Goal: Task Accomplishment & Management: Manage account settings

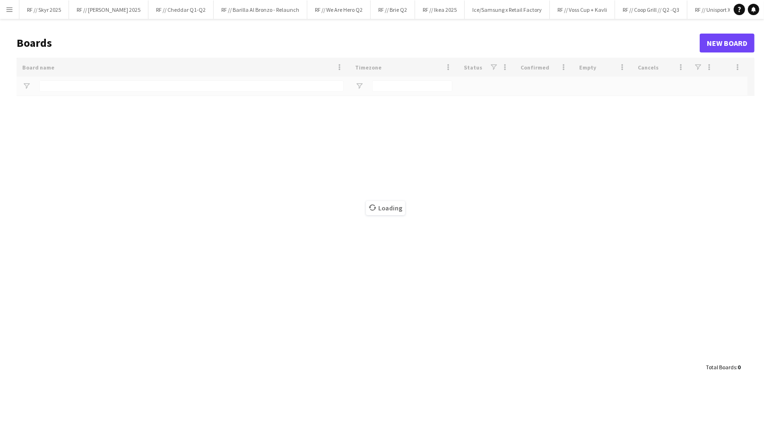
type input "***"
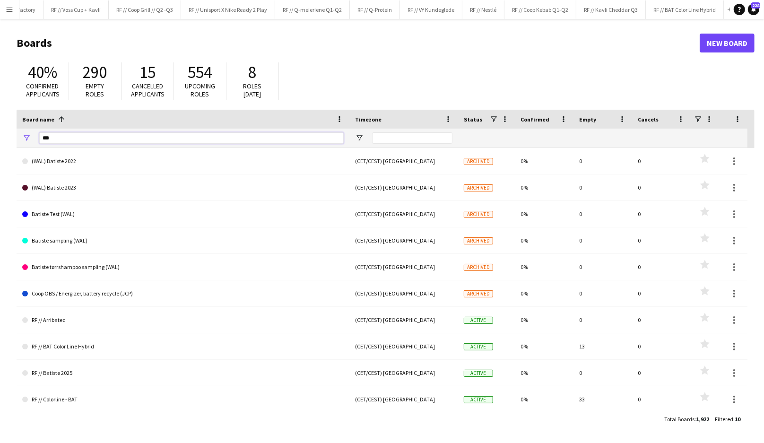
click at [170, 141] on input "***" at bounding box center [191, 137] width 305 height 11
click at [610, 16] on button "RF // Kavli Cheddar Q3 Close" at bounding box center [611, 9] width 70 height 18
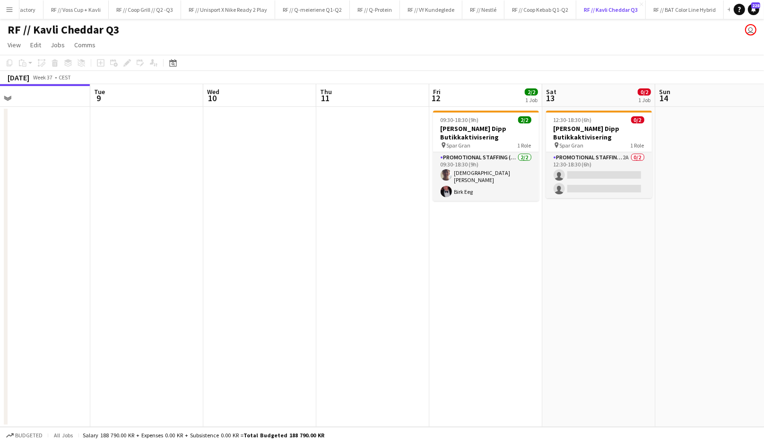
scroll to position [0, 363]
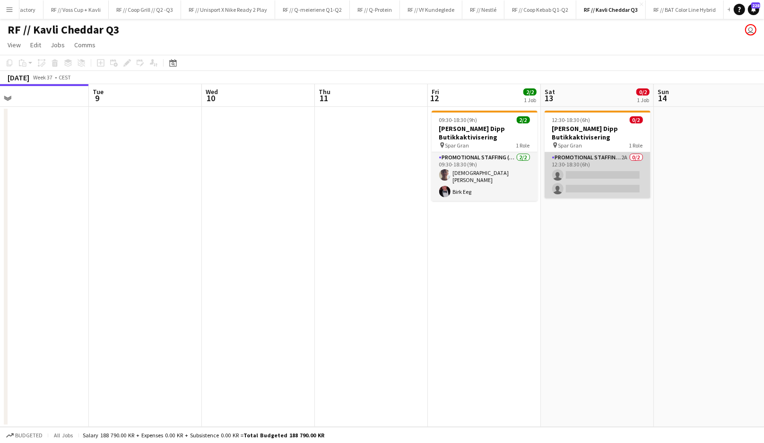
click at [596, 179] on app-card-role "Promotional Staffing (Promotional Staff) 2A 0/2 12:30-18:30 (6h) single-neutral…" at bounding box center [598, 175] width 106 height 46
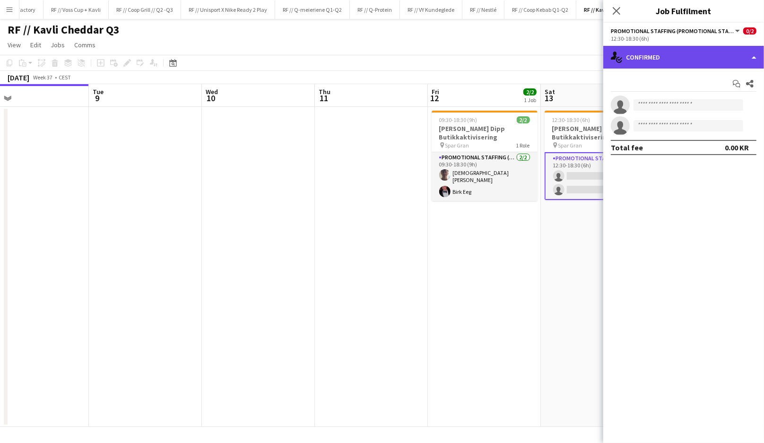
click at [674, 66] on div "single-neutral-actions-check-2 Confirmed" at bounding box center [683, 57] width 161 height 23
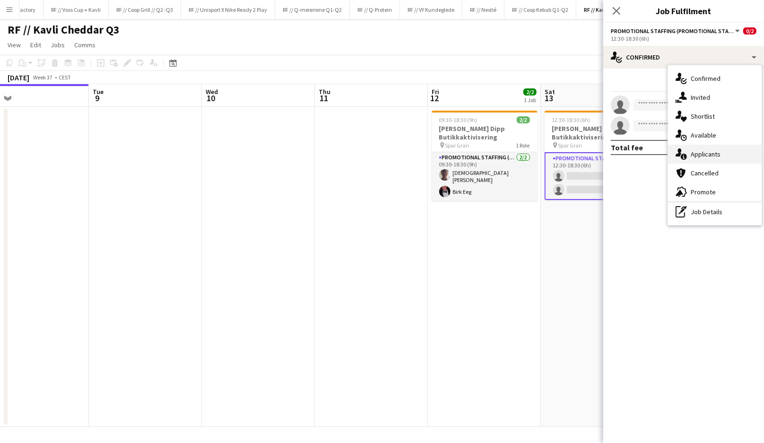
click at [698, 151] on span "Applicants" at bounding box center [706, 154] width 30 height 9
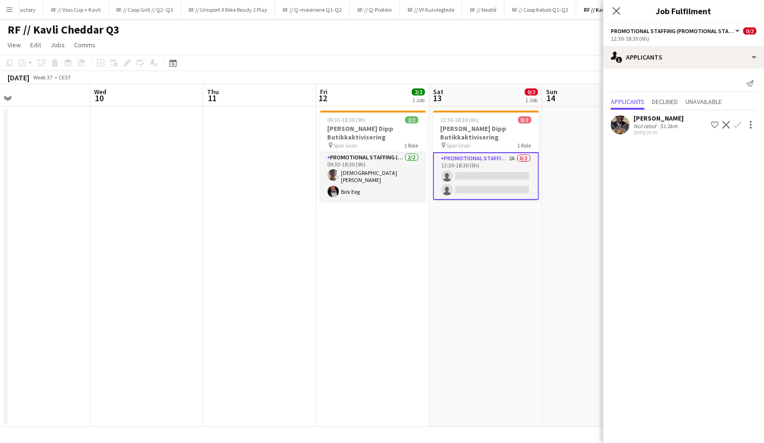
scroll to position [0, 375]
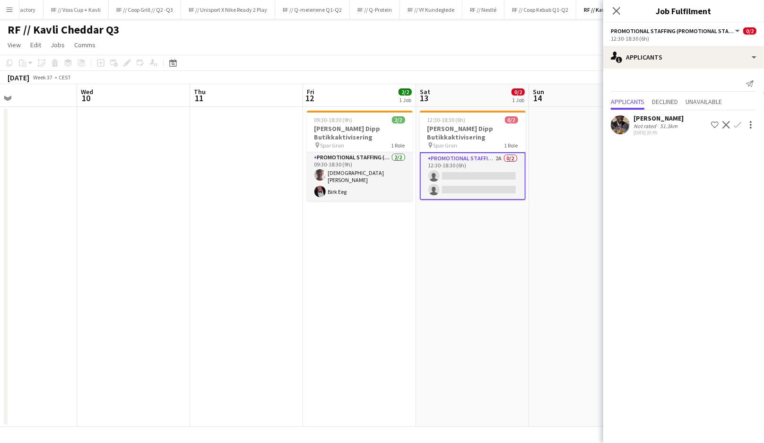
click at [489, 184] on app-card-role "Promotional Staffing (Promotional Staff) 2A 0/2 12:30-18:30 (6h) single-neutral…" at bounding box center [473, 176] width 106 height 48
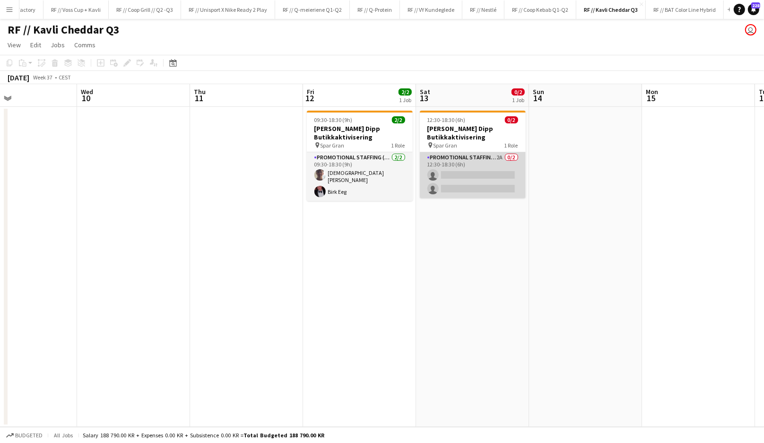
click at [489, 184] on app-card-role "Promotional Staffing (Promotional Staff) 2A 0/2 12:30-18:30 (6h) single-neutral…" at bounding box center [473, 175] width 106 height 46
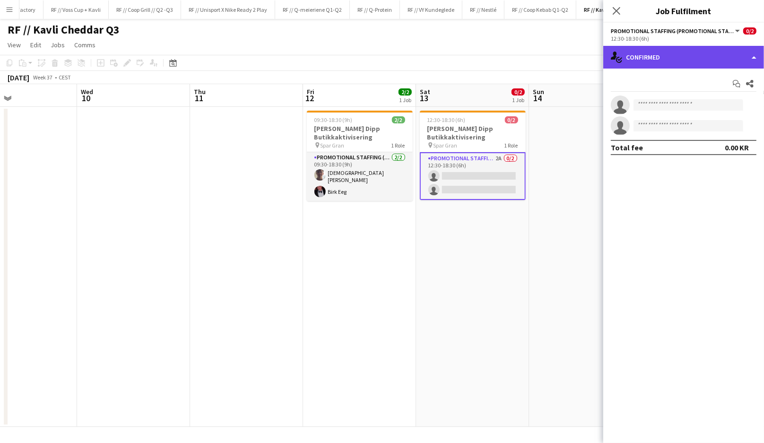
click at [666, 59] on div "single-neutral-actions-check-2 Confirmed" at bounding box center [683, 57] width 161 height 23
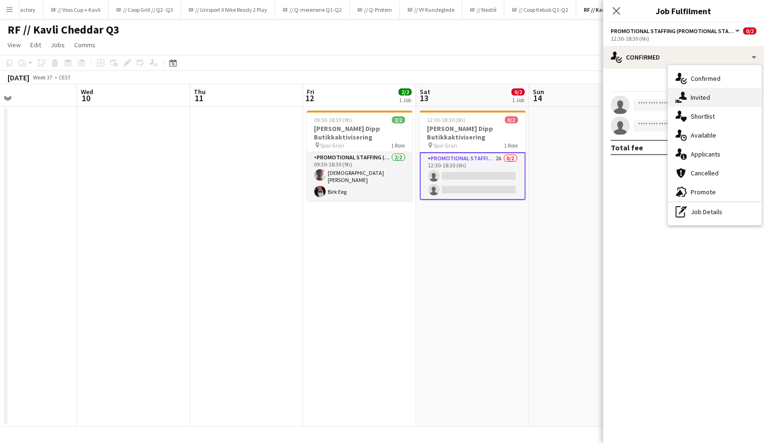
click at [681, 94] on icon at bounding box center [683, 96] width 8 height 8
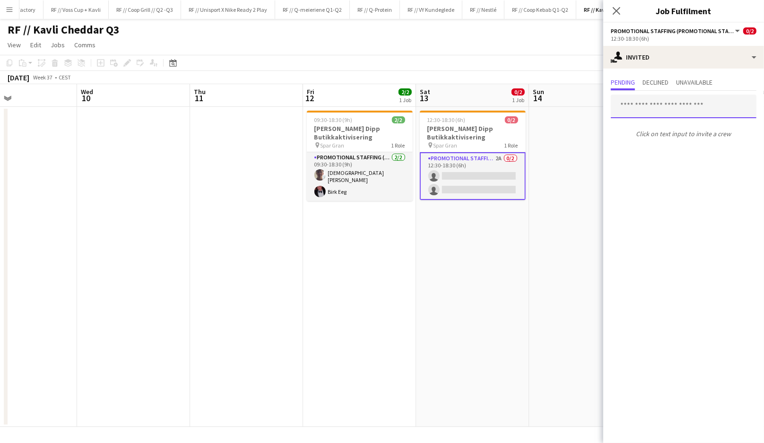
click at [661, 109] on input "text" at bounding box center [684, 107] width 146 height 24
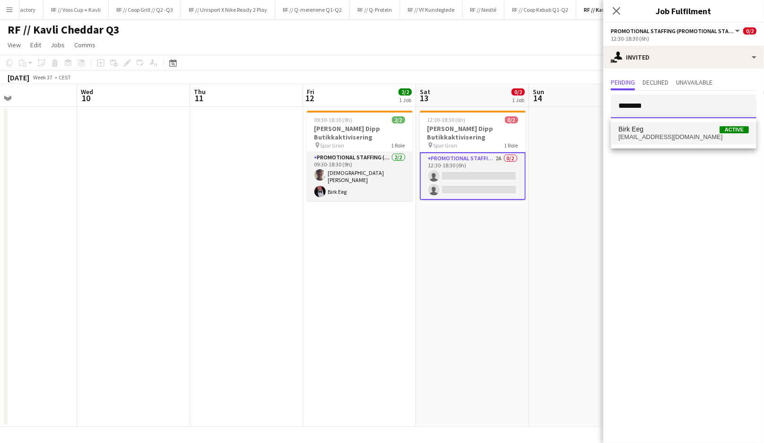
type input "********"
click at [662, 131] on span "Birk Eeg Active" at bounding box center [684, 129] width 131 height 8
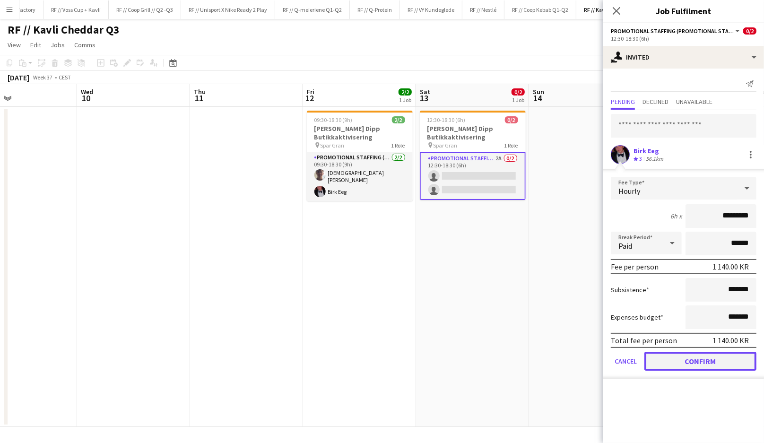
click at [683, 365] on button "Confirm" at bounding box center [701, 361] width 112 height 19
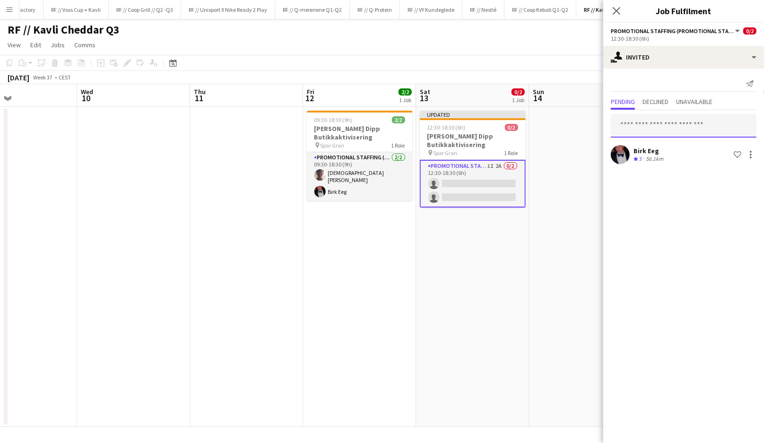
click at [654, 120] on input "text" at bounding box center [684, 126] width 146 height 24
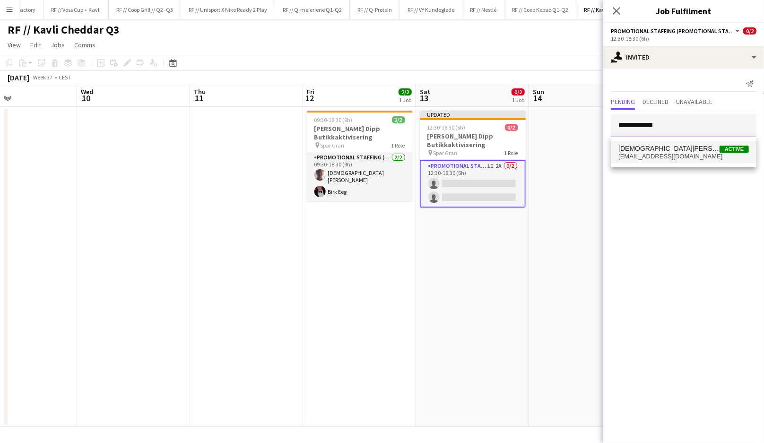
type input "**********"
click at [656, 150] on span "Christian Tohje" at bounding box center [669, 149] width 101 height 8
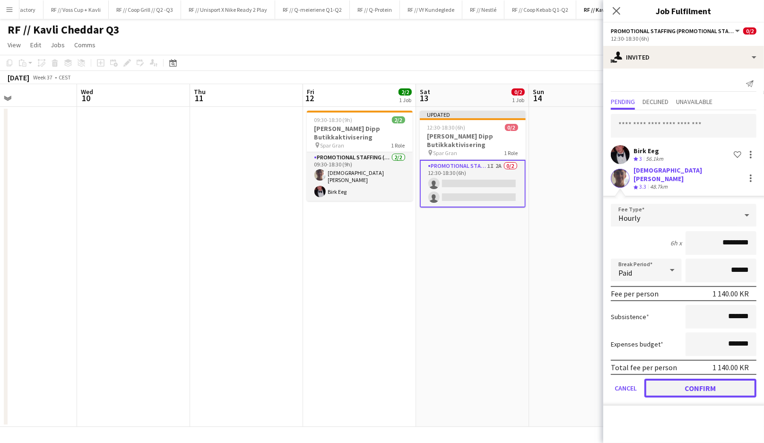
click at [707, 380] on button "Confirm" at bounding box center [701, 388] width 112 height 19
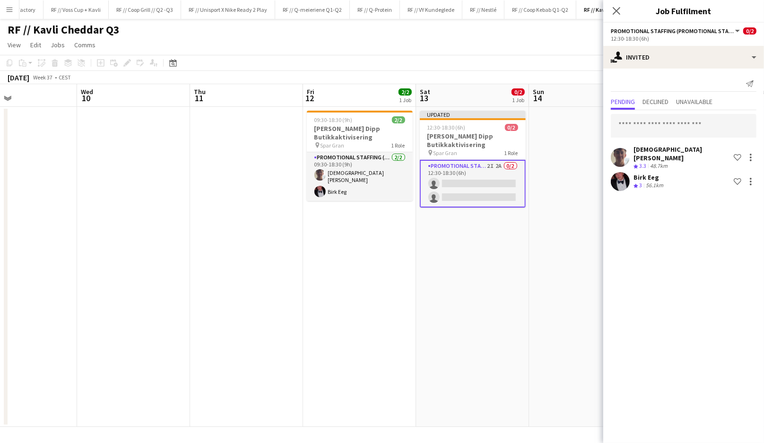
click at [508, 255] on app-date-cell "Updated 12:30-18:30 (6h) 0/2 Kavli Cheddar Dipp Butikkaktivisering pin Spar Gra…" at bounding box center [472, 267] width 113 height 320
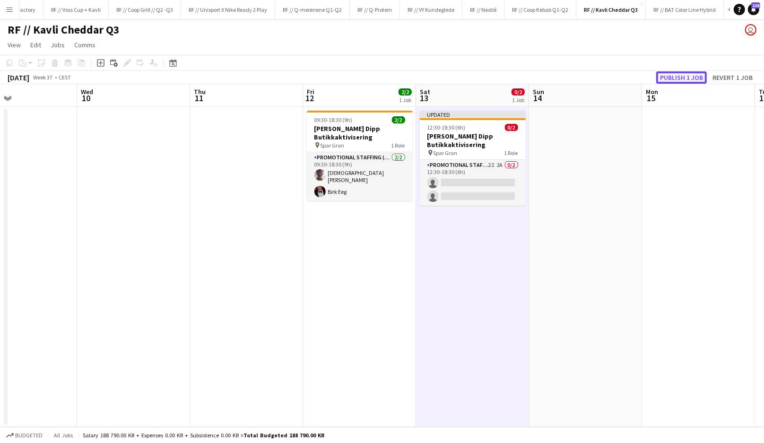
click at [692, 80] on button "Publish 1 job" at bounding box center [681, 77] width 51 height 12
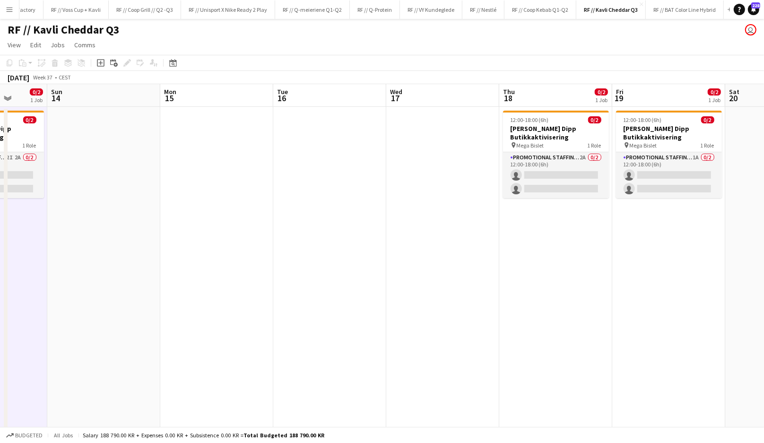
scroll to position [0, 288]
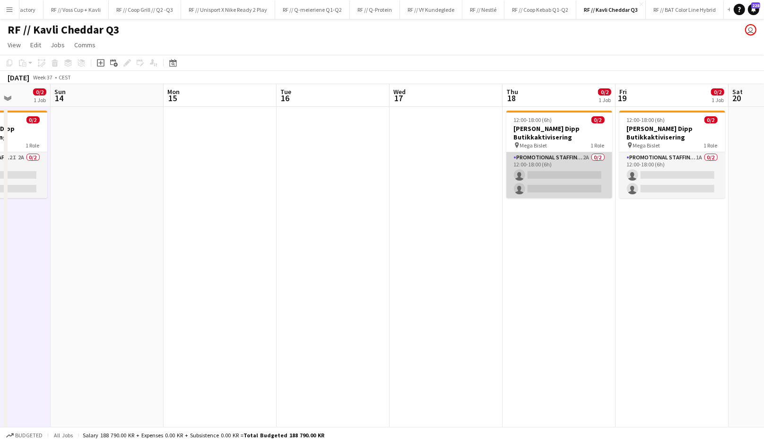
click at [569, 182] on app-card-role "Promotional Staffing (Promotional Staff) 2A 0/2 12:00-18:00 (6h) single-neutral…" at bounding box center [559, 175] width 106 height 46
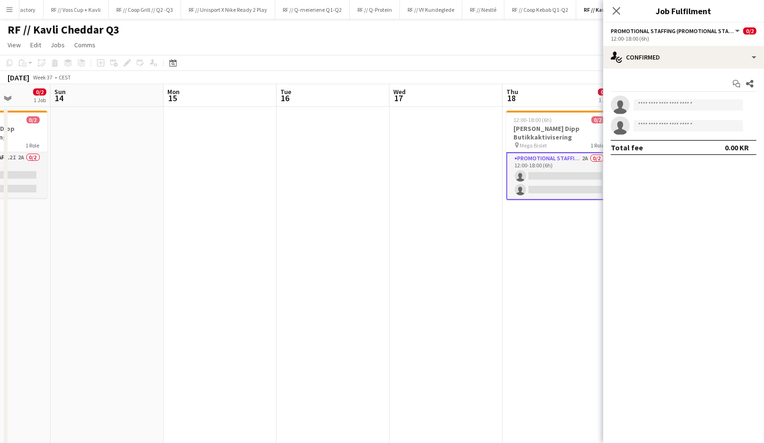
click at [690, 74] on div "Start chat Share single-neutral-actions single-neutral-actions Total fee 0.00 KR" at bounding box center [683, 116] width 161 height 94
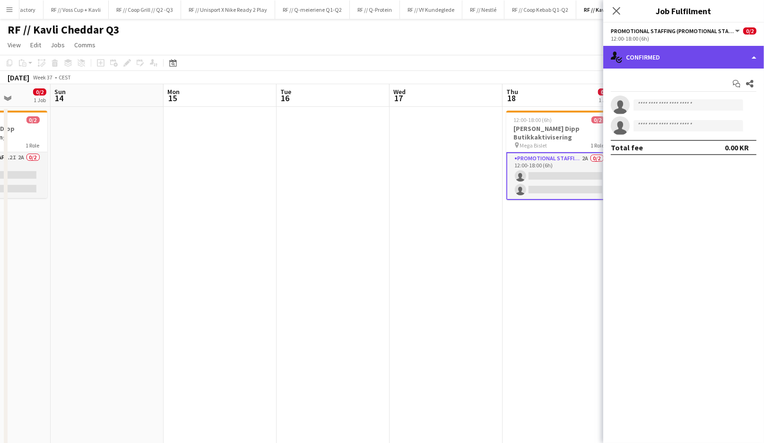
click at [688, 65] on div "single-neutral-actions-check-2 Confirmed" at bounding box center [683, 57] width 161 height 23
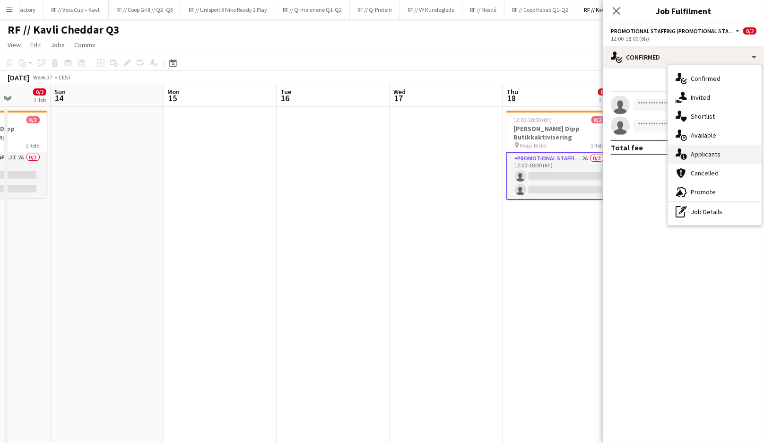
click at [713, 158] on span "Applicants" at bounding box center [706, 154] width 30 height 9
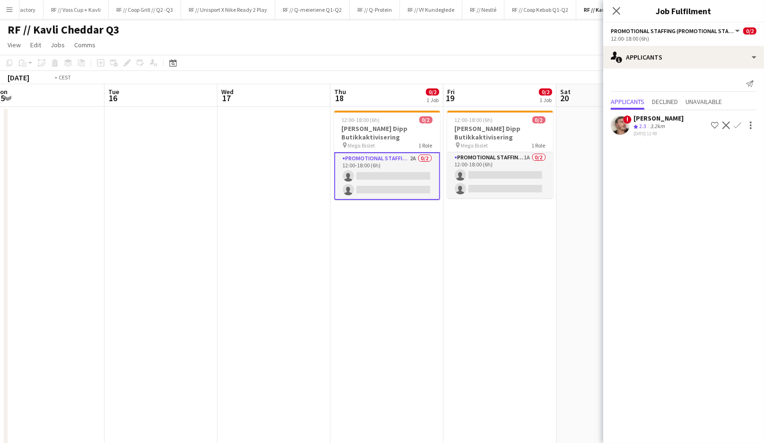
scroll to position [0, 348]
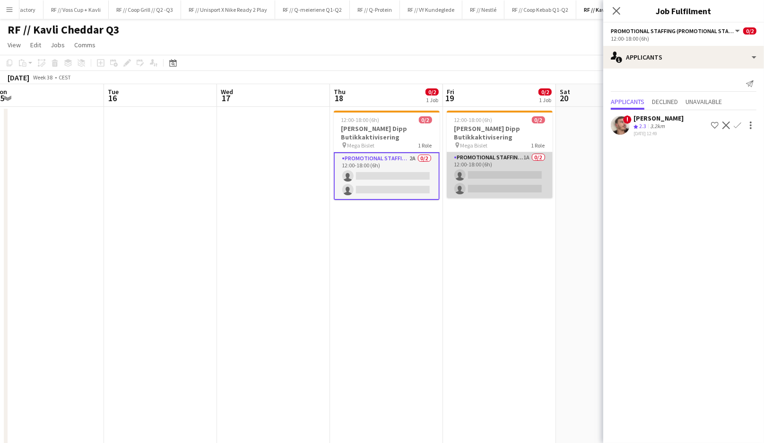
click at [482, 182] on app-card-role "Promotional Staffing (Promotional Staff) 1A 0/2 12:00-18:00 (6h) single-neutral…" at bounding box center [500, 175] width 106 height 46
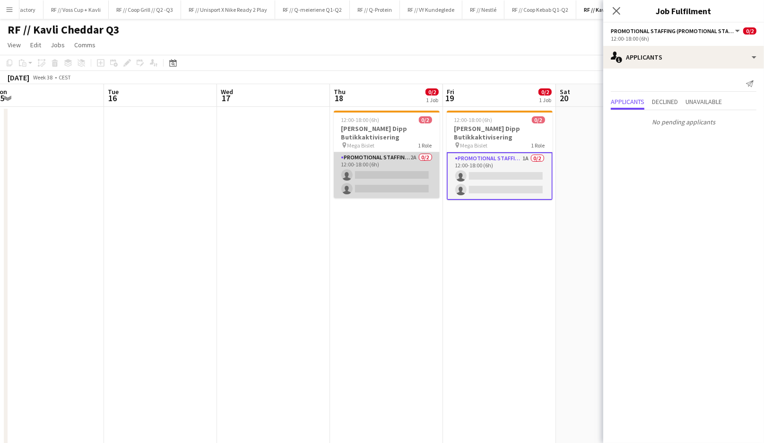
click at [424, 175] on app-card-role "Promotional Staffing (Promotional Staff) 2A 0/2 12:00-18:00 (6h) single-neutral…" at bounding box center [387, 175] width 106 height 46
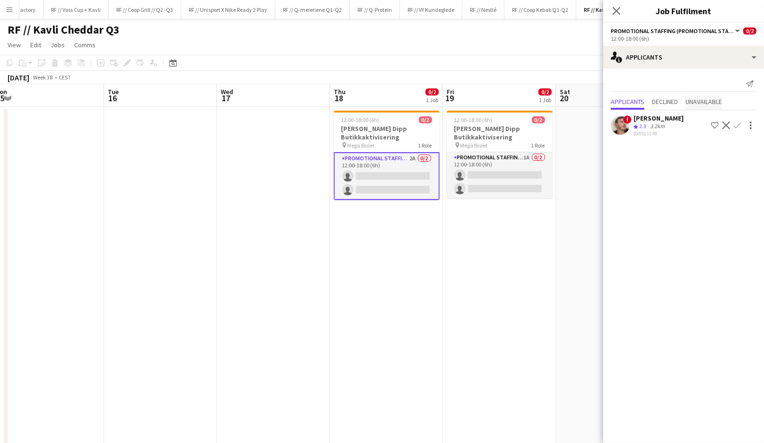
click at [712, 104] on span "Unavailable" at bounding box center [704, 101] width 36 height 7
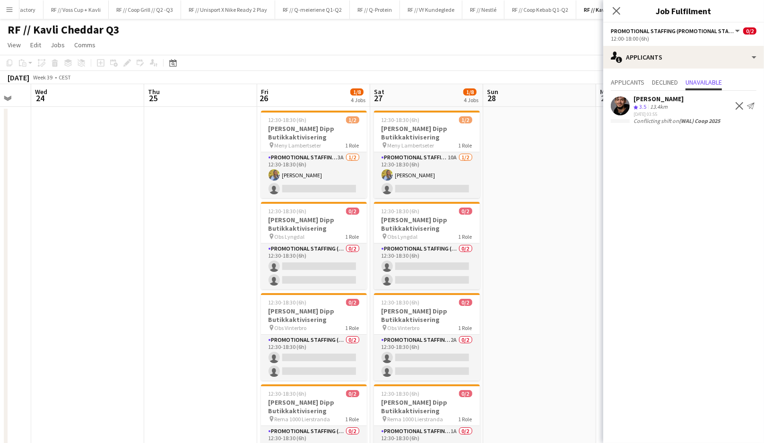
scroll to position [65, 0]
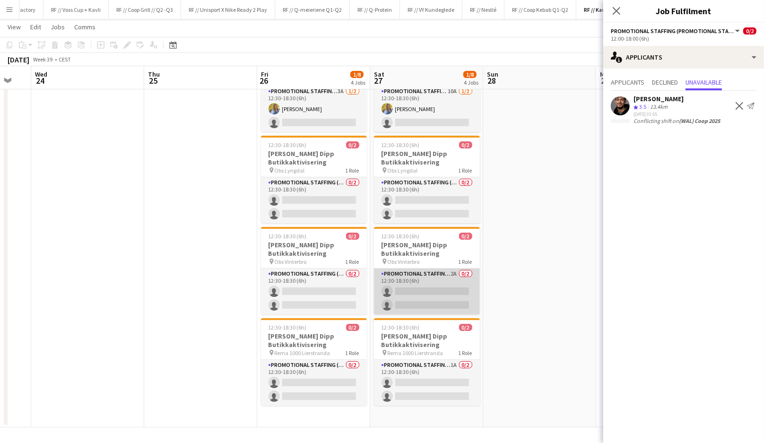
click at [436, 287] on app-card-role "Promotional Staffing (Promotional Staff) 2A 0/2 12:30-18:30 (6h) single-neutral…" at bounding box center [427, 292] width 106 height 46
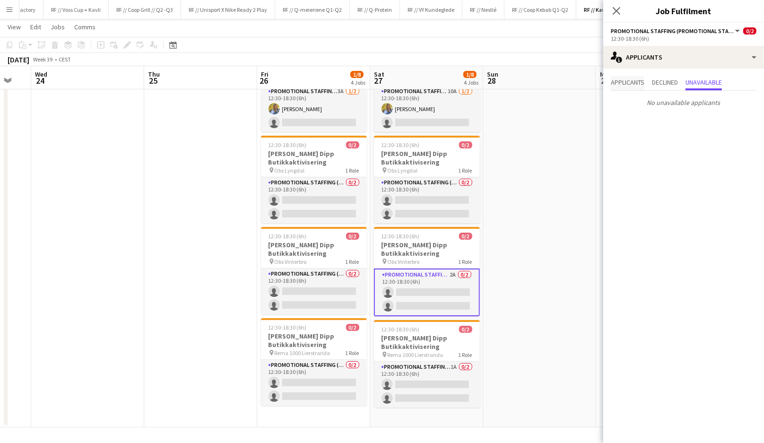
click at [635, 81] on span "Applicants" at bounding box center [628, 82] width 34 height 7
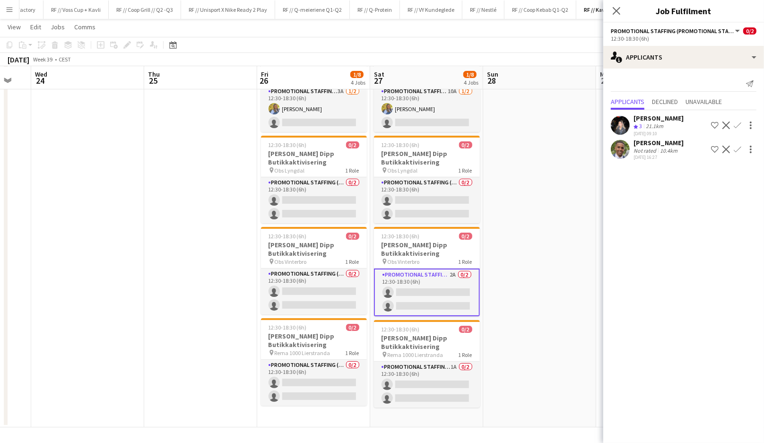
click at [620, 127] on app-user-avatar at bounding box center [620, 125] width 19 height 19
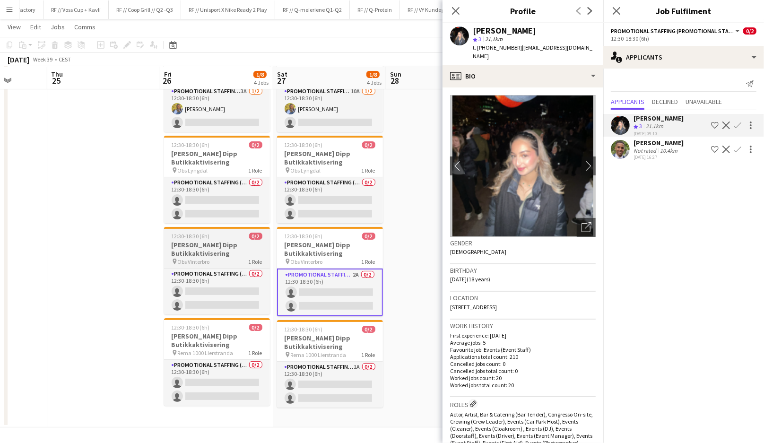
scroll to position [0, 293]
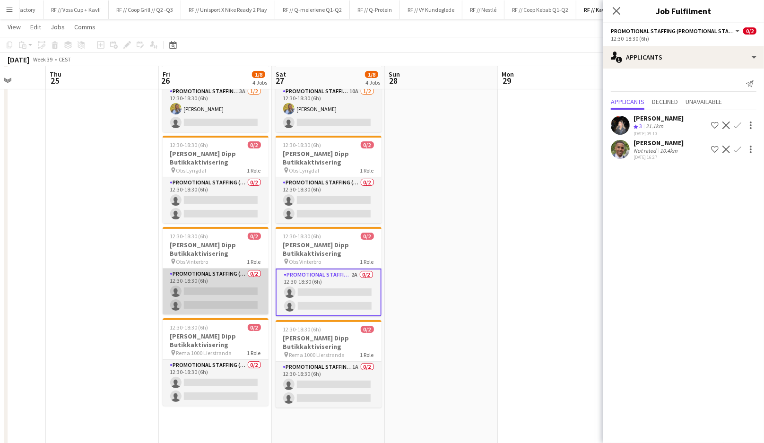
click at [224, 284] on app-card-role "Promotional Staffing (Promotional Staff) 0/2 12:30-18:30 (6h) single-neutral-ac…" at bounding box center [216, 292] width 106 height 46
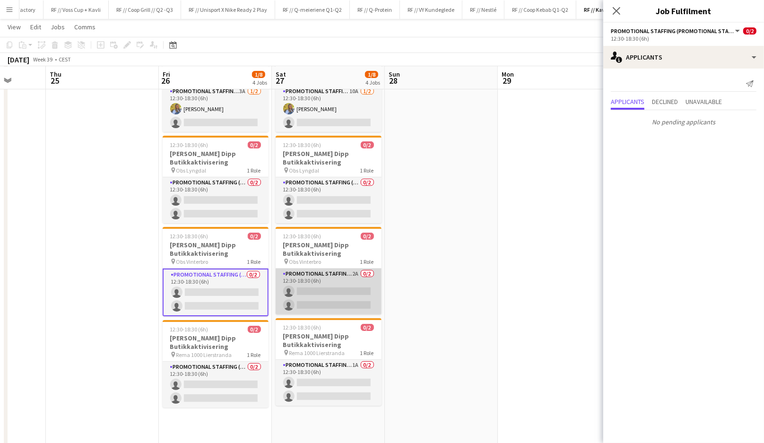
click at [303, 284] on app-card-role "Promotional Staffing (Promotional Staff) 2A 0/2 12:30-18:30 (6h) single-neutral…" at bounding box center [329, 292] width 106 height 46
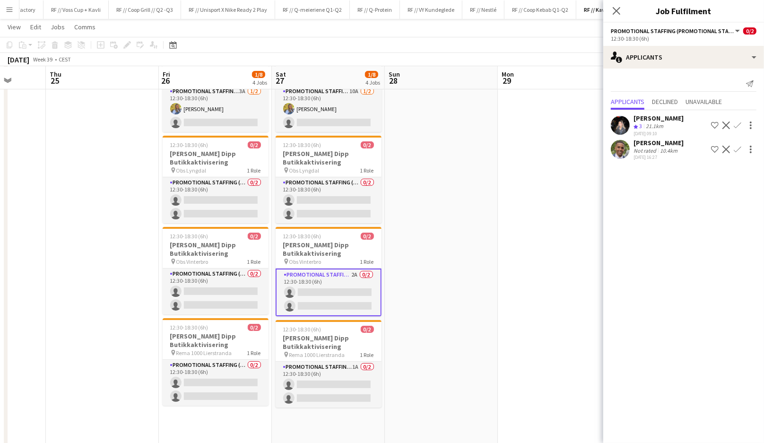
click at [620, 151] on app-user-avatar at bounding box center [620, 149] width 19 height 19
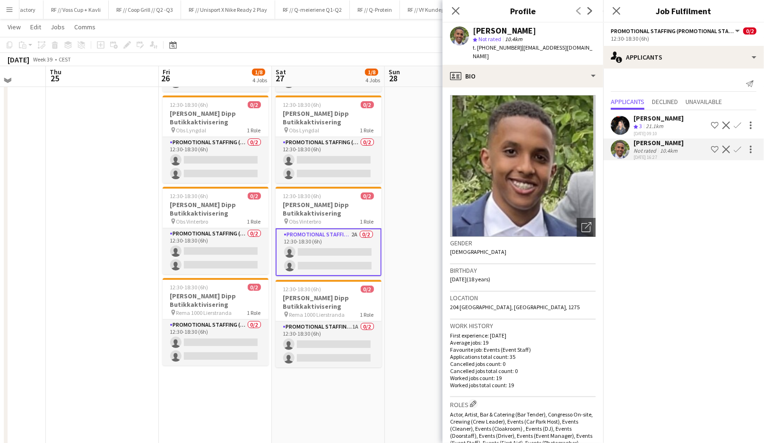
scroll to position [122, 0]
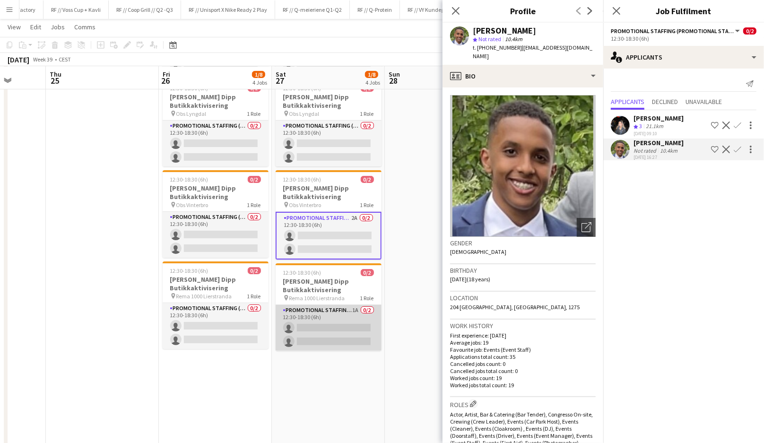
click at [356, 320] on app-card-role "Promotional Staffing (Promotional Staff) 1A 0/2 12:30-18:30 (6h) single-neutral…" at bounding box center [329, 328] width 106 height 46
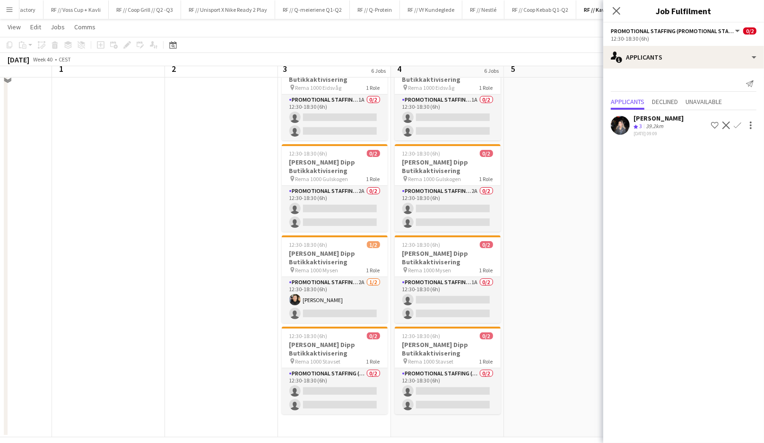
scroll to position [249, 0]
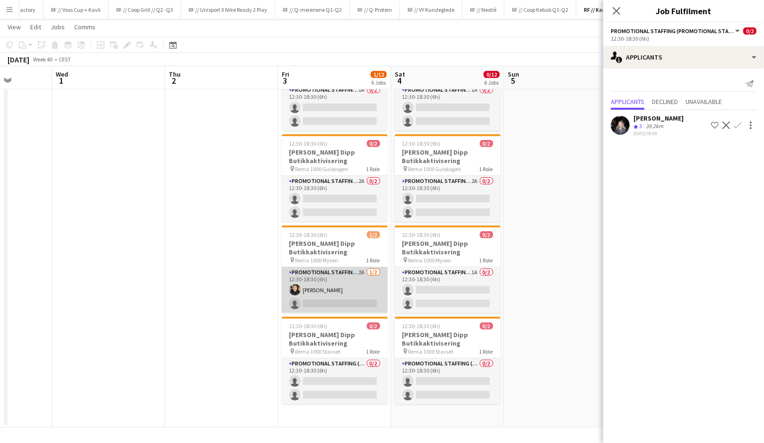
click at [351, 291] on app-card-role "Promotional Staffing (Promotional Staff) 2A 1/2 12:30-18:30 (6h) Ishak Kayabasi…" at bounding box center [335, 290] width 106 height 46
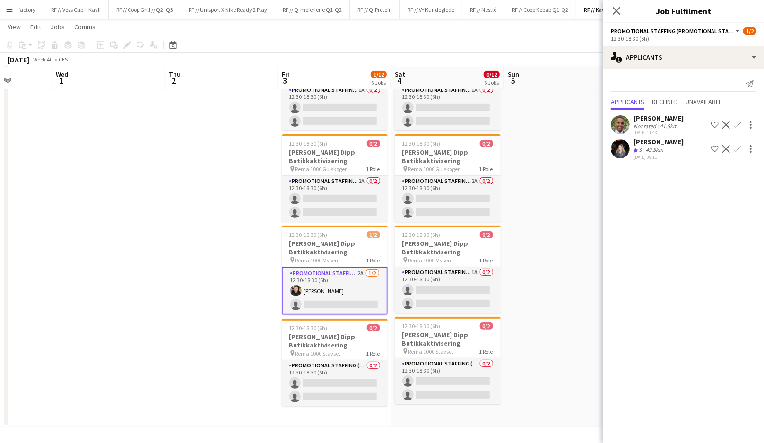
click at [739, 150] on app-icon "Confirm" at bounding box center [738, 149] width 8 height 8
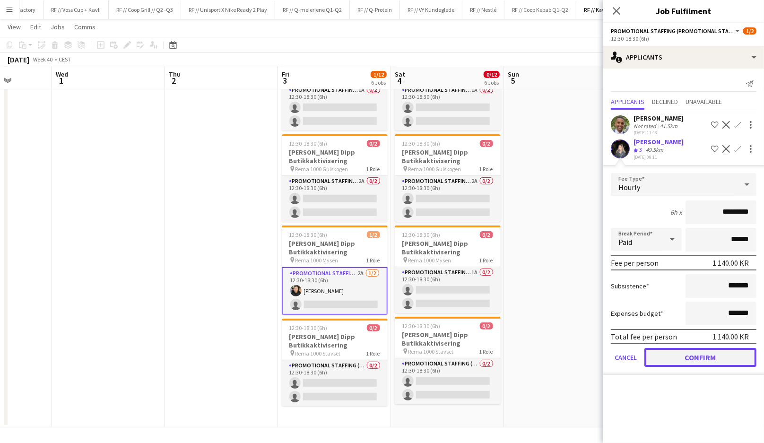
click at [692, 357] on button "Confirm" at bounding box center [701, 357] width 112 height 19
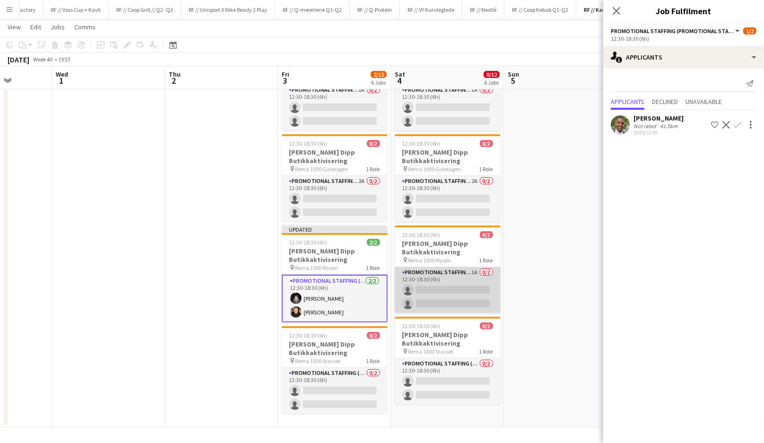
click at [453, 294] on app-card-role "Promotional Staffing (Promotional Staff) 1A 0/2 12:30-18:30 (6h) single-neutral…" at bounding box center [448, 290] width 106 height 46
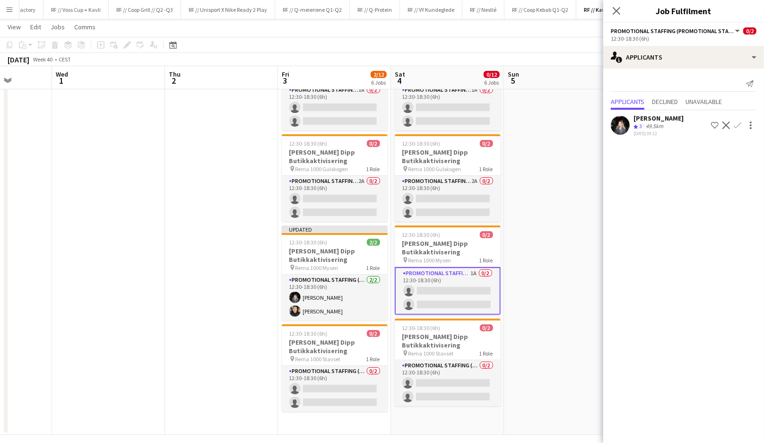
click at [737, 126] on app-icon "Confirm" at bounding box center [738, 126] width 8 height 8
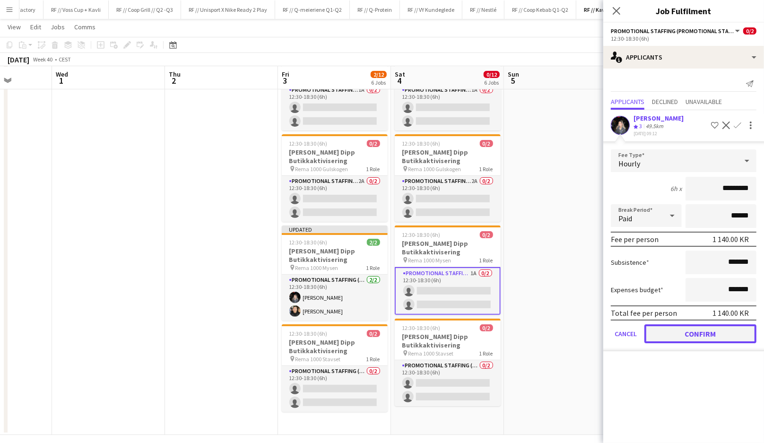
click at [696, 336] on button "Confirm" at bounding box center [701, 333] width 112 height 19
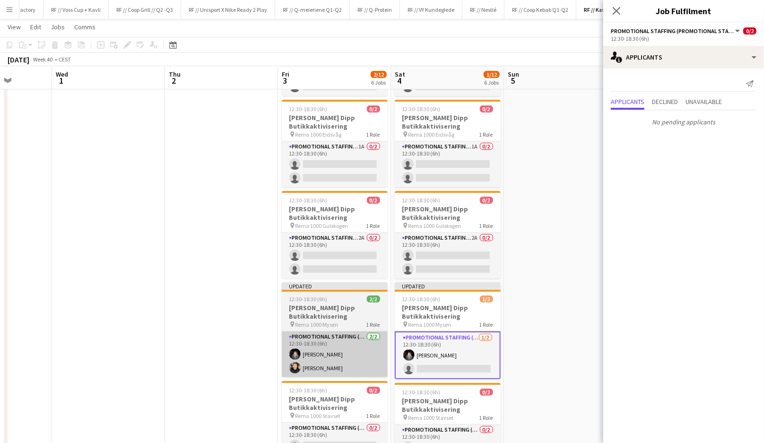
scroll to position [192, 0]
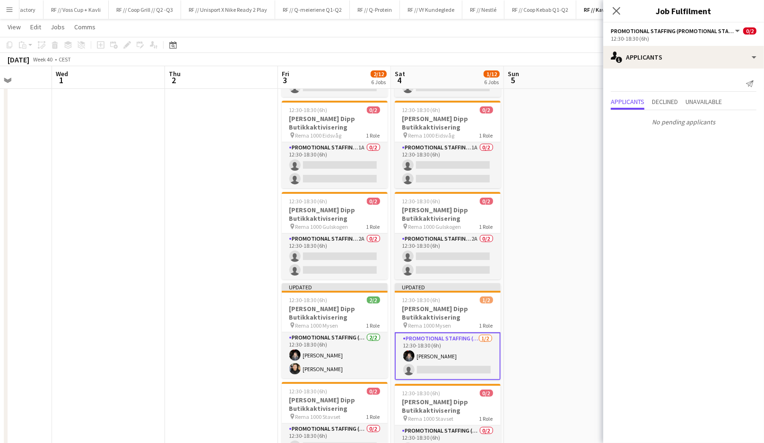
click at [434, 359] on app-card-role "Promotional Staffing (Promotional Staff) 1/2 12:30-18:30 (6h) Honya Khalid sing…" at bounding box center [448, 356] width 106 height 48
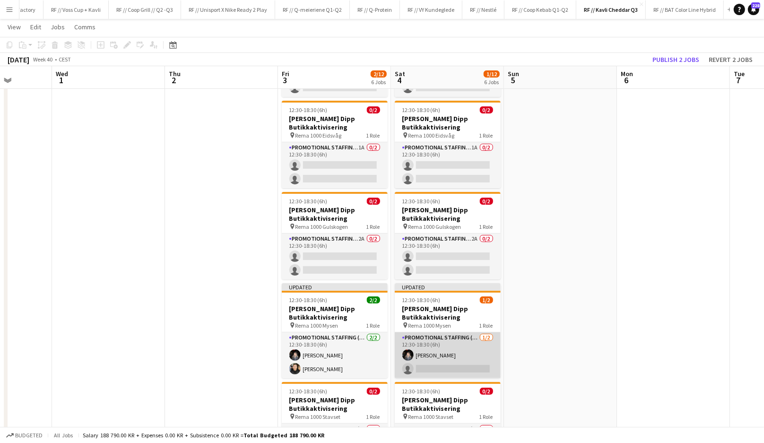
click at [455, 364] on app-card-role "Promotional Staffing (Promotional Staff) 1/2 12:30-18:30 (6h) Honya Khalid sing…" at bounding box center [448, 355] width 106 height 46
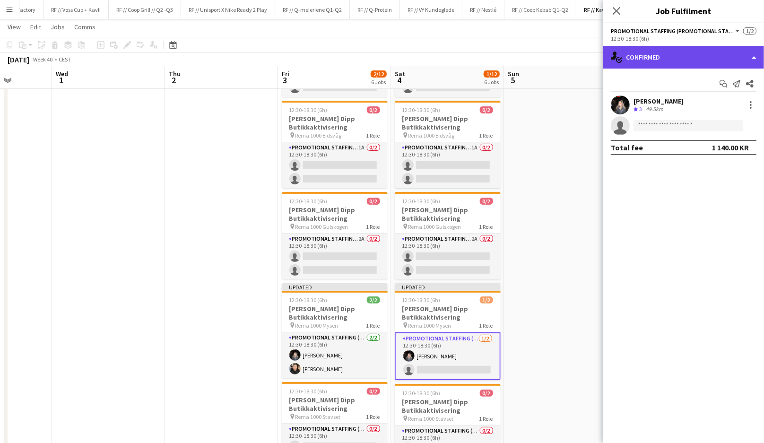
click at [658, 61] on div "single-neutral-actions-check-2 Confirmed" at bounding box center [683, 57] width 161 height 23
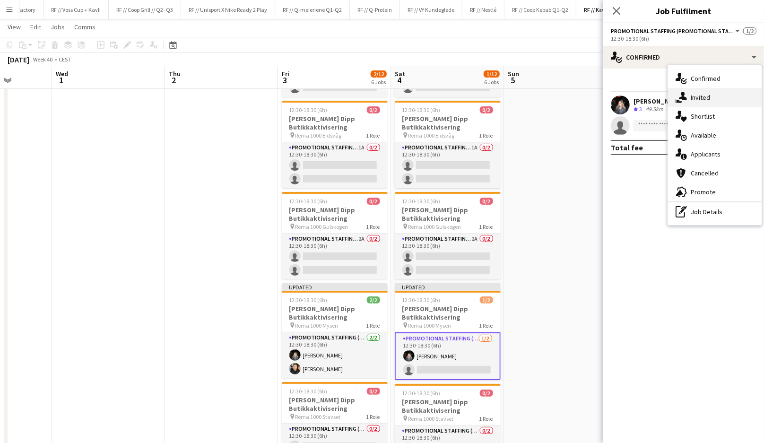
click at [686, 93] on icon "single-neutral-actions-share-1" at bounding box center [681, 97] width 11 height 11
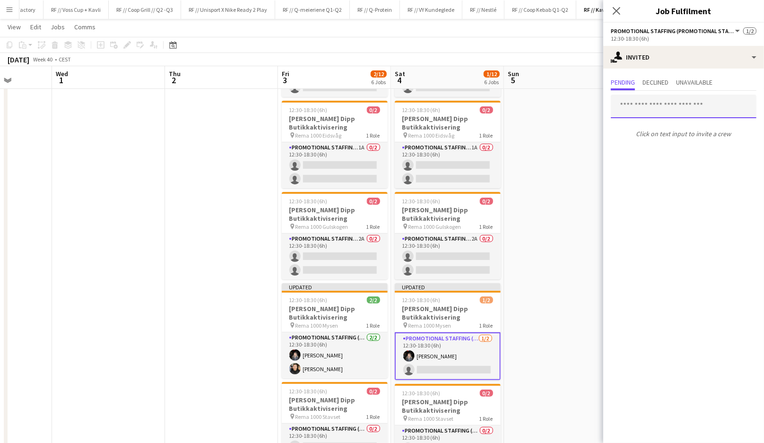
click at [676, 111] on input "text" at bounding box center [684, 107] width 146 height 24
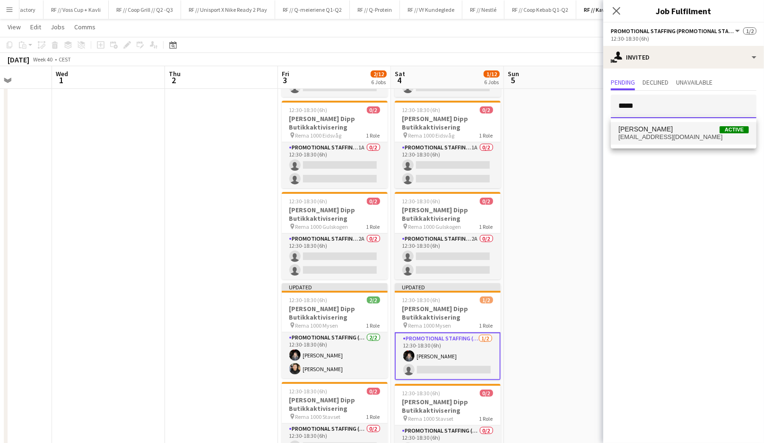
type input "*****"
click at [661, 138] on span "i.kayabasi@outlook.com" at bounding box center [684, 137] width 131 height 8
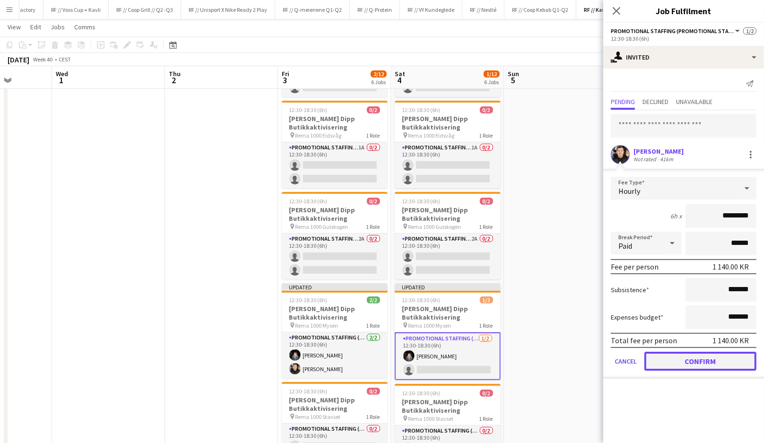
click at [700, 358] on button "Confirm" at bounding box center [701, 361] width 112 height 19
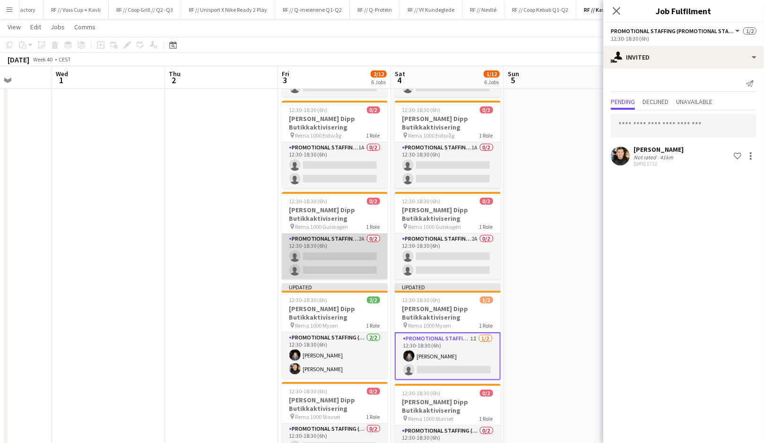
click at [350, 256] on app-card-role "Promotional Staffing (Promotional Staff) 2A 0/2 12:30-18:30 (6h) single-neutral…" at bounding box center [335, 257] width 106 height 46
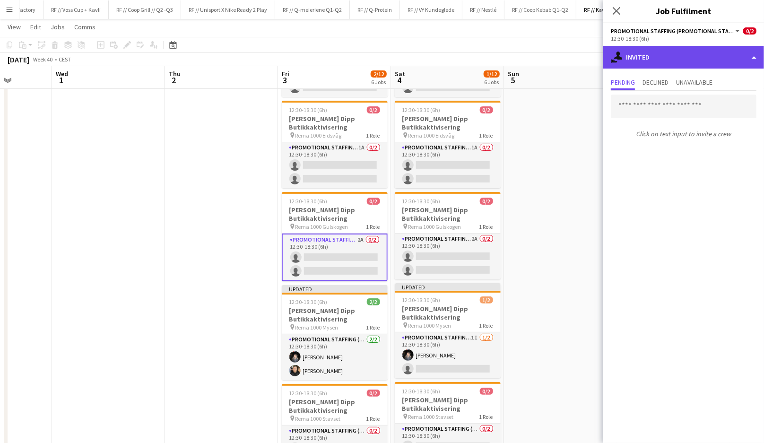
click at [648, 59] on div "single-neutral-actions-share-1 Invited" at bounding box center [683, 57] width 161 height 23
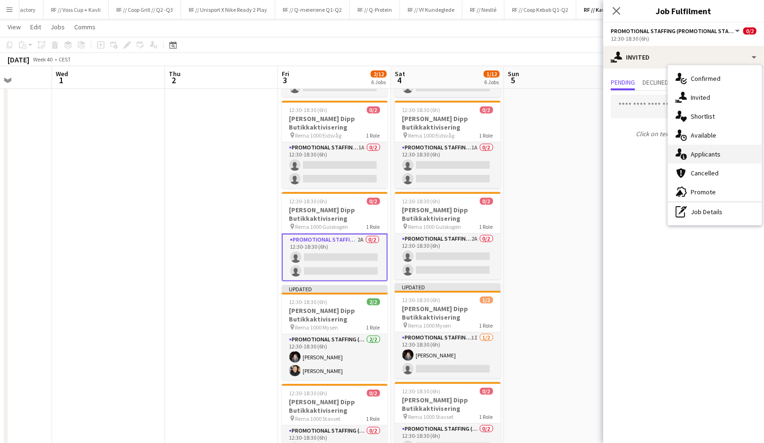
click at [689, 153] on div "single-neutral-actions-information Applicants" at bounding box center [715, 154] width 94 height 19
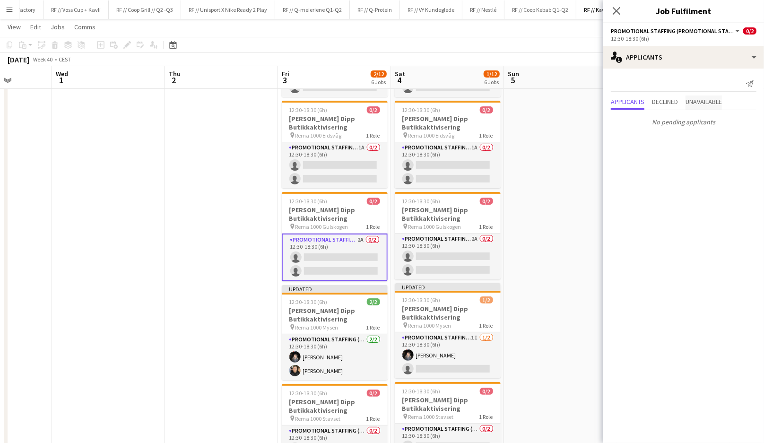
click at [707, 99] on span "Unavailable" at bounding box center [704, 101] width 36 height 7
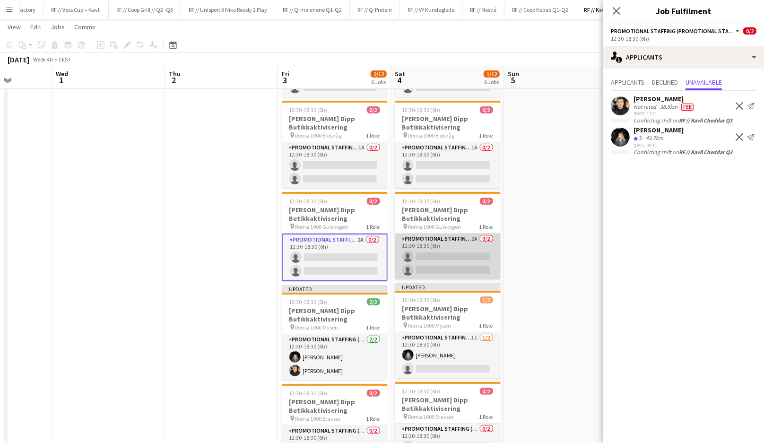
click at [460, 258] on app-card-role "Promotional Staffing (Promotional Staff) 2A 0/2 12:30-18:30 (6h) single-neutral…" at bounding box center [448, 257] width 106 height 46
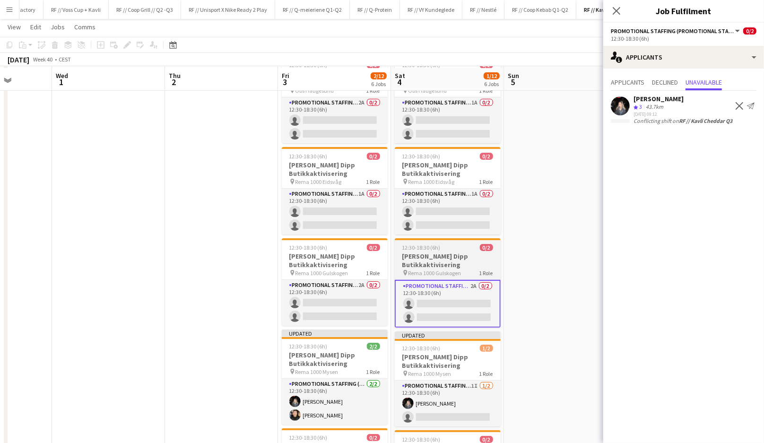
scroll to position [142, 0]
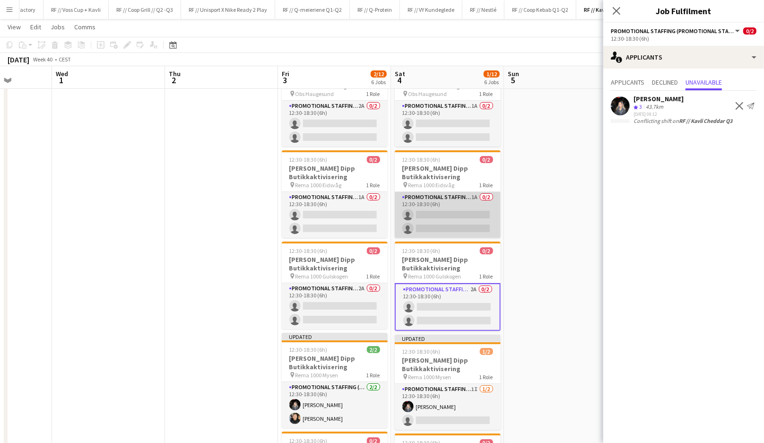
click at [438, 222] on app-card-role "Promotional Staffing (Promotional Staff) 1A 0/2 12:30-18:30 (6h) single-neutral…" at bounding box center [448, 215] width 106 height 46
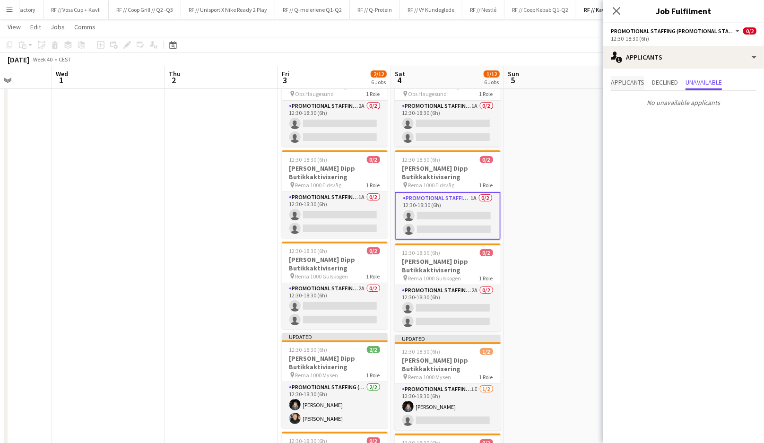
click at [621, 84] on span "Applicants" at bounding box center [628, 82] width 34 height 7
click at [625, 125] on app-user-avatar at bounding box center [620, 125] width 19 height 19
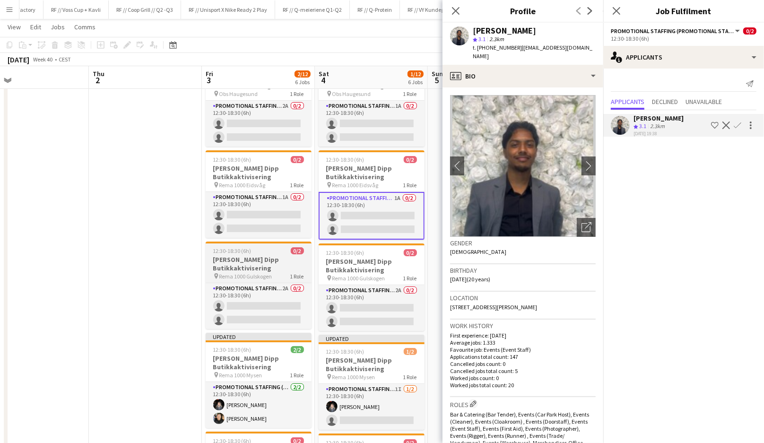
scroll to position [0, 382]
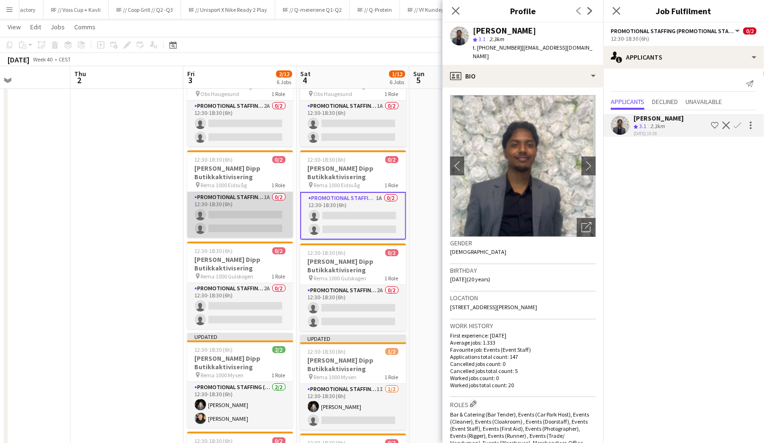
click at [254, 217] on app-card-role "Promotional Staffing (Promotional Staff) 1A 0/2 12:30-18:30 (6h) single-neutral…" at bounding box center [240, 215] width 106 height 46
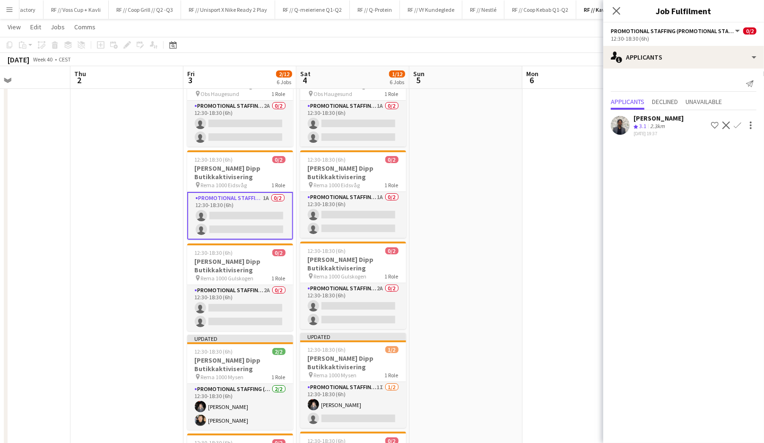
click at [254, 217] on app-card-role "Promotional Staffing (Promotional Staff) 1A 0/2 12:30-18:30 (6h) single-neutral…" at bounding box center [240, 216] width 106 height 48
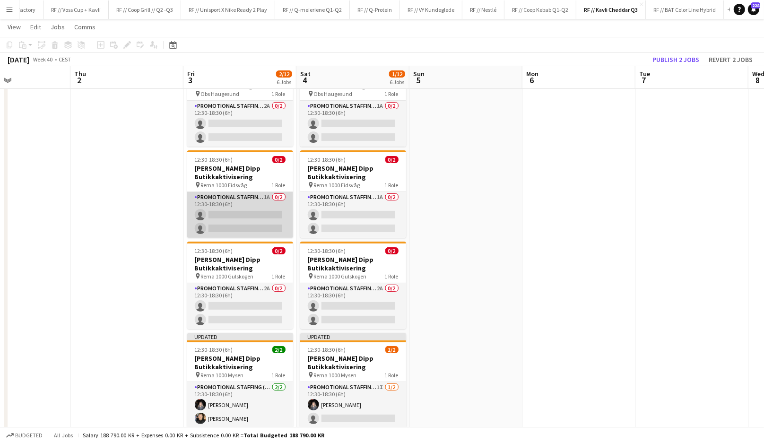
click at [254, 217] on app-card-role "Promotional Staffing (Promotional Staff) 1A 0/2 12:30-18:30 (6h) single-neutral…" at bounding box center [240, 215] width 106 height 46
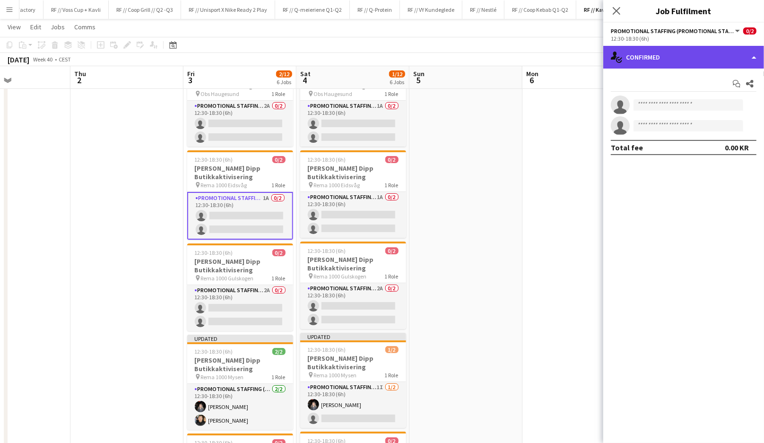
click at [654, 61] on div "single-neutral-actions-check-2 Confirmed" at bounding box center [683, 57] width 161 height 23
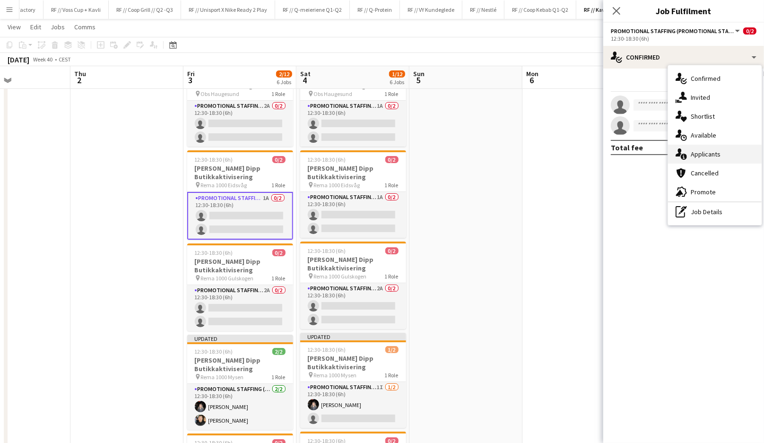
click at [684, 152] on icon "single-neutral-actions-information" at bounding box center [681, 153] width 11 height 11
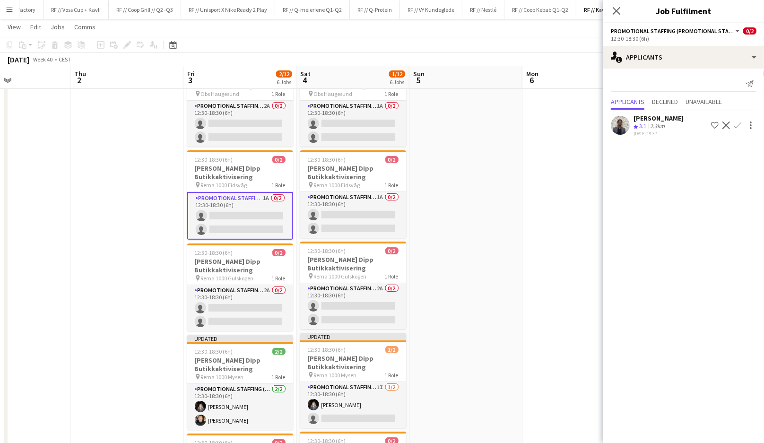
click at [737, 126] on app-icon "Confirm" at bounding box center [738, 126] width 8 height 8
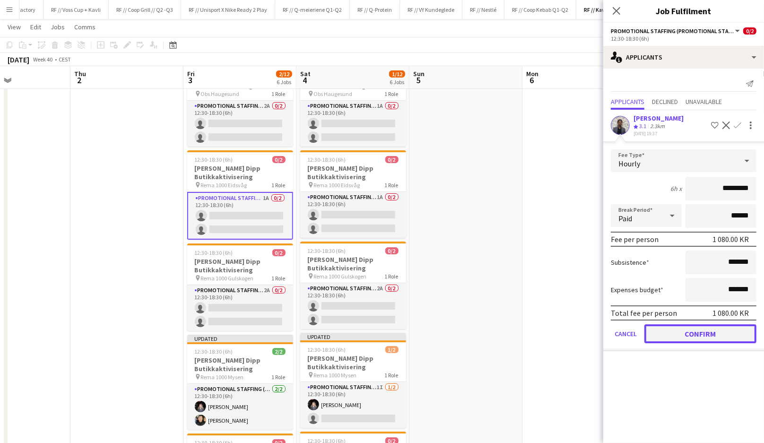
click at [703, 332] on button "Confirm" at bounding box center [701, 333] width 112 height 19
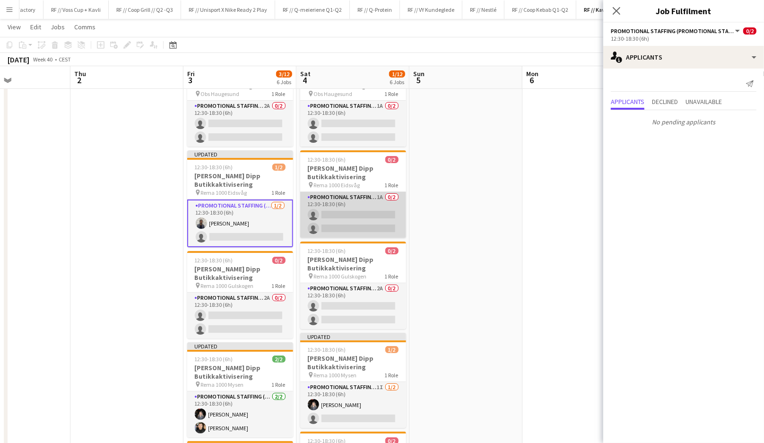
click at [357, 228] on app-card-role "Promotional Staffing (Promotional Staff) 1A 0/2 12:30-18:30 (6h) single-neutral…" at bounding box center [353, 215] width 106 height 46
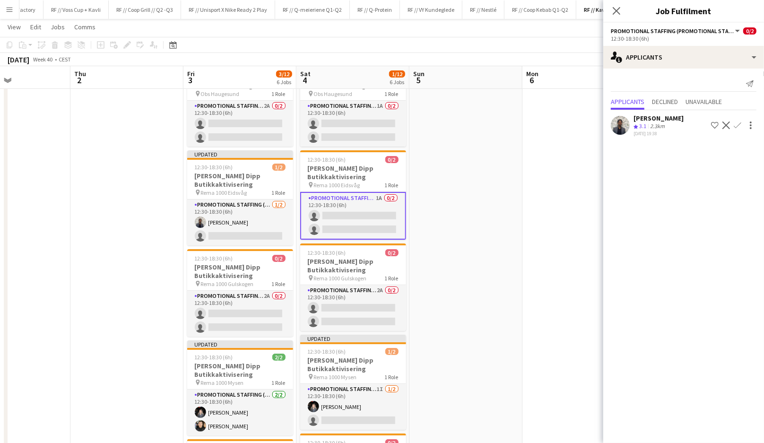
click at [739, 125] on app-icon "Confirm" at bounding box center [738, 126] width 8 height 8
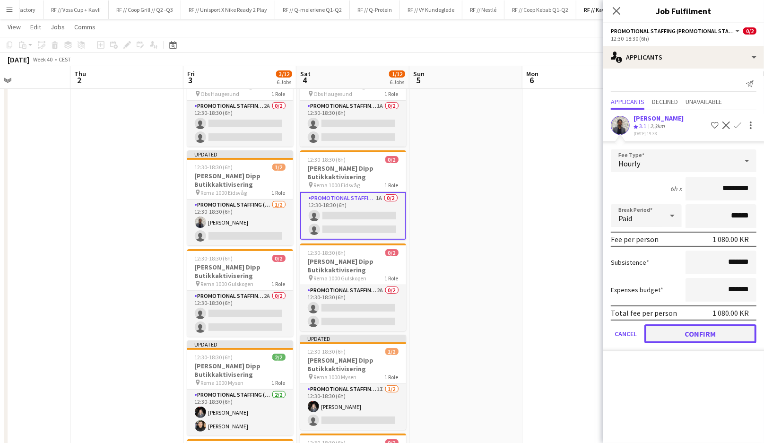
click at [701, 330] on button "Confirm" at bounding box center [701, 333] width 112 height 19
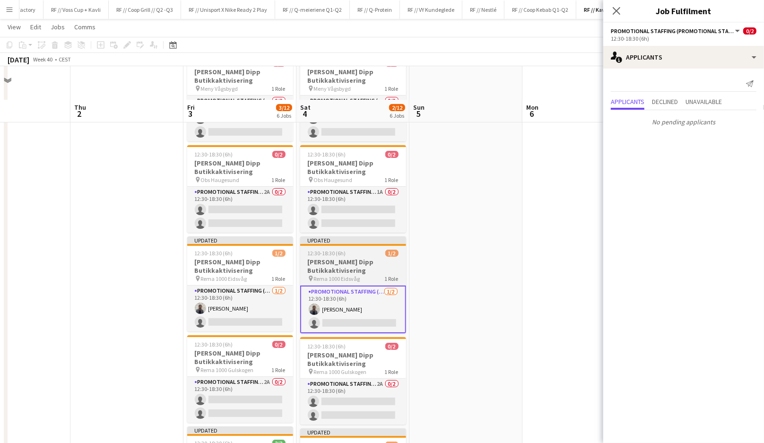
scroll to position [46, 0]
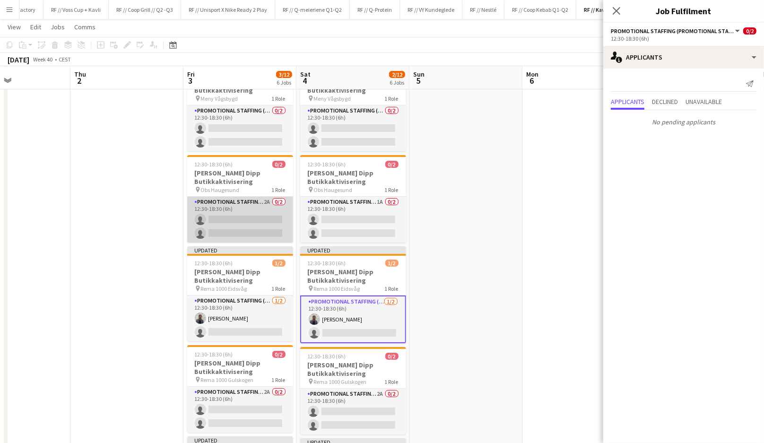
click at [262, 216] on app-card-role "Promotional Staffing (Promotional Staff) 2A 0/2 12:30-18:30 (6h) single-neutral…" at bounding box center [240, 220] width 106 height 46
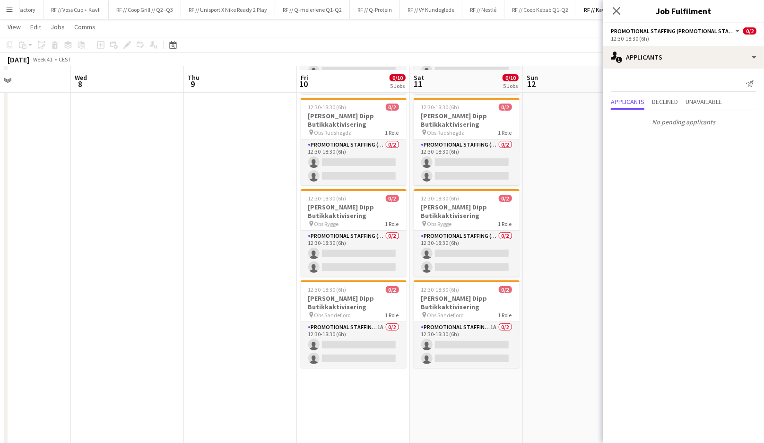
scroll to position [209, 0]
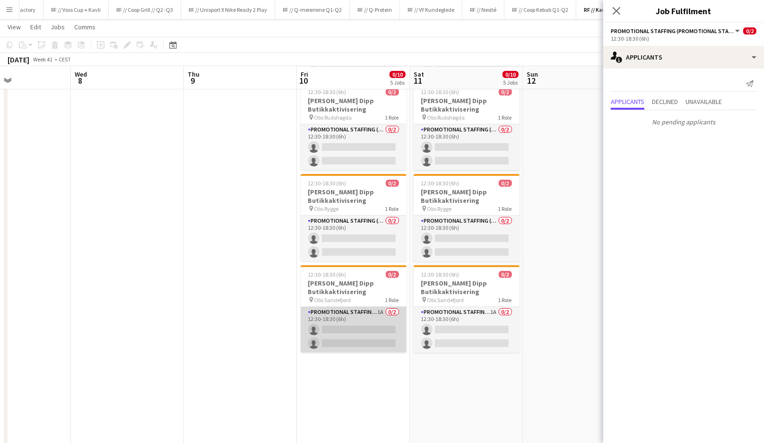
click at [381, 332] on app-card-role "Promotional Staffing (Promotional Staff) 1A 0/2 12:30-18:30 (6h) single-neutral…" at bounding box center [354, 330] width 106 height 46
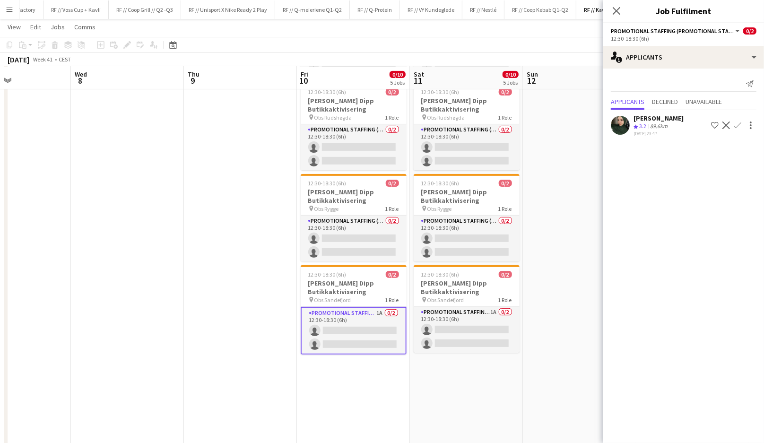
click at [611, 127] on app-user-avatar at bounding box center [620, 125] width 19 height 19
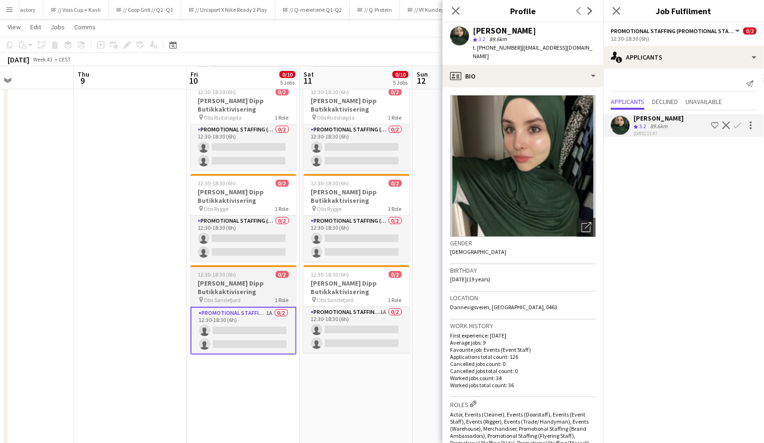
scroll to position [0, 382]
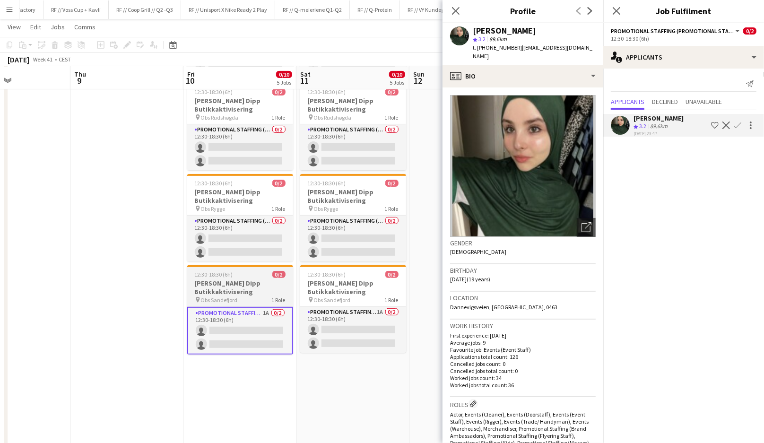
click at [348, 331] on app-card-role "Promotional Staffing (Promotional Staff) 1A 0/2 12:30-18:30 (6h) single-neutral…" at bounding box center [353, 330] width 106 height 46
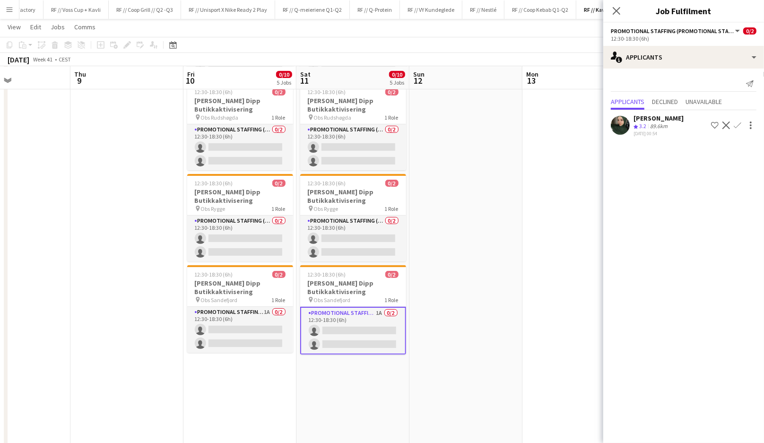
click at [616, 127] on app-user-avatar at bounding box center [620, 125] width 19 height 19
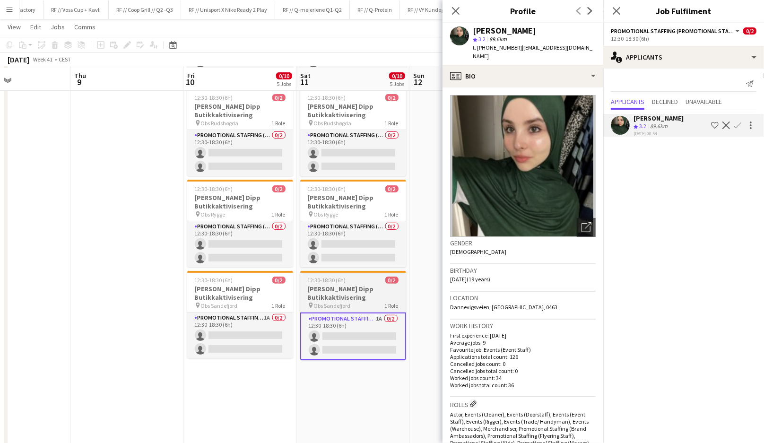
scroll to position [210, 0]
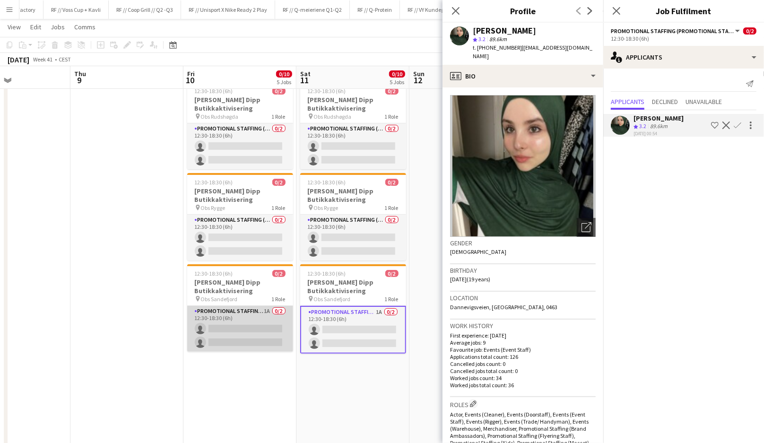
click at [261, 327] on app-card-role "Promotional Staffing (Promotional Staff) 1A 0/2 12:30-18:30 (6h) single-neutral…" at bounding box center [240, 329] width 106 height 46
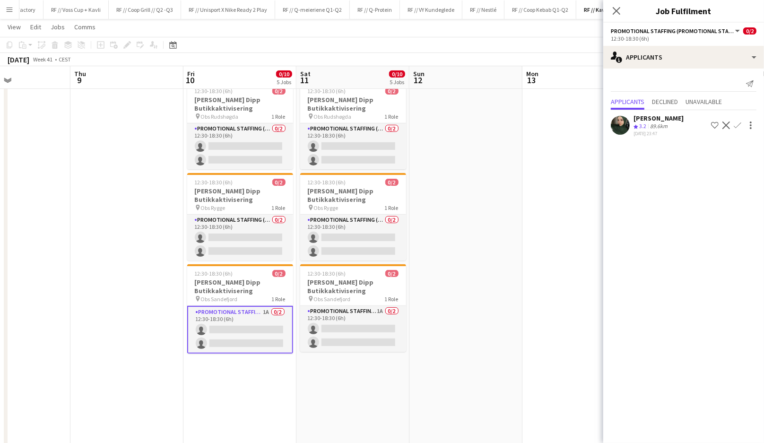
click at [261, 327] on app-card-role "Promotional Staffing (Promotional Staff) 1A 0/2 12:30-18:30 (6h) single-neutral…" at bounding box center [240, 330] width 106 height 48
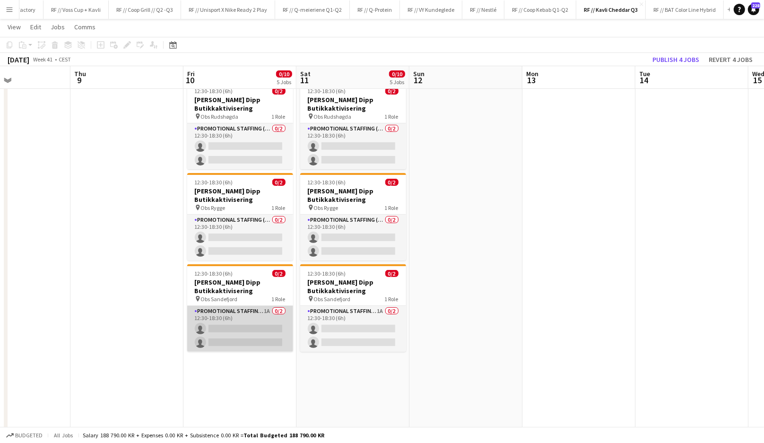
click at [261, 327] on app-card-role "Promotional Staffing (Promotional Staff) 1A 0/2 12:30-18:30 (6h) single-neutral…" at bounding box center [240, 329] width 106 height 46
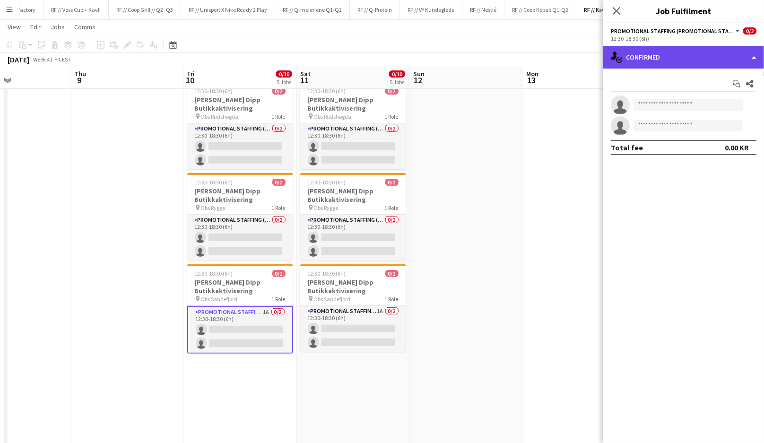
click at [677, 64] on div "single-neutral-actions-check-2 Confirmed" at bounding box center [683, 57] width 161 height 23
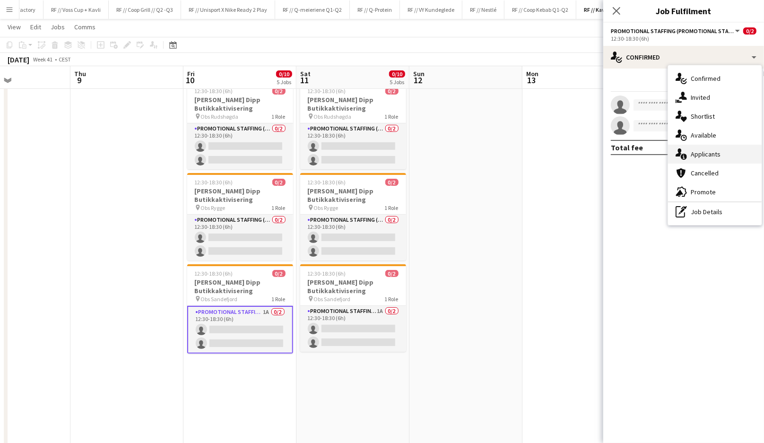
click at [699, 154] on span "Applicants" at bounding box center [706, 154] width 30 height 9
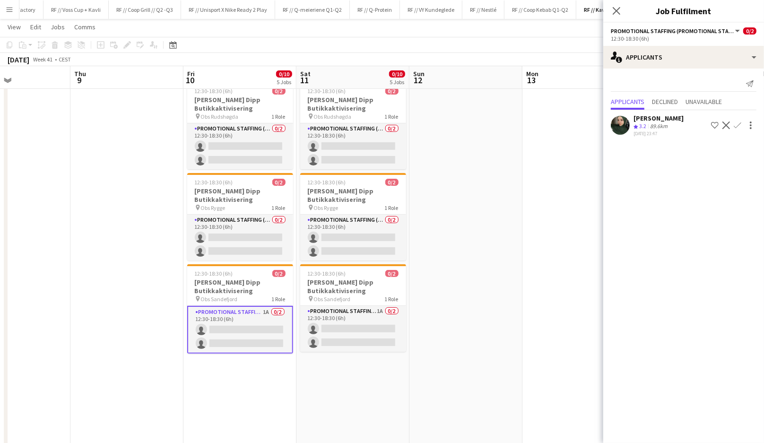
click at [620, 128] on app-user-avatar at bounding box center [620, 125] width 19 height 19
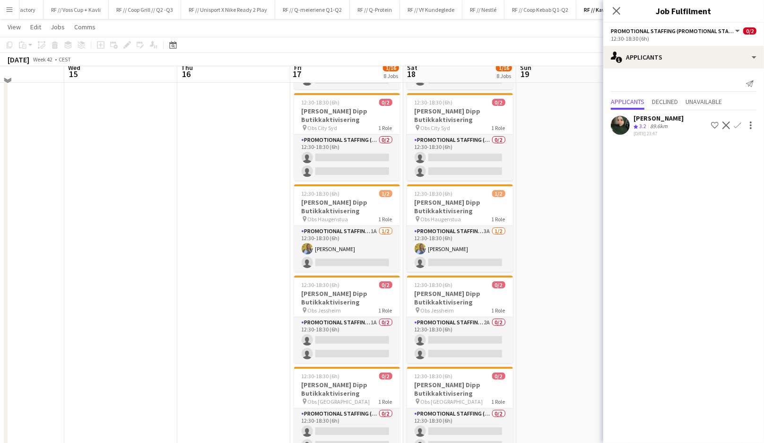
scroll to position [114, 0]
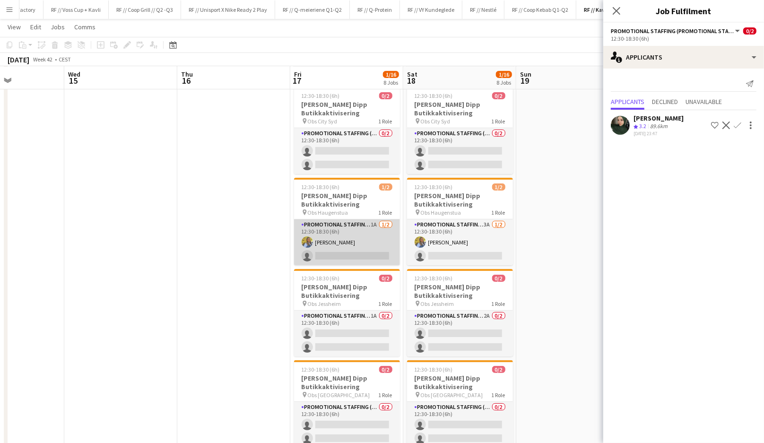
click at [348, 243] on app-card-role "Promotional Staffing (Promotional Staff) 1A 1/2 12:30-18:30 (6h) Sigrid Bolstad…" at bounding box center [347, 242] width 106 height 46
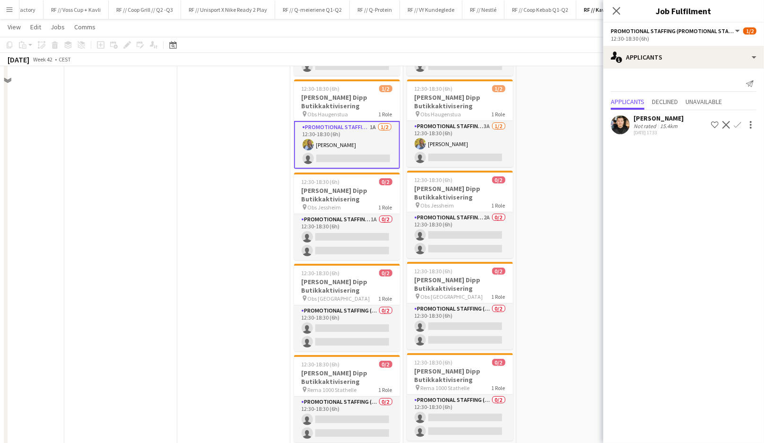
scroll to position [216, 0]
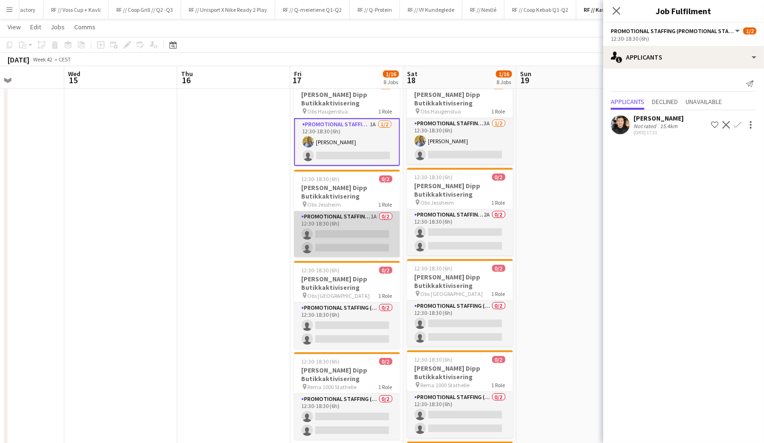
click at [369, 236] on app-card-role "Promotional Staffing (Promotional Staff) 1A 0/2 12:30-18:30 (6h) single-neutral…" at bounding box center [347, 234] width 106 height 46
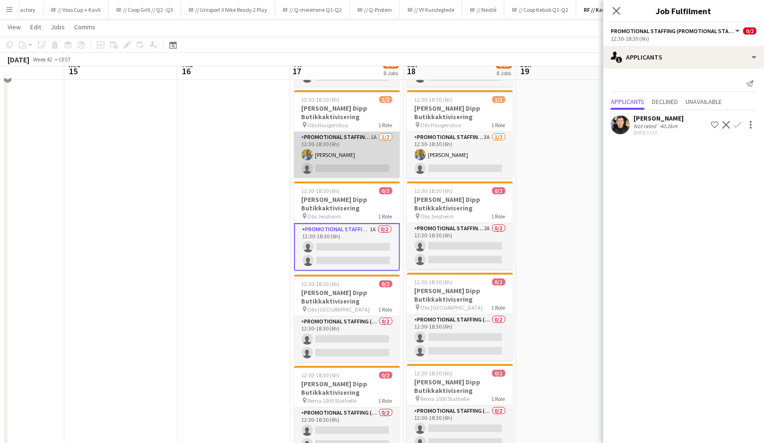
scroll to position [192, 0]
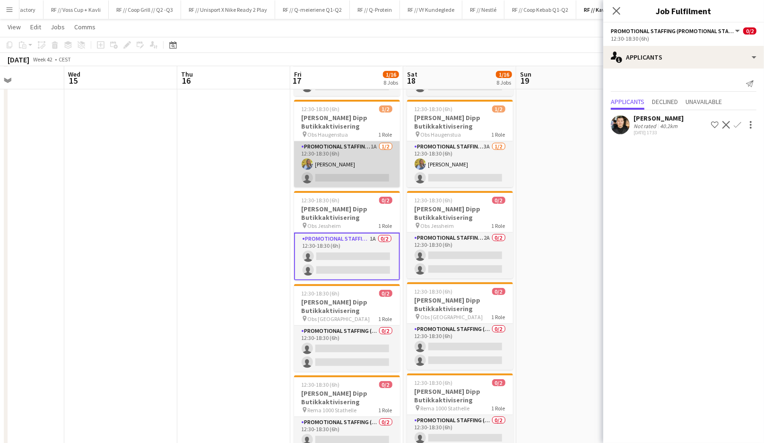
click at [349, 164] on app-card-role "Promotional Staffing (Promotional Staff) 1A 1/2 12:30-18:30 (6h) Sigrid Bolstad…" at bounding box center [347, 164] width 106 height 46
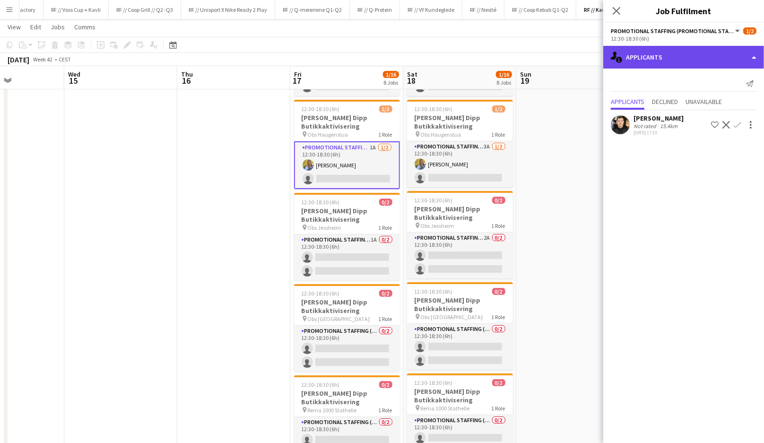
click at [631, 54] on div "single-neutral-actions-information Applicants" at bounding box center [683, 57] width 161 height 23
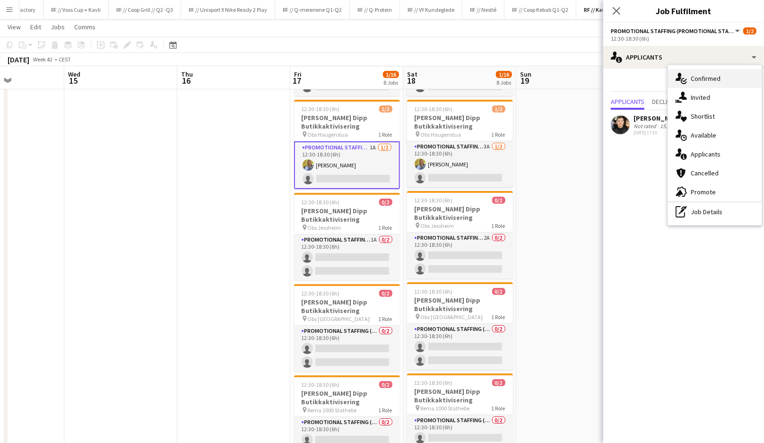
click at [681, 74] on icon at bounding box center [679, 77] width 6 height 8
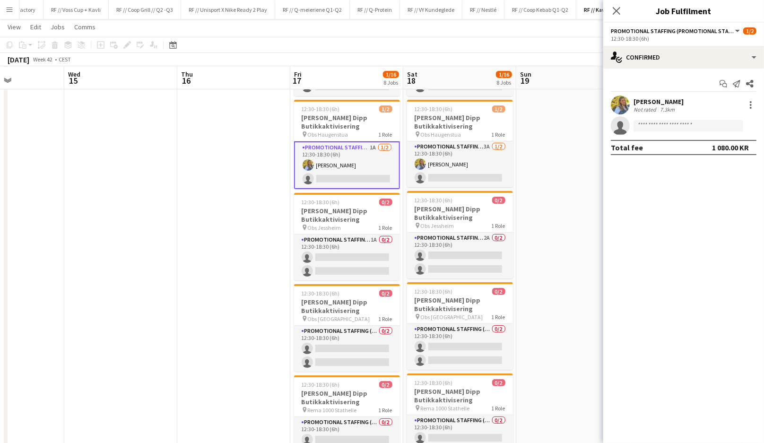
click at [634, 108] on div "Not rated" at bounding box center [646, 109] width 25 height 7
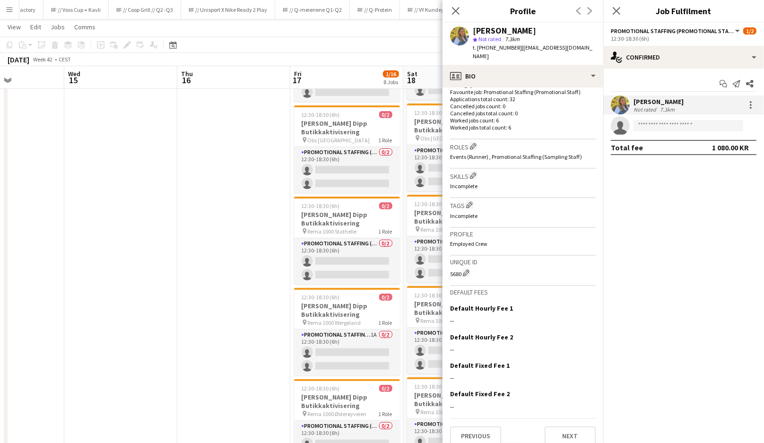
scroll to position [433, 0]
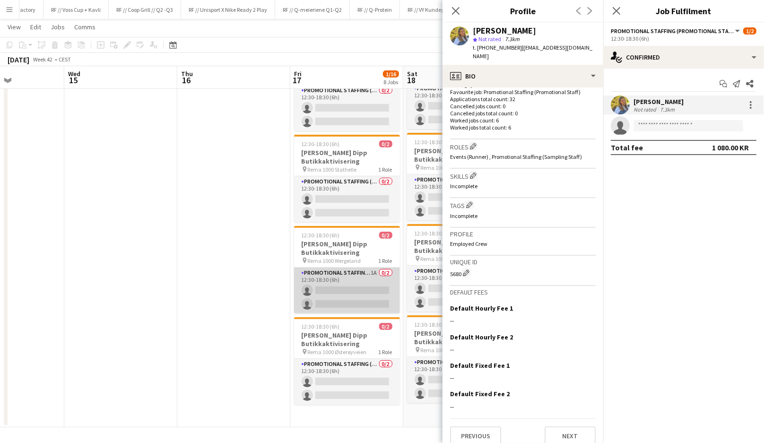
click at [335, 287] on app-card-role "Promotional Staffing (Promotional Staff) 1A 0/2 12:30-18:30 (6h) single-neutral…" at bounding box center [347, 291] width 106 height 46
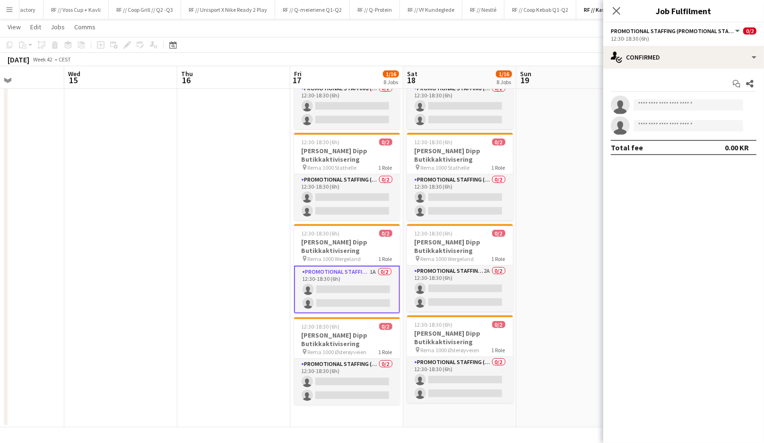
click at [335, 287] on app-card-role "Promotional Staffing (Promotional Staff) 1A 0/2 12:30-18:30 (6h) single-neutral…" at bounding box center [347, 290] width 106 height 48
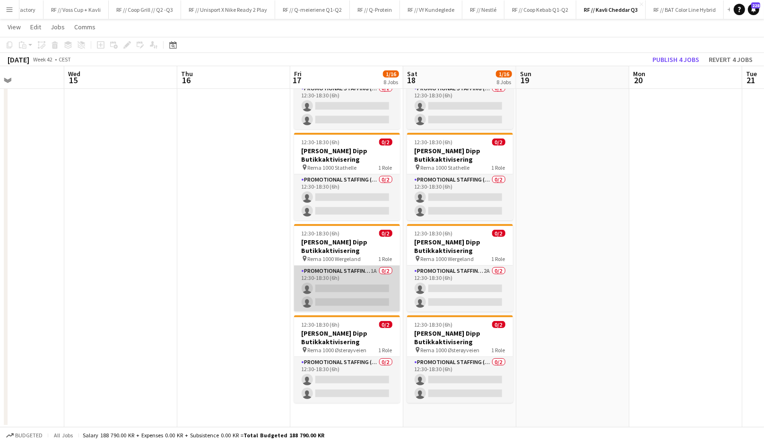
click at [362, 287] on app-card-role "Promotional Staffing (Promotional Staff) 1A 0/2 12:30-18:30 (6h) single-neutral…" at bounding box center [347, 289] width 106 height 46
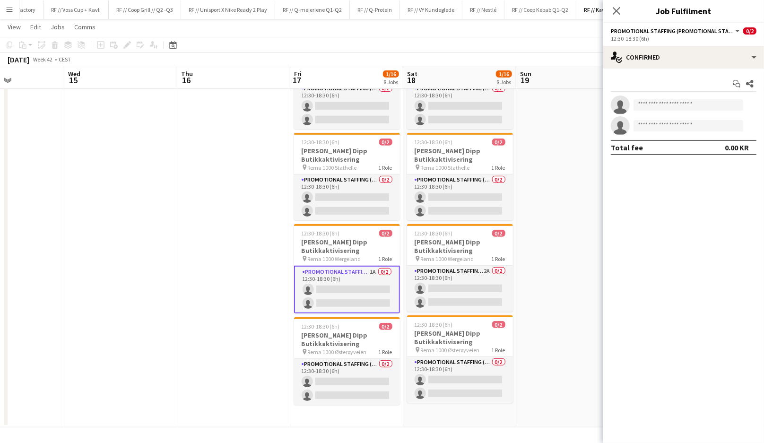
click at [547, 271] on app-date-cell at bounding box center [572, 50] width 113 height 755
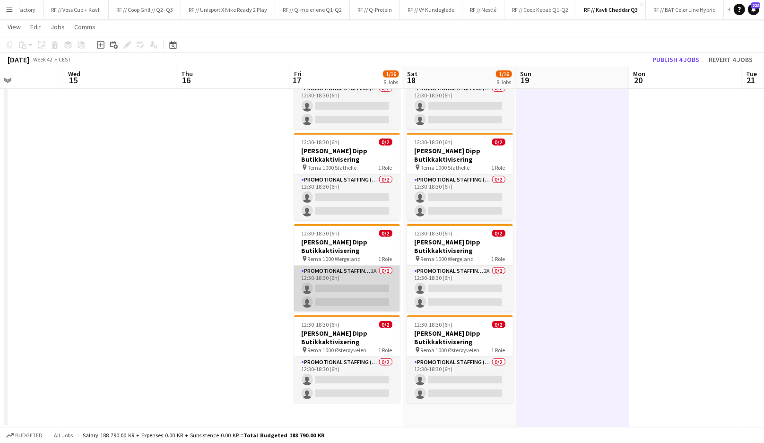
click at [354, 283] on app-card-role "Promotional Staffing (Promotional Staff) 1A 0/2 12:30-18:30 (6h) single-neutral…" at bounding box center [347, 289] width 106 height 46
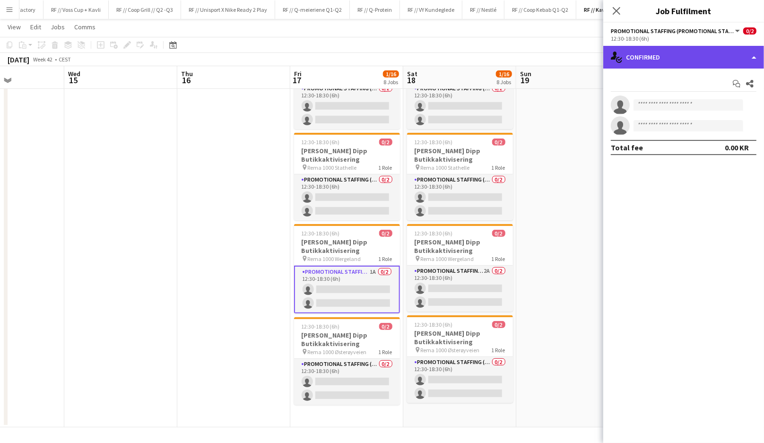
click at [707, 64] on div "single-neutral-actions-check-2 Confirmed" at bounding box center [683, 57] width 161 height 23
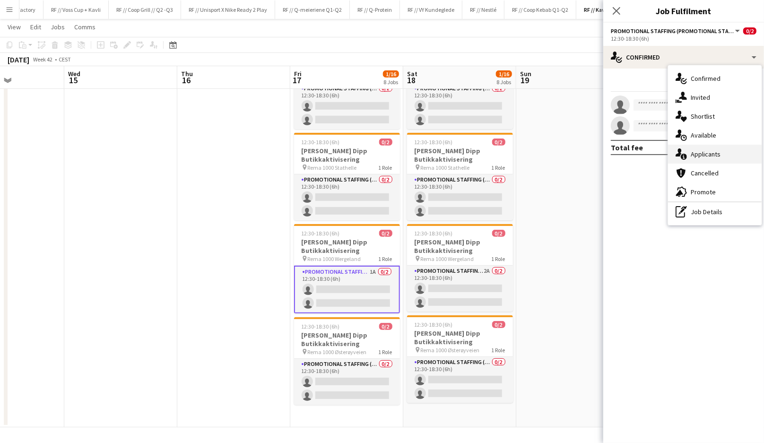
click at [699, 152] on span "Applicants" at bounding box center [706, 154] width 30 height 9
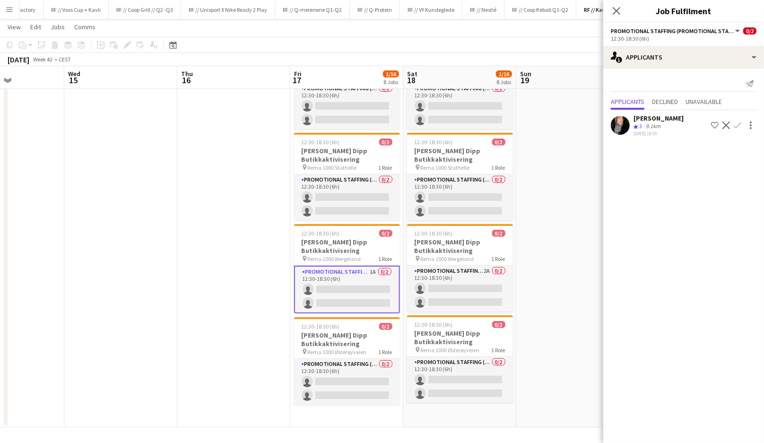
click at [620, 126] on app-user-avatar at bounding box center [620, 125] width 19 height 19
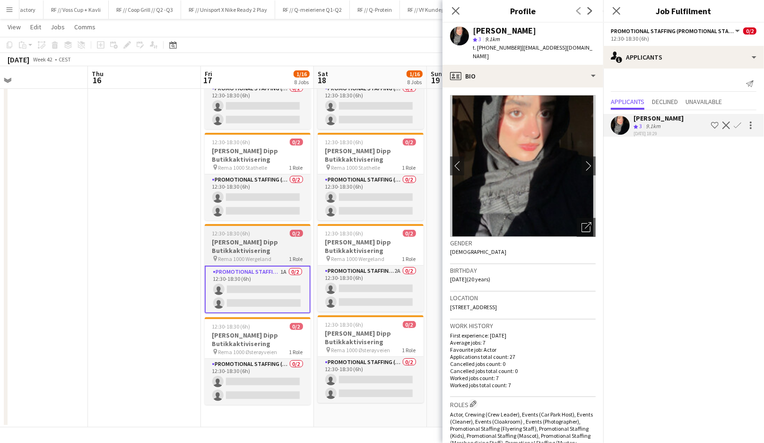
scroll to position [0, 378]
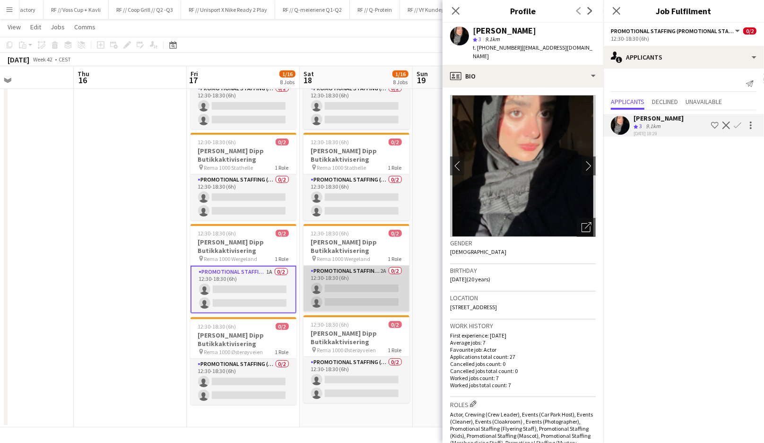
click at [364, 296] on app-card-role "Promotional Staffing (Promotional Staff) 2A 0/2 12:30-18:30 (6h) single-neutral…" at bounding box center [357, 289] width 106 height 46
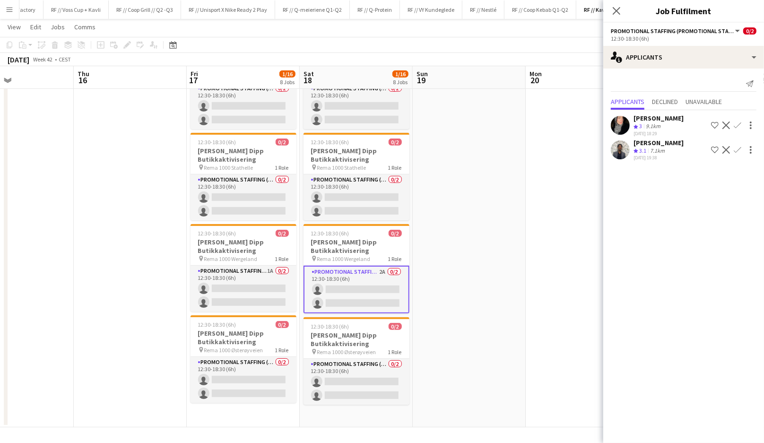
click at [624, 151] on app-user-avatar at bounding box center [620, 149] width 19 height 19
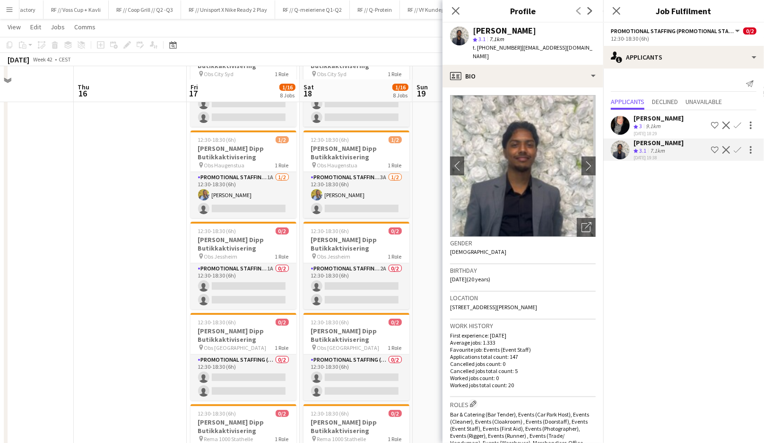
scroll to position [142, 0]
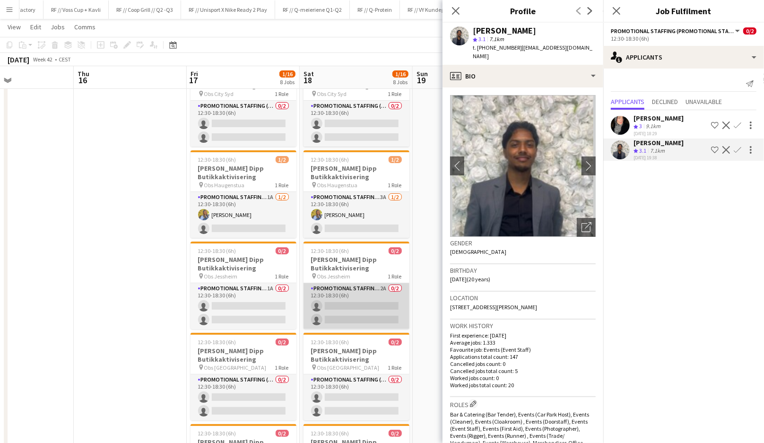
click at [379, 309] on app-card-role "Promotional Staffing (Promotional Staff) 2A 0/2 12:30-18:30 (6h) single-neutral…" at bounding box center [357, 306] width 106 height 46
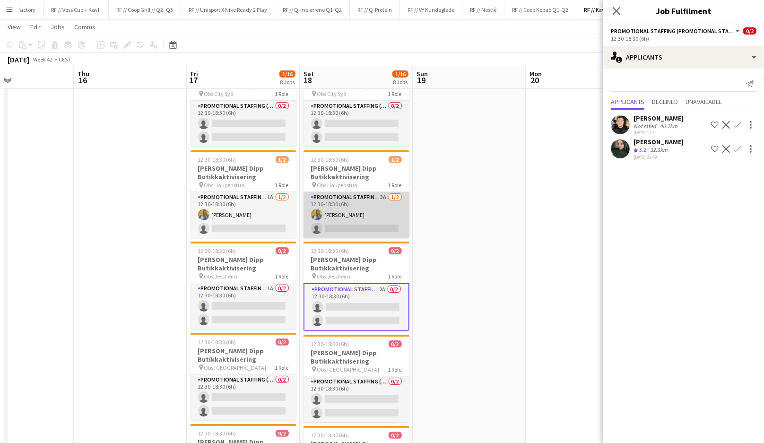
click at [391, 214] on app-card-role "Promotional Staffing (Promotional Staff) 3A 1/2 12:30-18:30 (6h) Sigrid Bolstad…" at bounding box center [357, 215] width 106 height 46
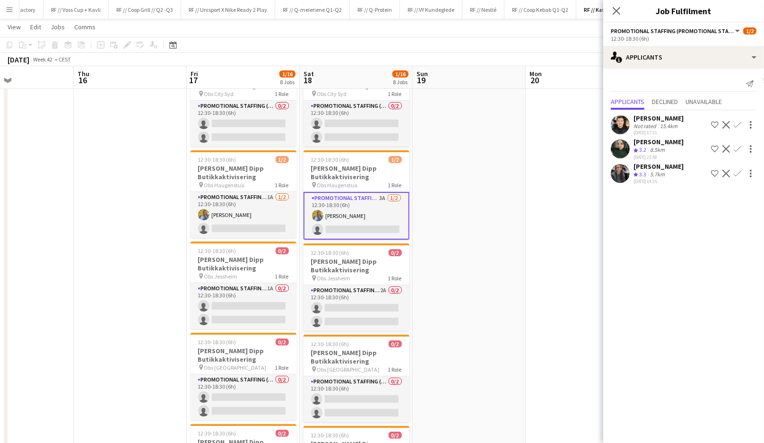
click at [625, 174] on app-user-avatar at bounding box center [620, 173] width 19 height 19
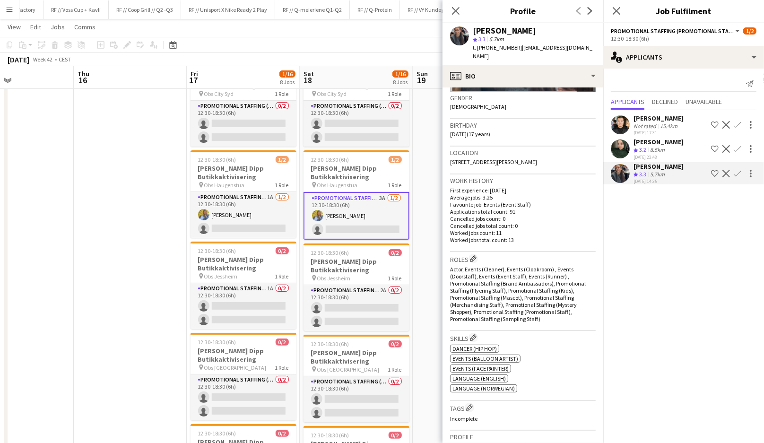
scroll to position [0, 0]
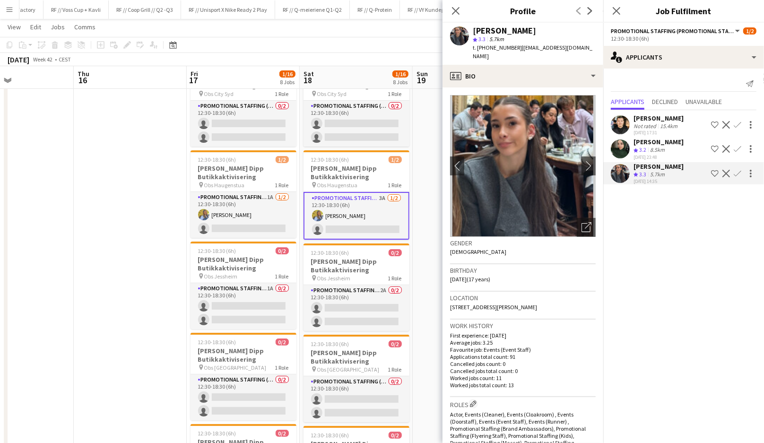
click at [739, 174] on app-icon "Confirm" at bounding box center [738, 174] width 8 height 8
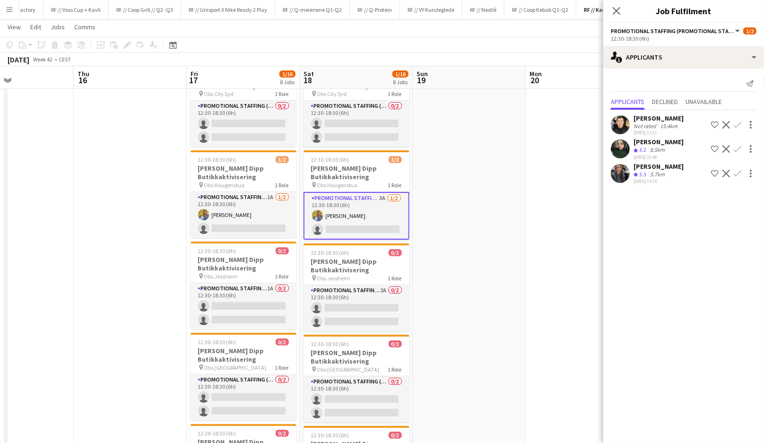
click at [739, 174] on app-icon "Confirm" at bounding box center [738, 174] width 8 height 8
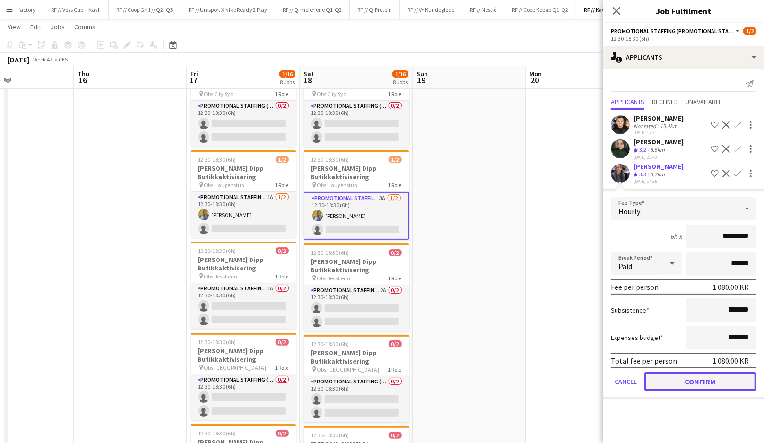
click at [701, 384] on button "Confirm" at bounding box center [701, 381] width 112 height 19
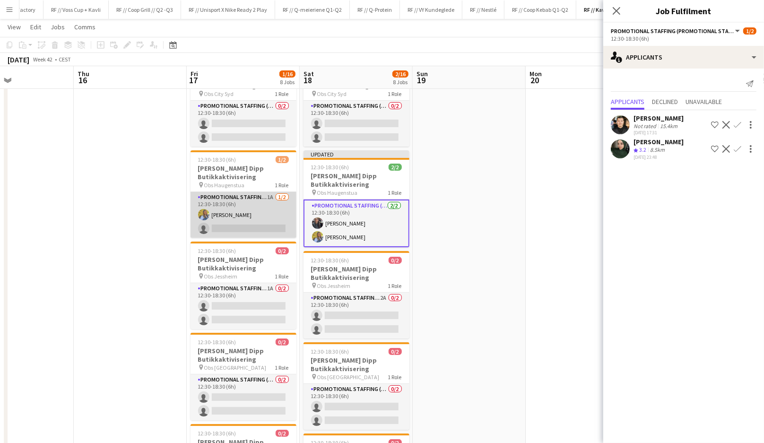
click at [255, 235] on app-card-role "Promotional Staffing (Promotional Staff) 1A 1/2 12:30-18:30 (6h) Sigrid Bolstad…" at bounding box center [244, 215] width 106 height 46
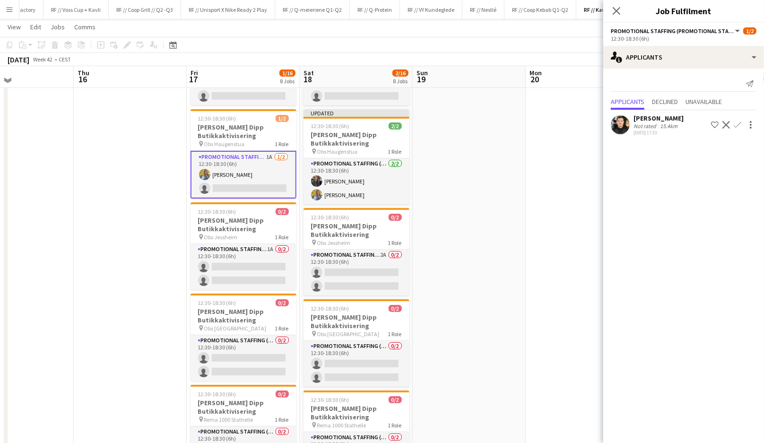
scroll to position [183, 0]
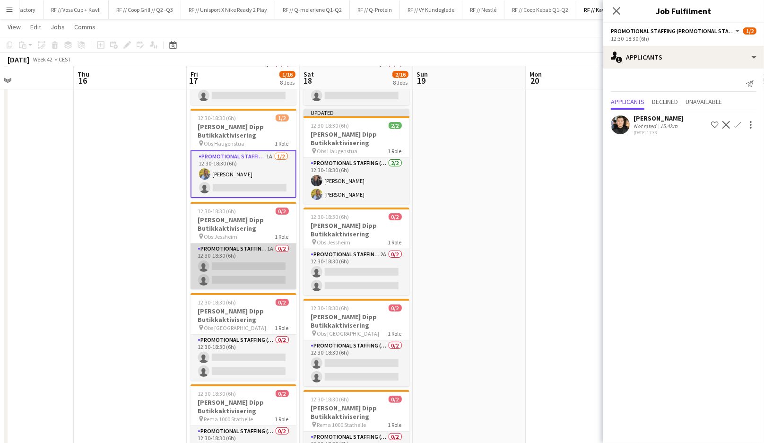
click at [263, 264] on app-card-role "Promotional Staffing (Promotional Staff) 1A 0/2 12:30-18:30 (6h) single-neutral…" at bounding box center [244, 267] width 106 height 46
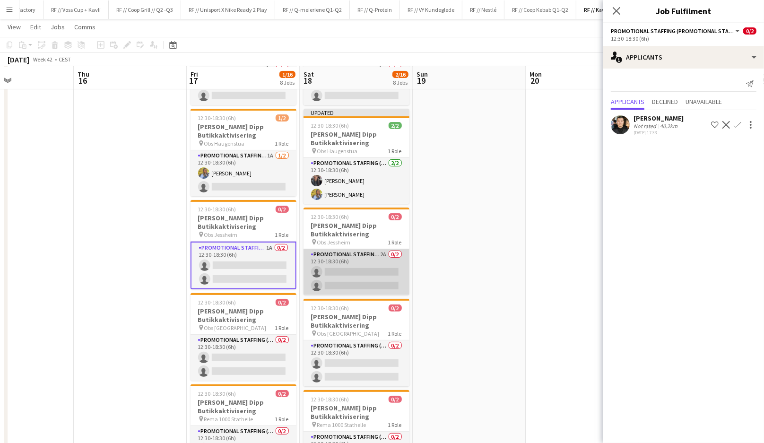
click at [358, 266] on app-card-role "Promotional Staffing (Promotional Staff) 2A 0/2 12:30-18:30 (6h) single-neutral…" at bounding box center [357, 272] width 106 height 46
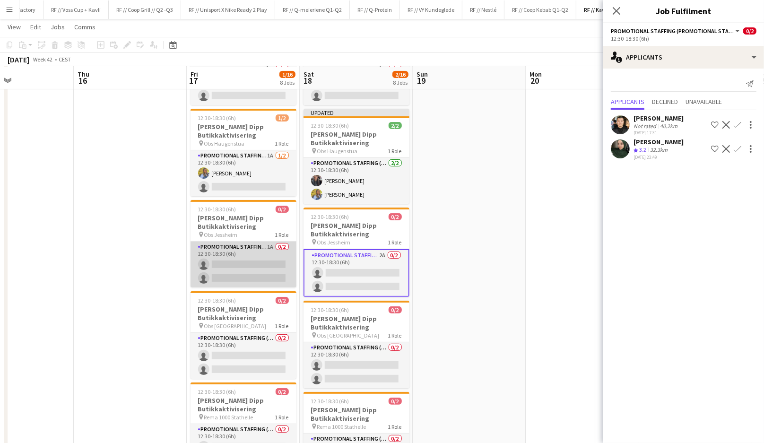
click at [248, 267] on app-card-role "Promotional Staffing (Promotional Staff) 1A 0/2 12:30-18:30 (6h) single-neutral…" at bounding box center [244, 265] width 106 height 46
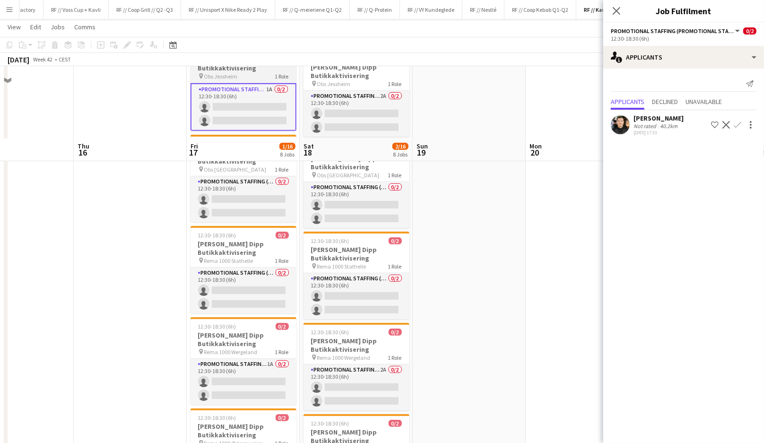
scroll to position [441, 0]
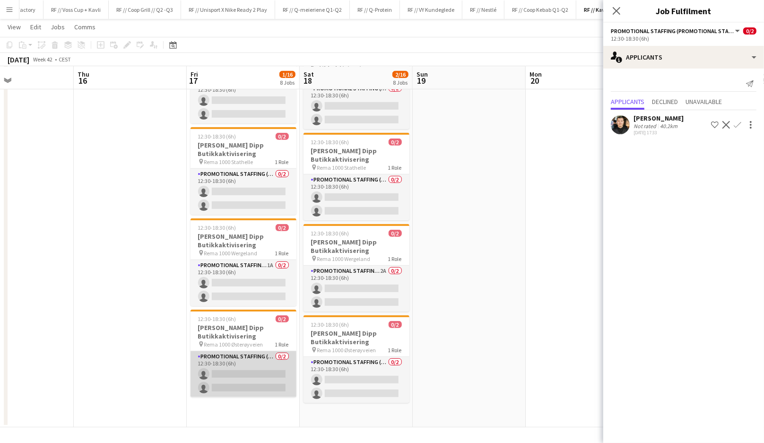
click at [233, 371] on app-card-role "Promotional Staffing (Promotional Staff) 0/2 12:30-18:30 (6h) single-neutral-ac…" at bounding box center [244, 374] width 106 height 46
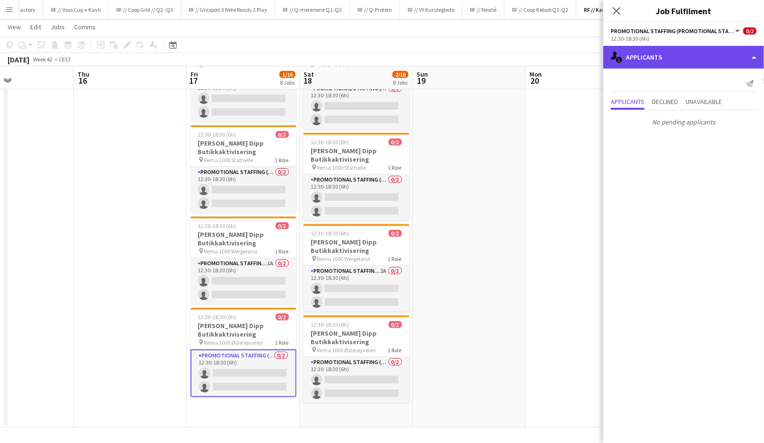
click at [667, 57] on div "single-neutral-actions-information Applicants" at bounding box center [683, 57] width 161 height 23
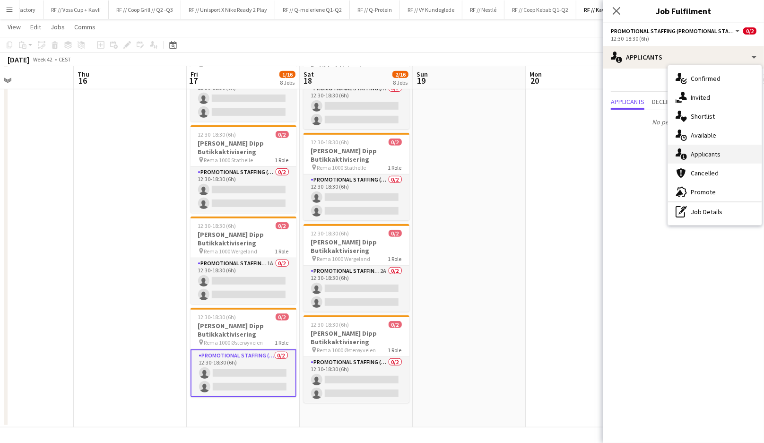
click at [703, 154] on span "Applicants" at bounding box center [706, 154] width 30 height 9
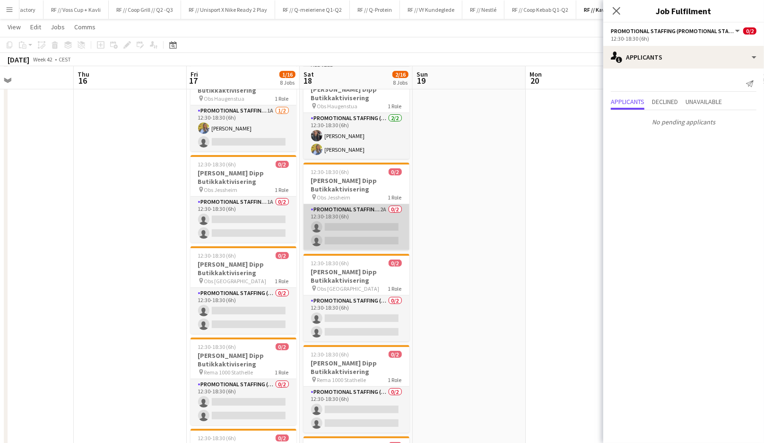
scroll to position [200, 0]
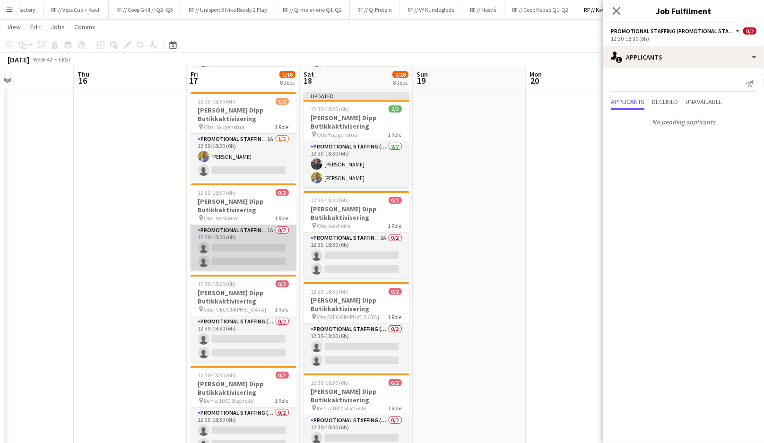
click at [239, 252] on app-card-role "Promotional Staffing (Promotional Staff) 1A 0/2 12:30-18:30 (6h) single-neutral…" at bounding box center [244, 248] width 106 height 46
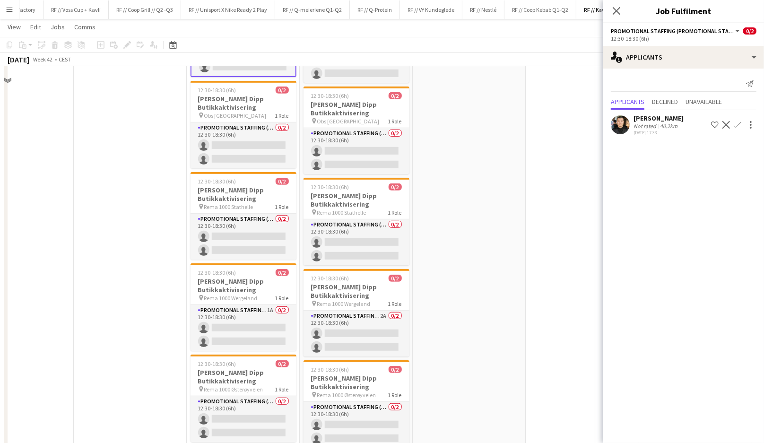
scroll to position [441, 0]
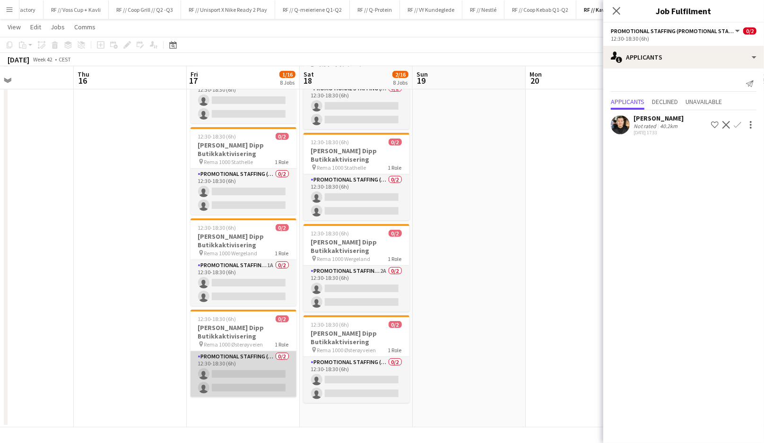
click at [245, 375] on app-card-role "Promotional Staffing (Promotional Staff) 0/2 12:30-18:30 (6h) single-neutral-ac…" at bounding box center [244, 374] width 106 height 46
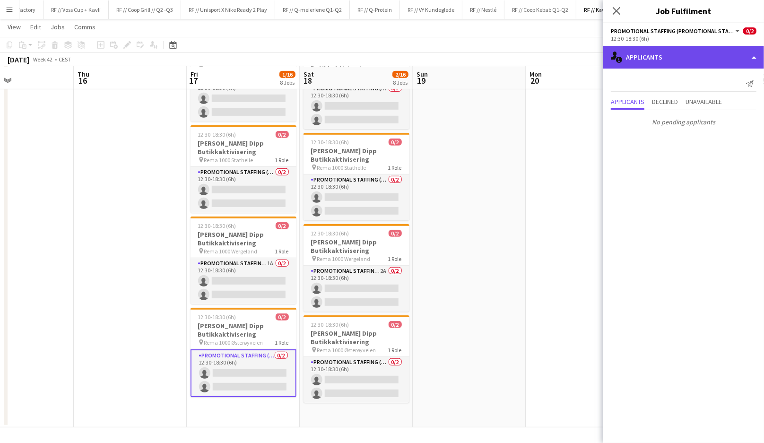
click at [662, 56] on div "single-neutral-actions-information Applicants" at bounding box center [683, 57] width 161 height 23
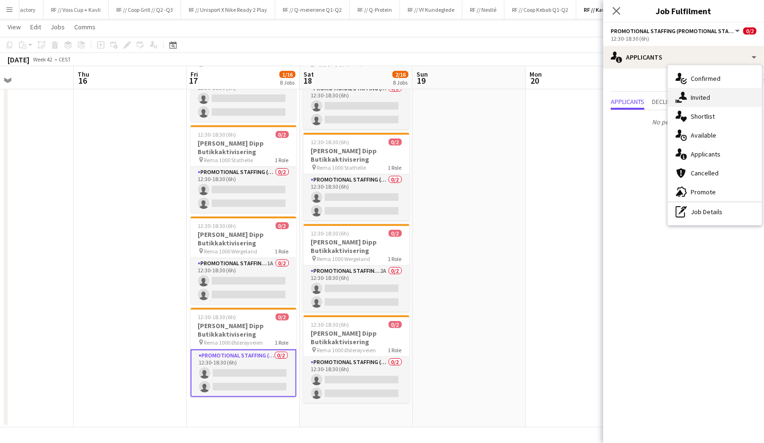
click at [696, 98] on span "Invited" at bounding box center [700, 97] width 19 height 9
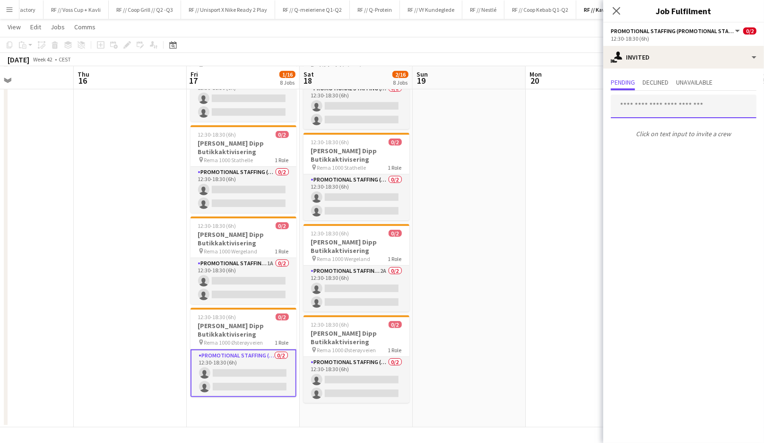
click at [661, 111] on input "text" at bounding box center [684, 107] width 146 height 24
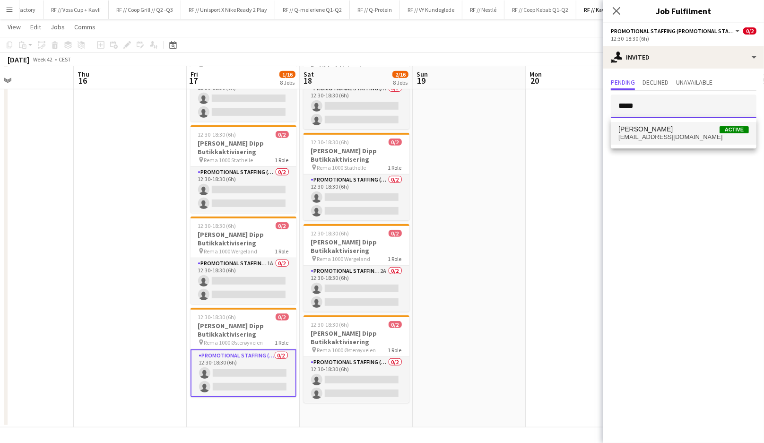
type input "*****"
click at [673, 130] on span "Ishak Kayabasi Active" at bounding box center [684, 129] width 131 height 8
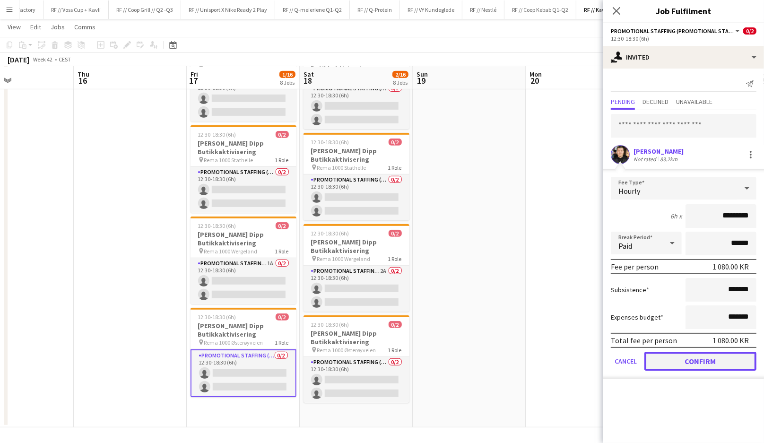
click at [683, 359] on button "Confirm" at bounding box center [701, 361] width 112 height 19
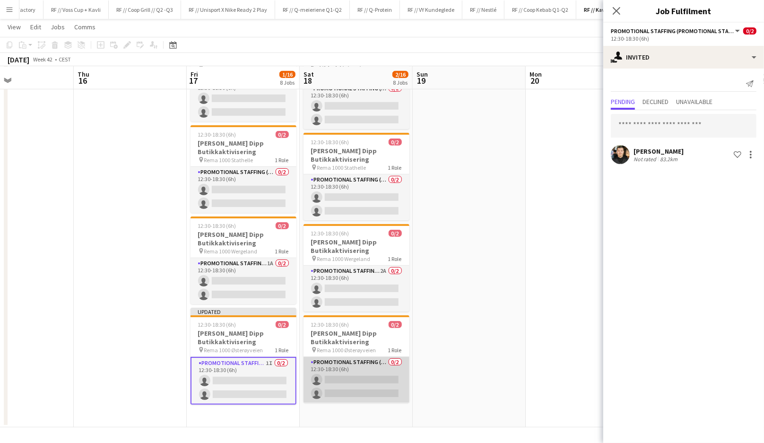
click at [366, 374] on app-card-role "Promotional Staffing (Promotional Staff) 0/2 12:30-18:30 (6h) single-neutral-ac…" at bounding box center [357, 380] width 106 height 46
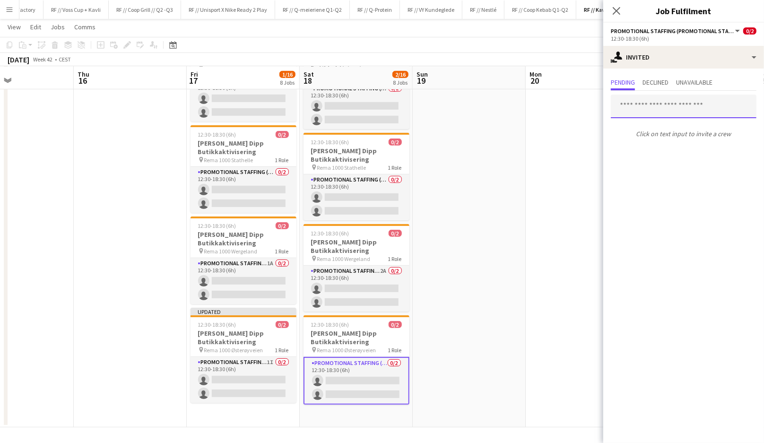
click at [642, 103] on input "text" at bounding box center [684, 107] width 146 height 24
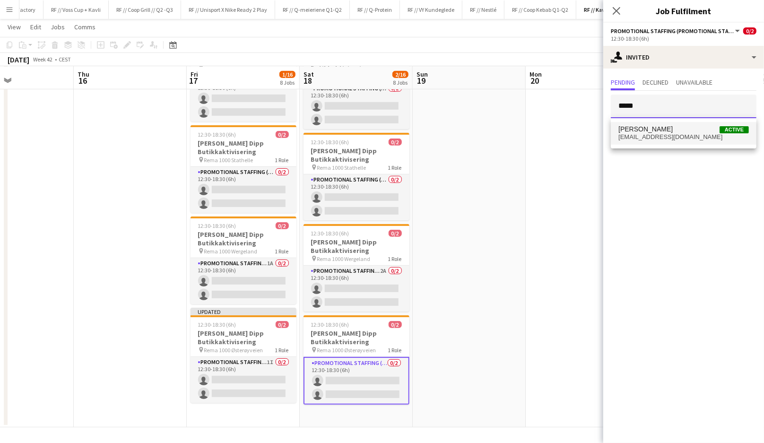
type input "*****"
click at [653, 134] on span "i.kayabasi@outlook.com" at bounding box center [684, 137] width 131 height 8
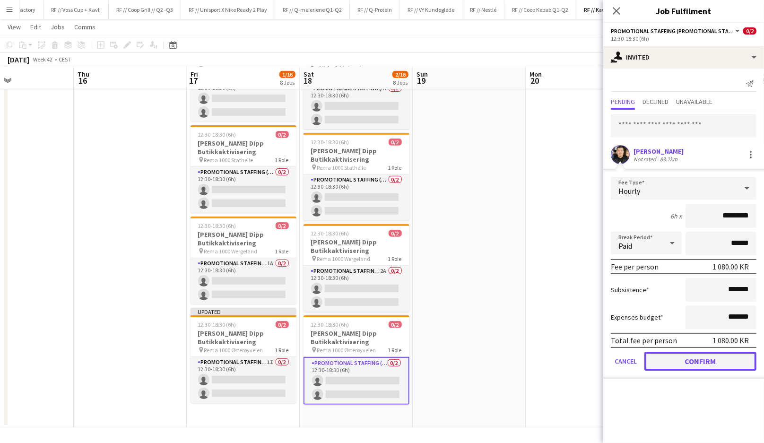
click at [701, 365] on button "Confirm" at bounding box center [701, 361] width 112 height 19
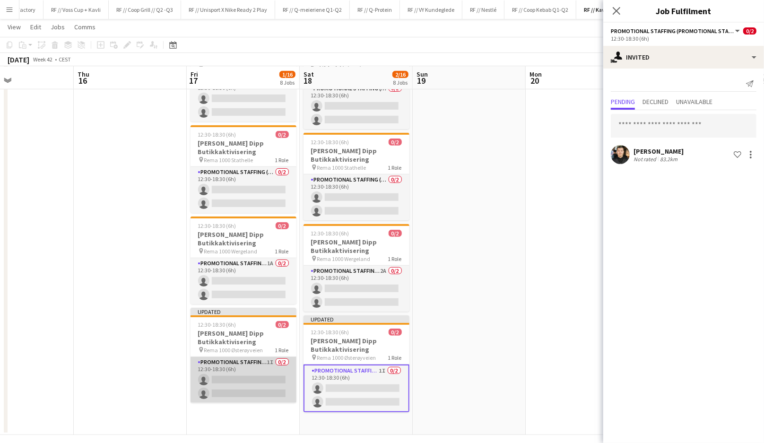
click at [258, 396] on app-card-role "Promotional Staffing (Promotional Staff) 1I 0/2 12:30-18:30 (6h) single-neutral…" at bounding box center [244, 380] width 106 height 46
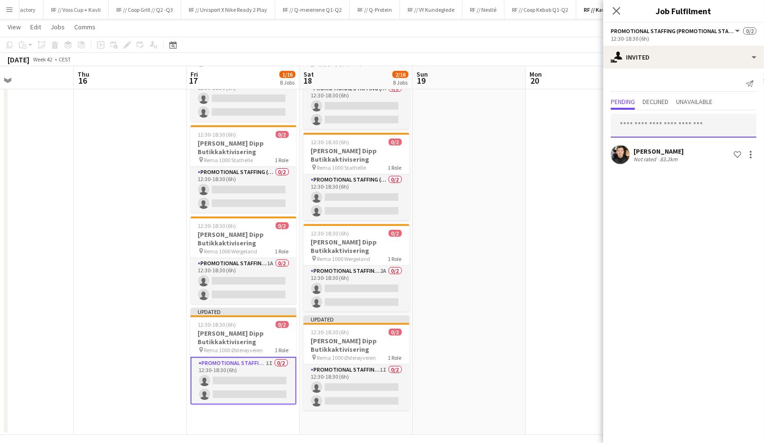
click at [662, 124] on input "text" at bounding box center [684, 126] width 146 height 24
type input "****"
drag, startPoint x: 639, startPoint y: 127, endPoint x: 603, endPoint y: 127, distance: 35.5
click at [603, 127] on form "****" at bounding box center [683, 126] width 161 height 24
click at [546, 179] on app-date-cell at bounding box center [582, 50] width 113 height 770
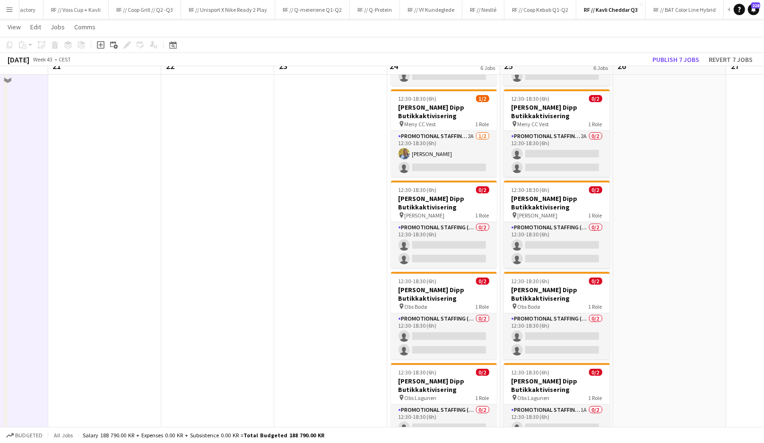
scroll to position [113, 0]
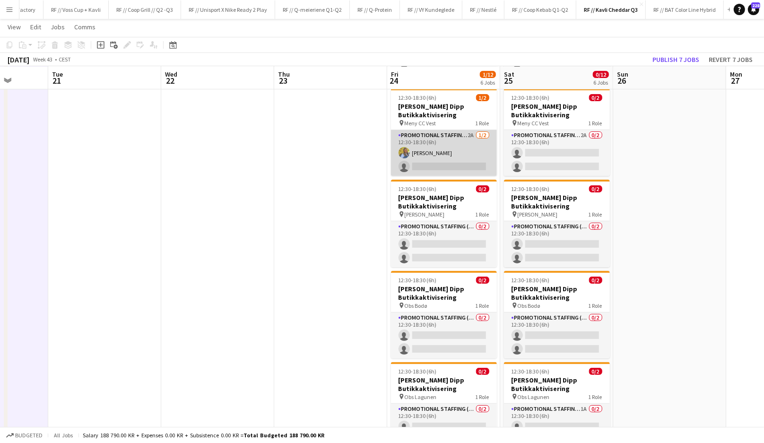
click at [449, 151] on app-card-role "Promotional Staffing (Promotional Staff) 2A 1/2 12:30-18:30 (6h) Sigrid Bolstad…" at bounding box center [444, 153] width 106 height 46
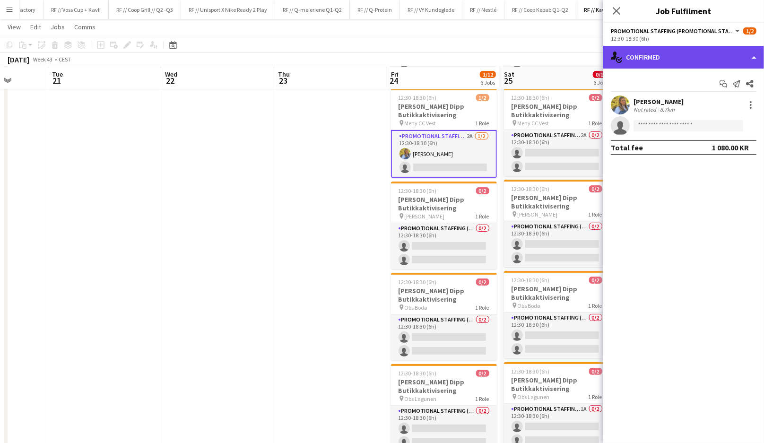
click at [640, 67] on div "single-neutral-actions-check-2 Confirmed" at bounding box center [683, 57] width 161 height 23
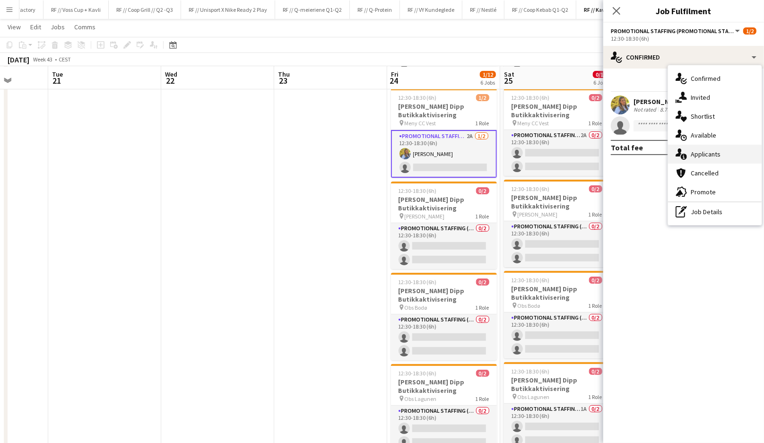
click at [692, 160] on div "single-neutral-actions-information Applicants" at bounding box center [715, 154] width 94 height 19
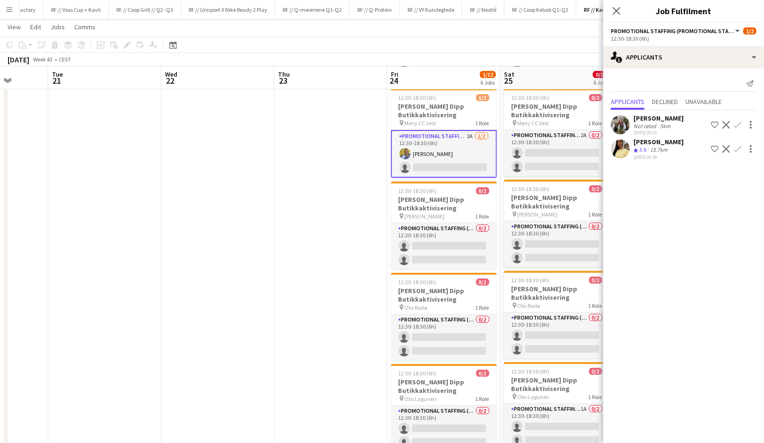
click at [626, 119] on app-user-avatar at bounding box center [620, 124] width 19 height 19
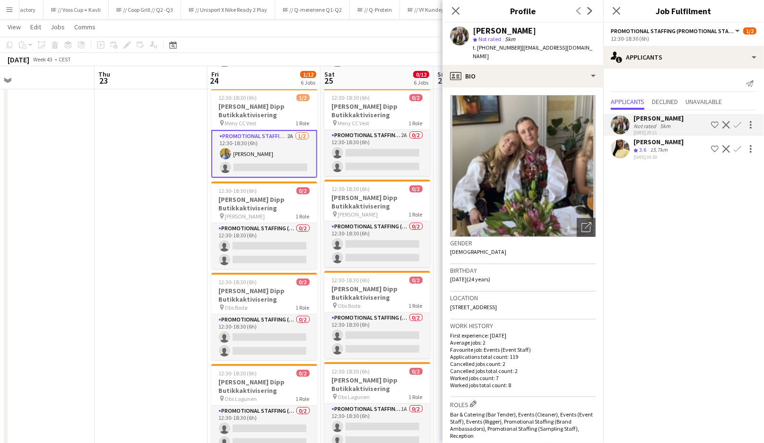
scroll to position [0, 358]
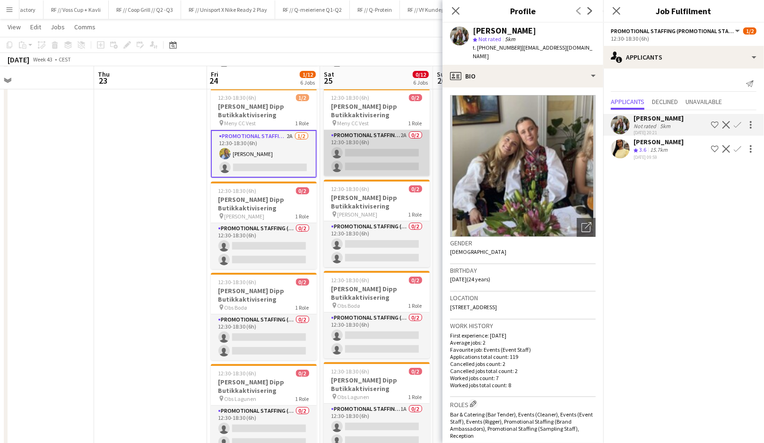
click at [367, 159] on app-card-role "Promotional Staffing (Promotional Staff) 2A 0/2 12:30-18:30 (6h) single-neutral…" at bounding box center [377, 153] width 106 height 46
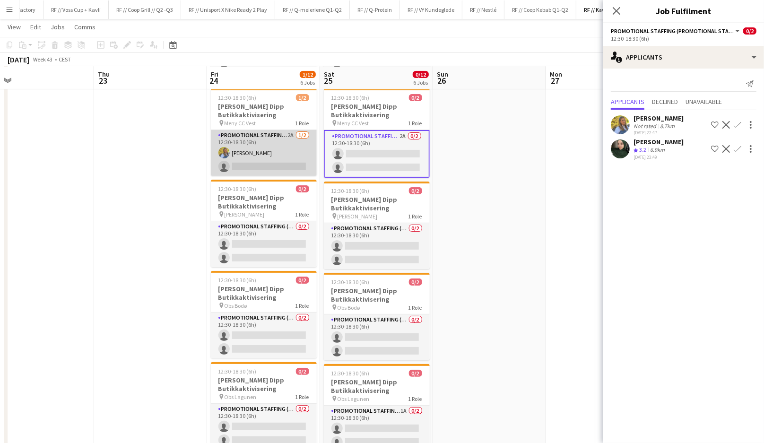
click at [269, 161] on app-card-role "Promotional Staffing (Promotional Staff) 2A 1/2 12:30-18:30 (6h) Sigrid Bolstad…" at bounding box center [264, 153] width 106 height 46
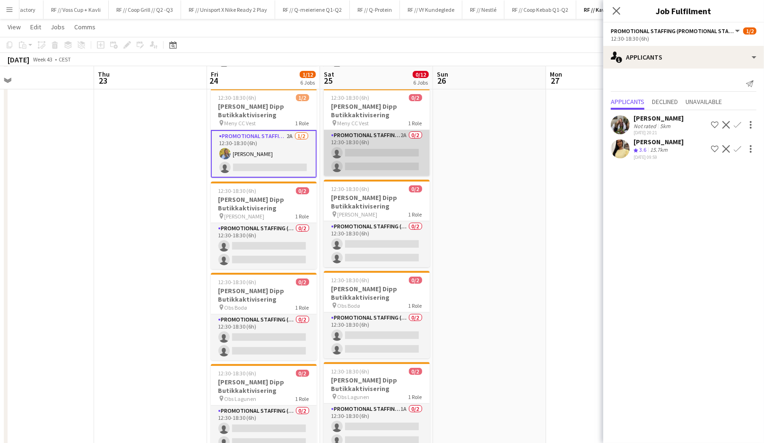
click at [391, 160] on app-card-role "Promotional Staffing (Promotional Staff) 2A 0/2 12:30-18:30 (6h) single-neutral…" at bounding box center [377, 153] width 106 height 46
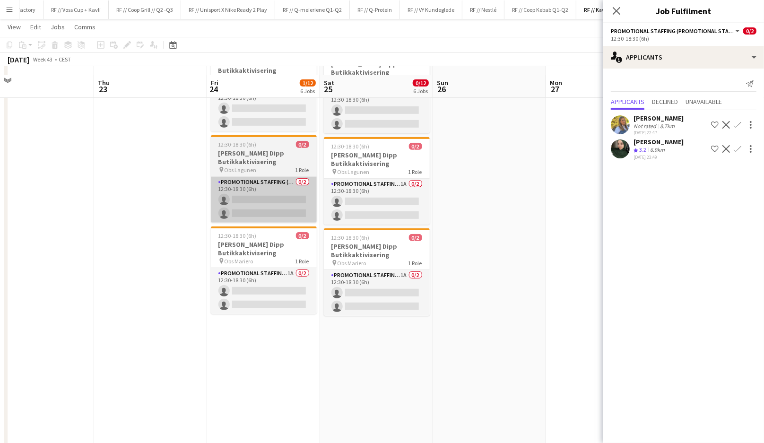
scroll to position [349, 0]
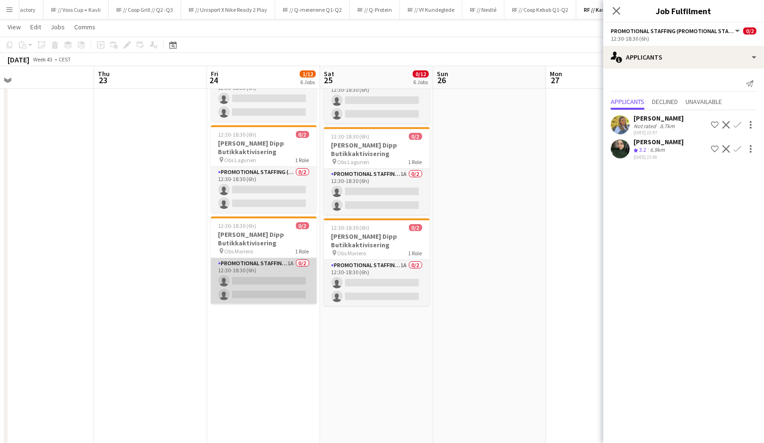
click at [265, 284] on app-card-role "Promotional Staffing (Promotional Staff) 1A 0/2 12:30-18:30 (6h) single-neutral…" at bounding box center [264, 281] width 106 height 46
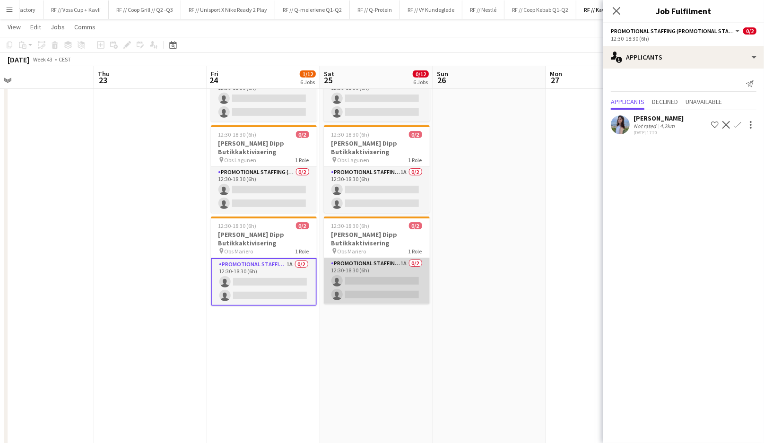
click at [385, 278] on app-card-role "Promotional Staffing (Promotional Staff) 1A 0/2 12:30-18:30 (6h) single-neutral…" at bounding box center [377, 281] width 106 height 46
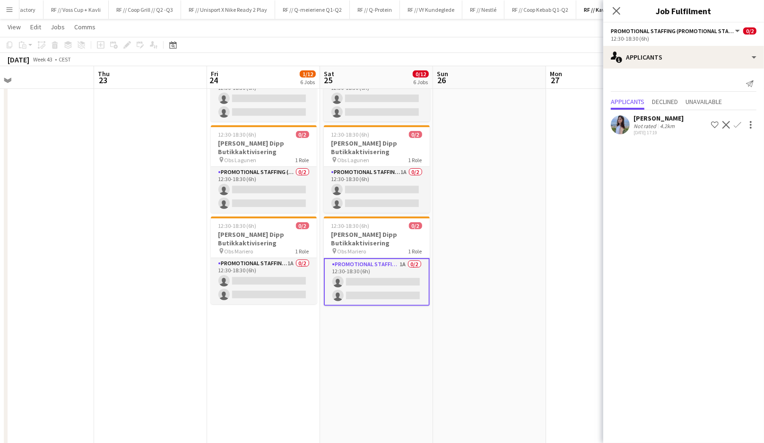
click at [620, 122] on app-user-avatar at bounding box center [620, 124] width 19 height 19
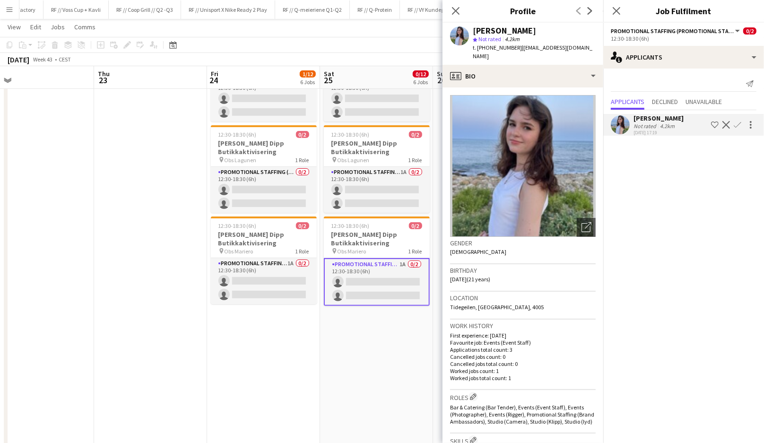
click at [739, 125] on app-icon "Confirm" at bounding box center [738, 125] width 8 height 8
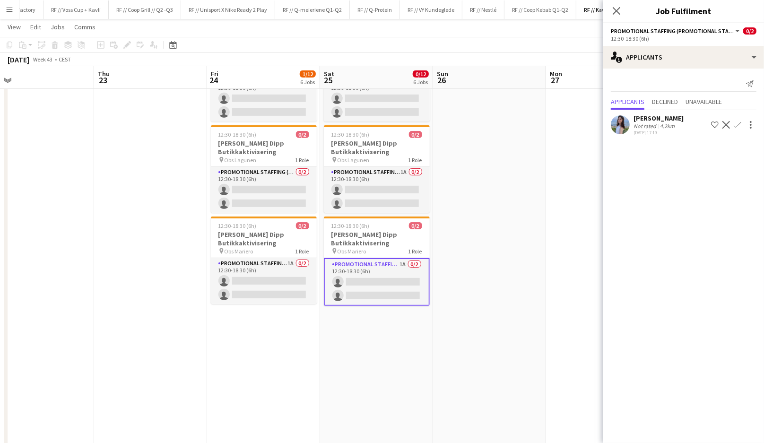
click at [740, 125] on app-icon "Confirm" at bounding box center [738, 125] width 8 height 8
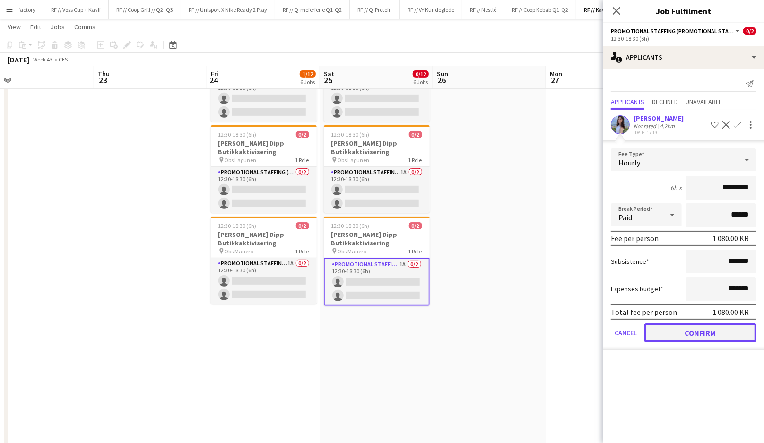
click at [689, 330] on button "Confirm" at bounding box center [701, 332] width 112 height 19
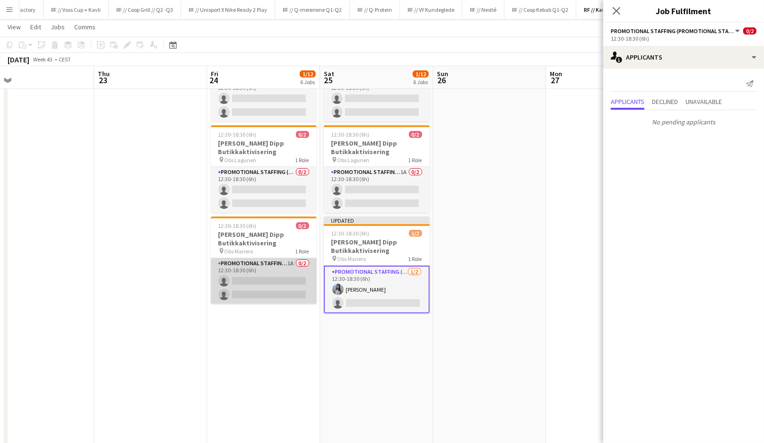
click at [274, 278] on app-card-role "Promotional Staffing (Promotional Staff) 1A 0/2 12:30-18:30 (6h) single-neutral…" at bounding box center [264, 281] width 106 height 46
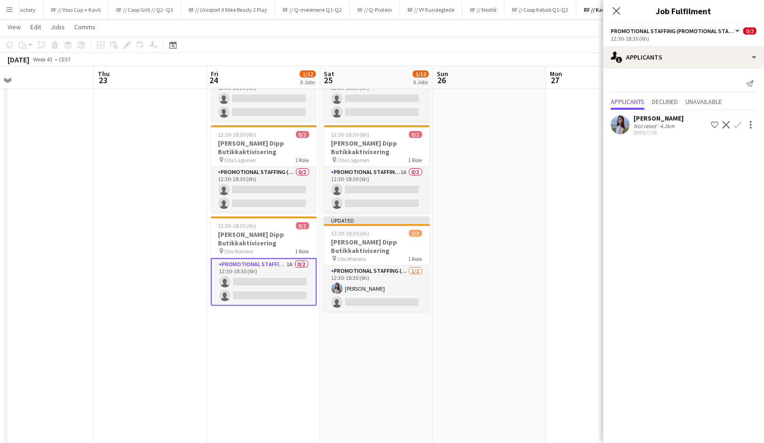
click at [740, 126] on app-icon "Confirm" at bounding box center [738, 125] width 8 height 8
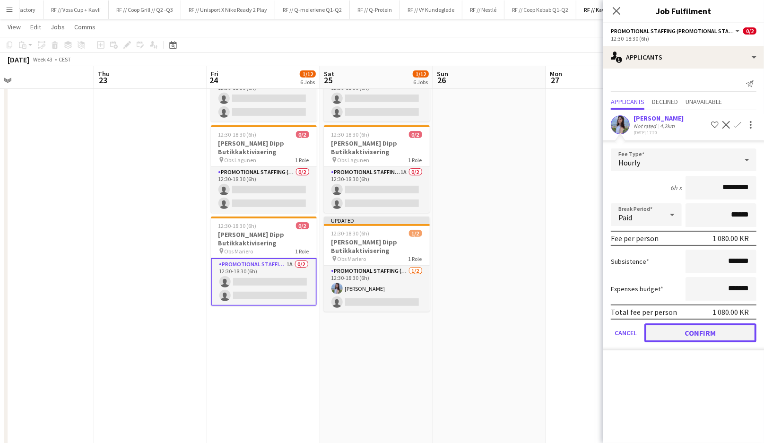
click at [689, 335] on button "Confirm" at bounding box center [701, 332] width 112 height 19
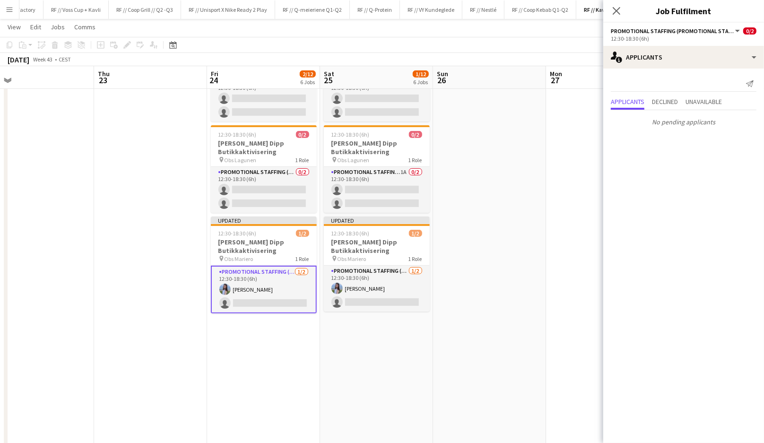
click at [487, 282] on app-date-cell at bounding box center [489, 141] width 113 height 770
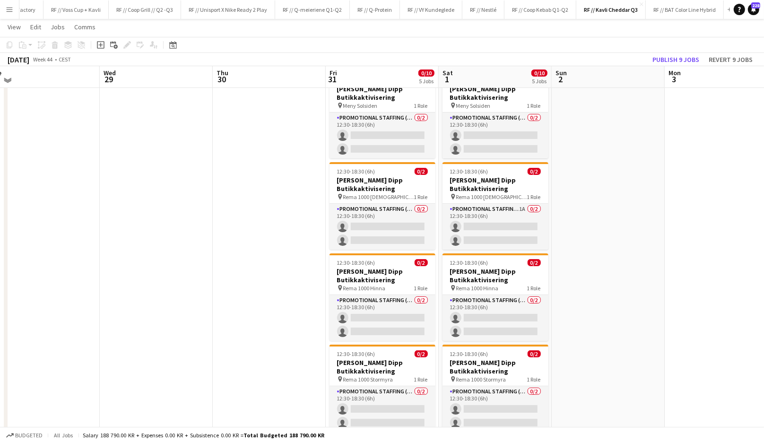
scroll to position [129, 0]
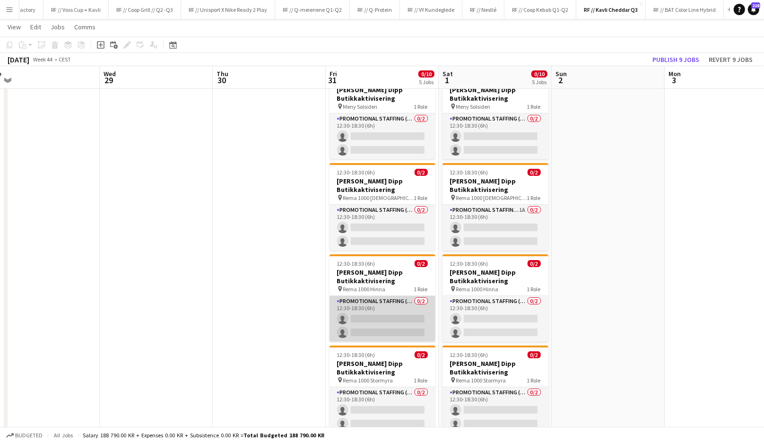
click at [392, 323] on app-card-role "Promotional Staffing (Promotional Staff) 0/2 12:30-18:30 (6h) single-neutral-ac…" at bounding box center [383, 319] width 106 height 46
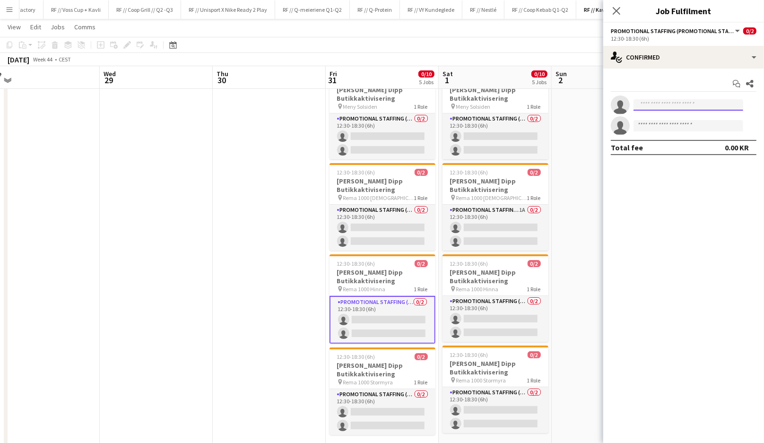
click at [669, 108] on input at bounding box center [689, 104] width 110 height 11
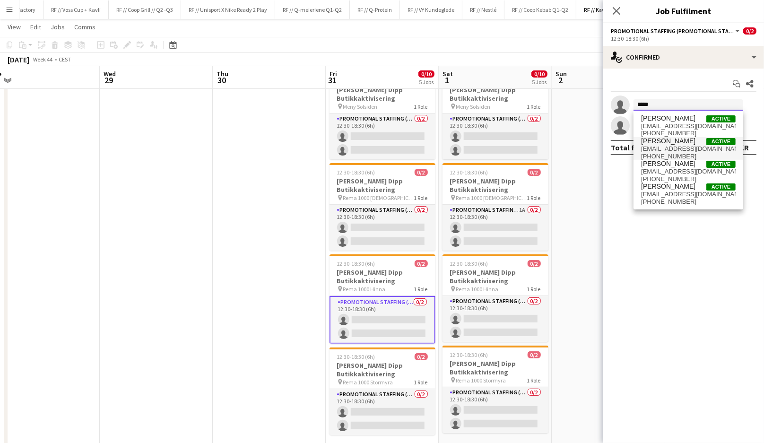
type input "*****"
click at [673, 150] on span "maren.gangsoy@gmail.com" at bounding box center [688, 149] width 95 height 8
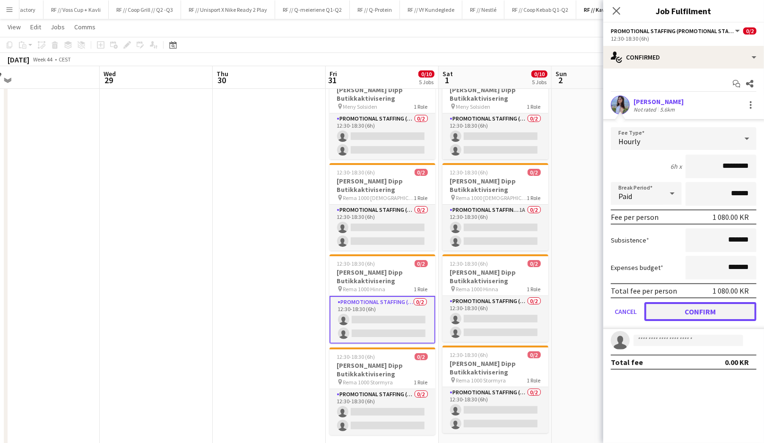
click at [677, 314] on button "Confirm" at bounding box center [701, 311] width 112 height 19
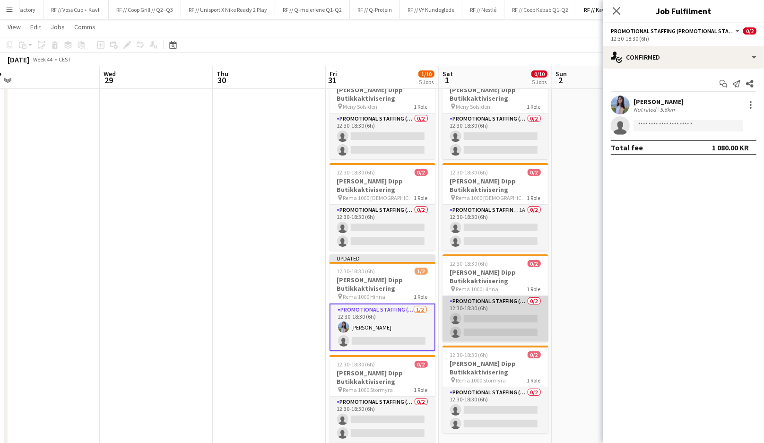
click at [503, 320] on app-card-role "Promotional Staffing (Promotional Staff) 0/2 12:30-18:30 (6h) single-neutral-ac…" at bounding box center [496, 319] width 106 height 46
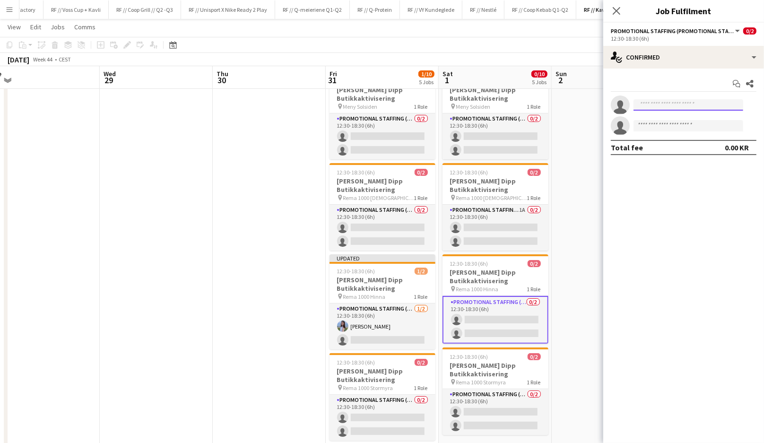
click at [665, 101] on input at bounding box center [689, 104] width 110 height 11
type input "**********"
click at [676, 124] on span "maren.gangsoy@gmail.com" at bounding box center [688, 126] width 95 height 8
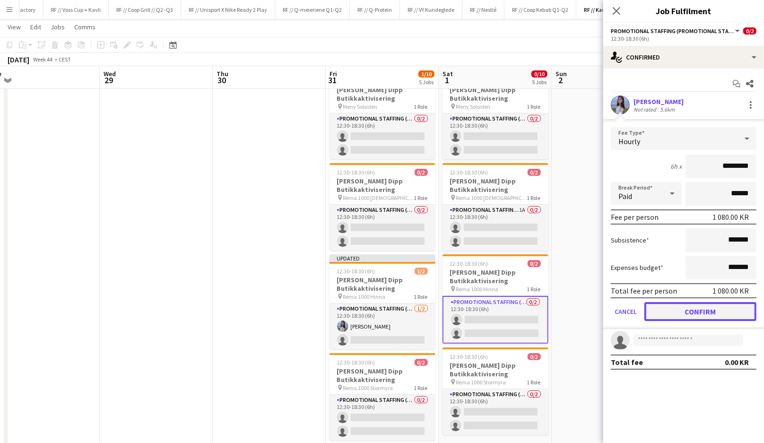
click at [694, 311] on button "Confirm" at bounding box center [701, 311] width 112 height 19
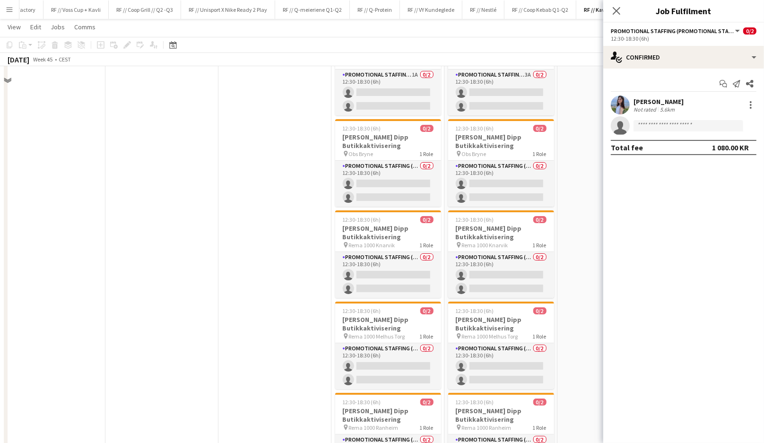
scroll to position [0, 0]
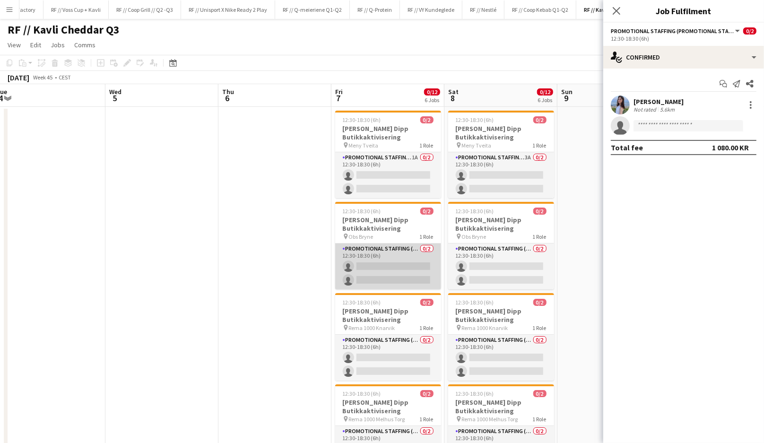
click at [412, 269] on app-card-role "Promotional Staffing (Promotional Staff) 0/2 12:30-18:30 (6h) single-neutral-ac…" at bounding box center [388, 267] width 106 height 46
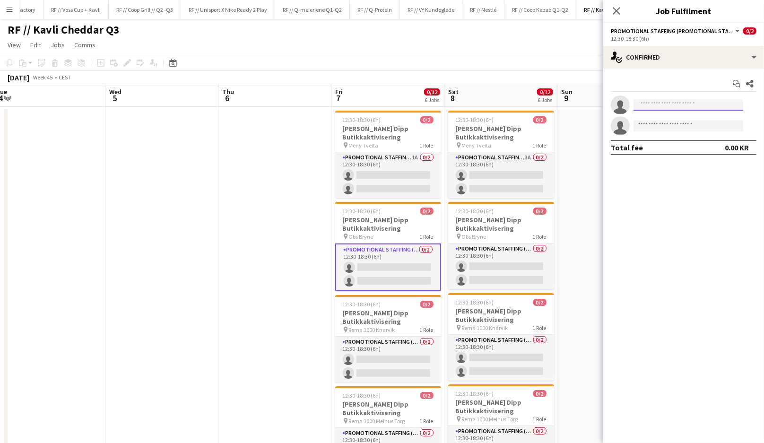
click at [679, 105] on input at bounding box center [689, 104] width 110 height 11
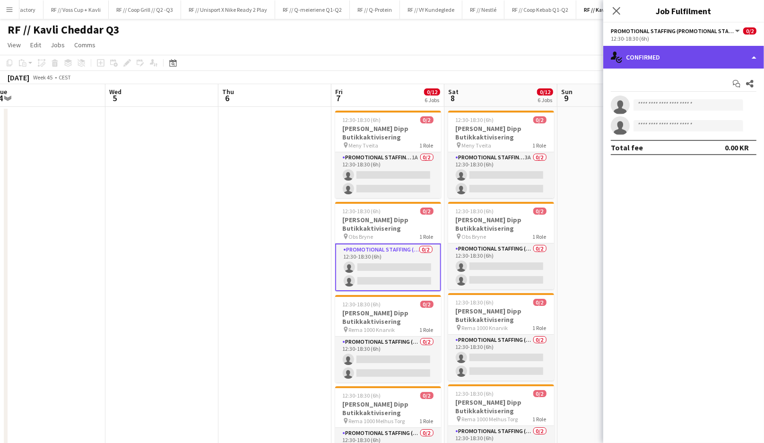
click at [671, 61] on div "single-neutral-actions-check-2 Confirmed" at bounding box center [683, 57] width 161 height 23
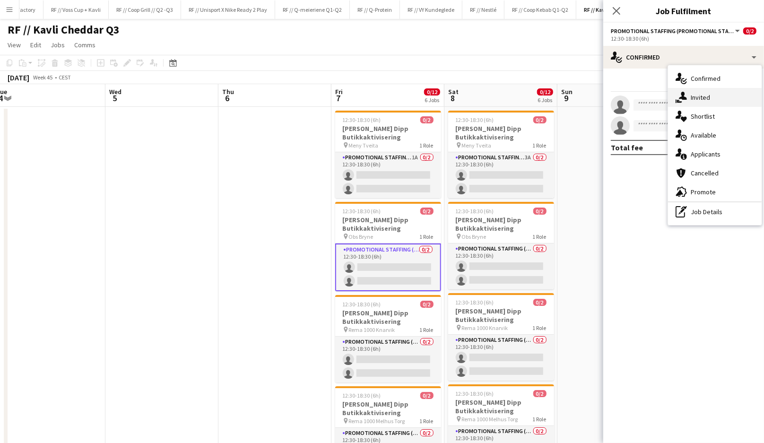
click at [688, 88] on div "single-neutral-actions-share-1 Invited" at bounding box center [715, 97] width 94 height 19
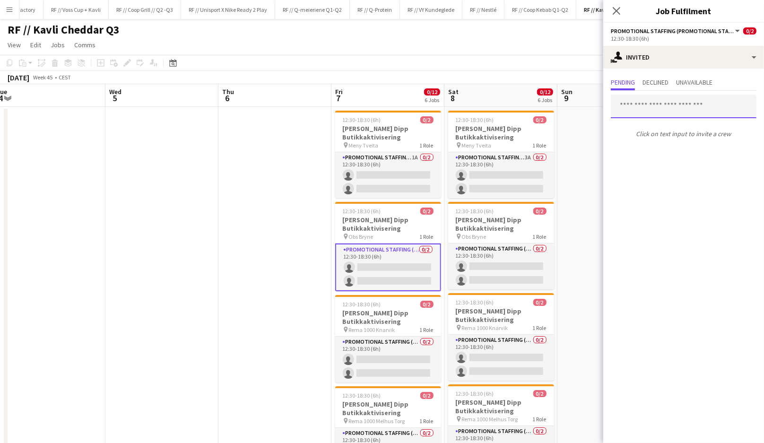
click at [662, 114] on input "text" at bounding box center [684, 107] width 146 height 24
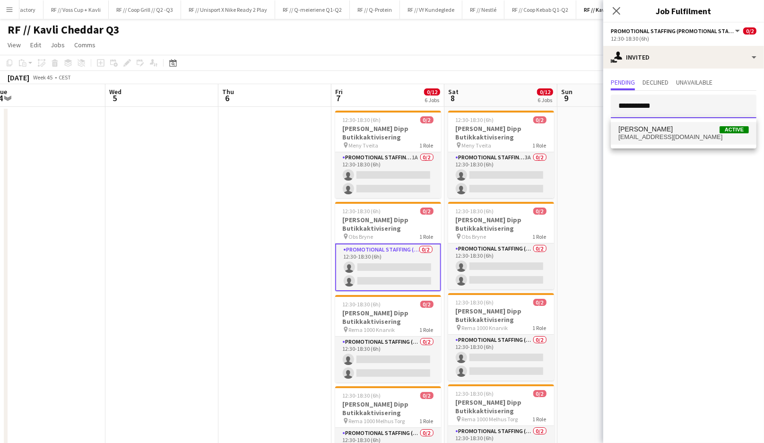
type input "**********"
click at [660, 139] on span "maren.gangsoy@gmail.com" at bounding box center [684, 137] width 131 height 8
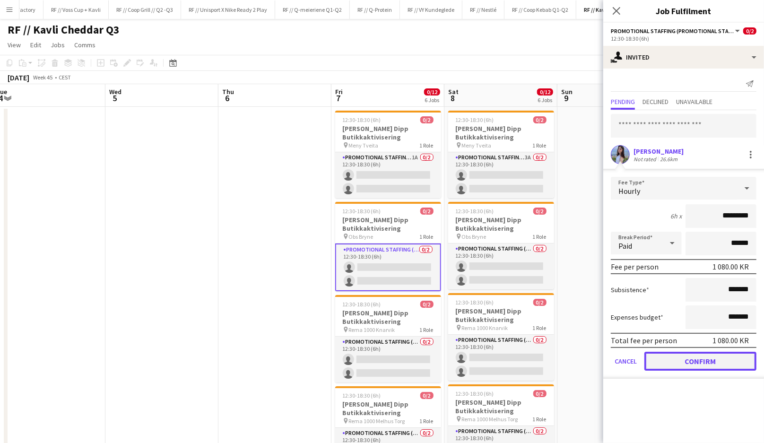
click at [697, 363] on button "Confirm" at bounding box center [701, 361] width 112 height 19
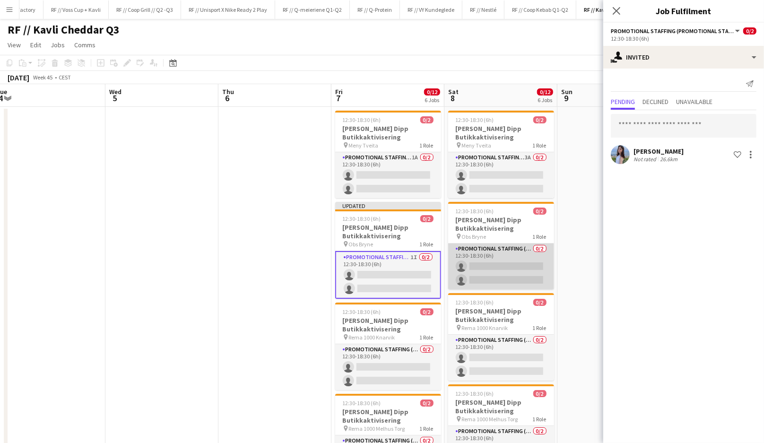
click at [507, 264] on app-card-role "Promotional Staffing (Promotional Staff) 0/2 12:30-18:30 (6h) single-neutral-ac…" at bounding box center [501, 267] width 106 height 46
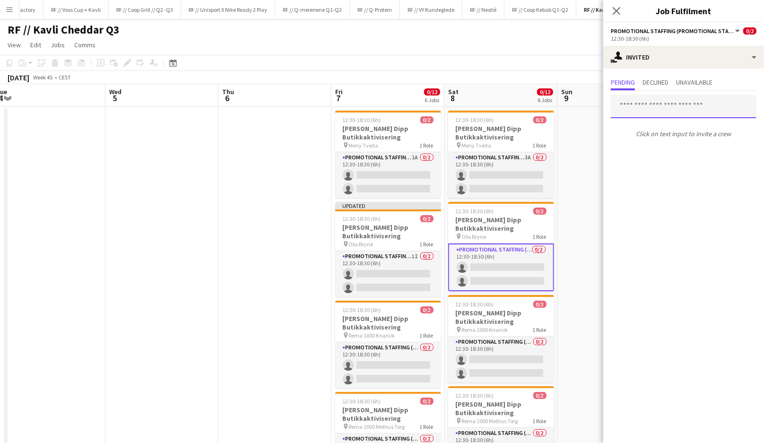
click at [666, 105] on input "text" at bounding box center [684, 107] width 146 height 24
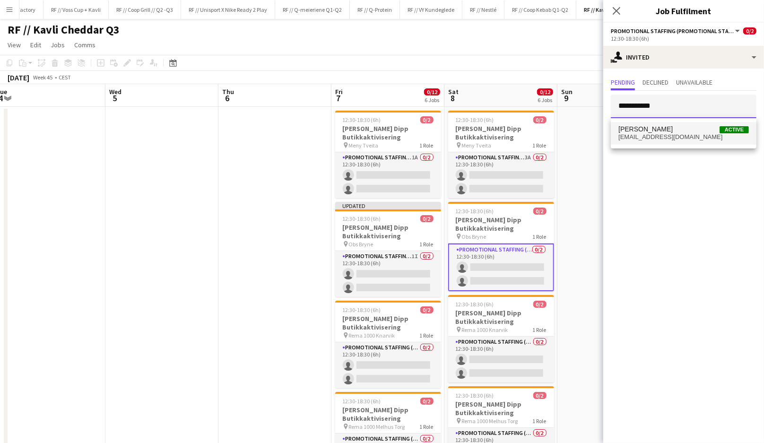
type input "**********"
click at [676, 132] on span "Maren Gangsøy Active" at bounding box center [684, 129] width 131 height 8
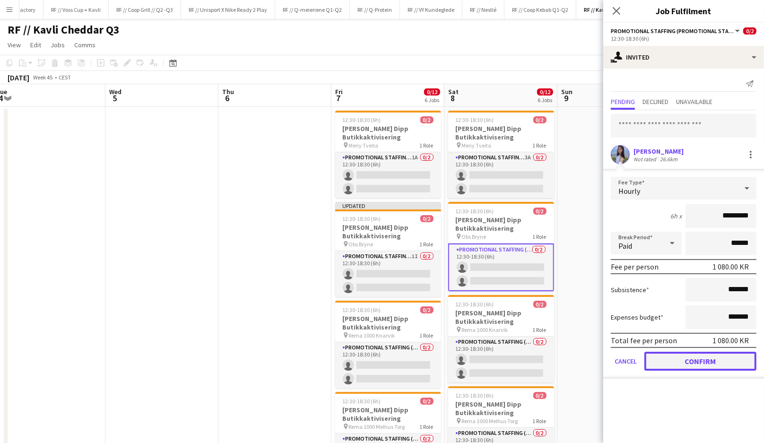
click at [691, 359] on button "Confirm" at bounding box center [701, 361] width 112 height 19
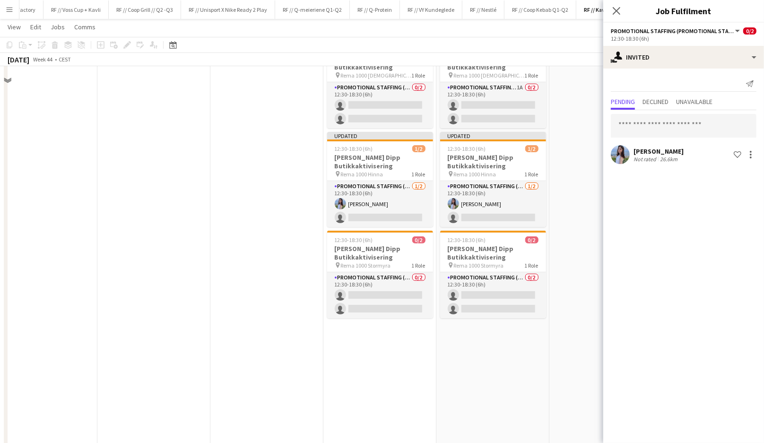
scroll to position [264, 0]
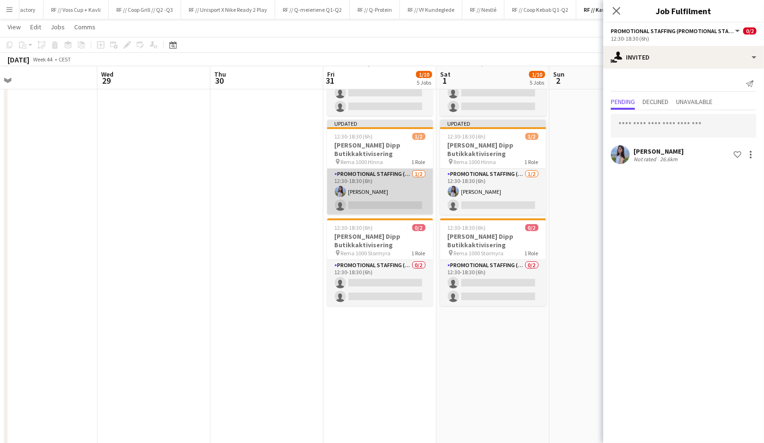
click at [363, 195] on app-card-role "Promotional Staffing (Promotional Staff) 1/2 12:30-18:30 (6h) Maren Gangsøy sin…" at bounding box center [380, 192] width 106 height 46
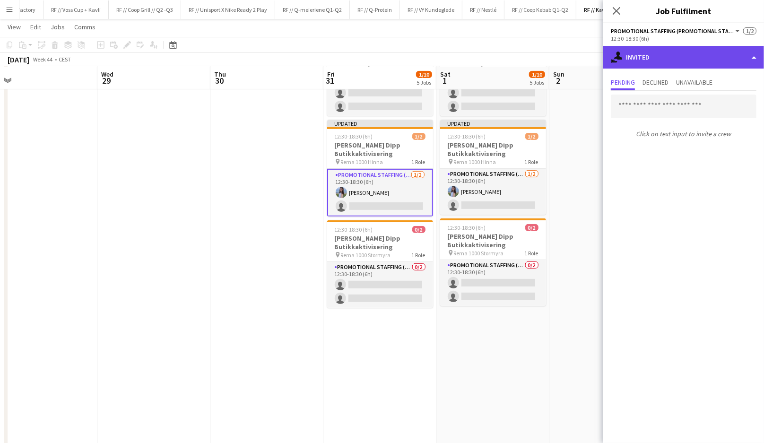
click at [654, 64] on div "single-neutral-actions-share-1 Invited" at bounding box center [683, 57] width 161 height 23
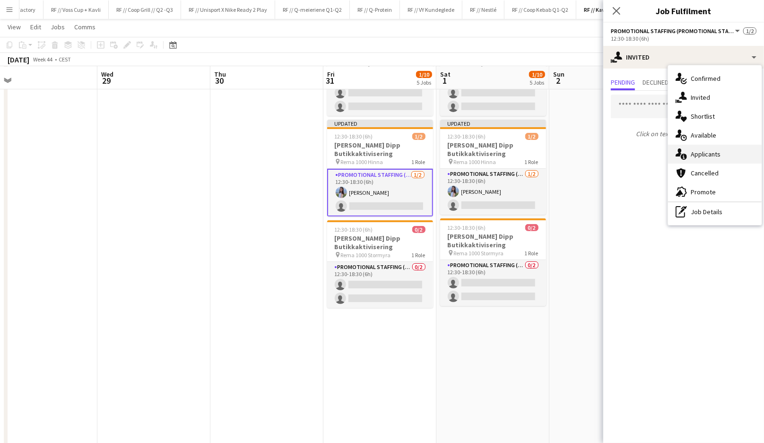
click at [687, 150] on icon "single-neutral-actions-information" at bounding box center [681, 153] width 11 height 11
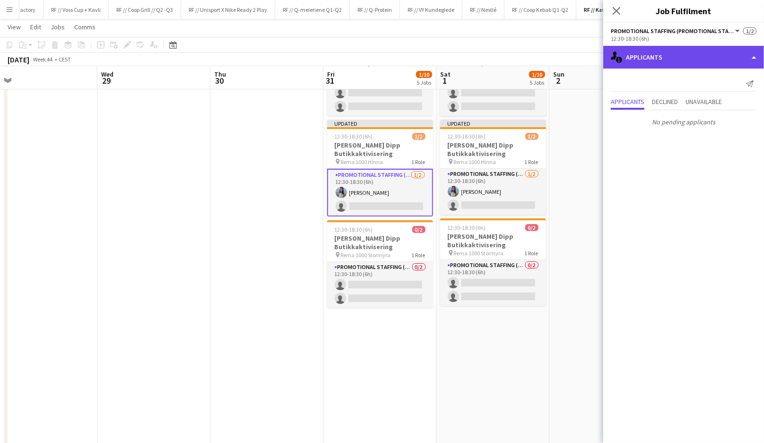
click at [658, 64] on div "single-neutral-actions-information Applicants" at bounding box center [683, 57] width 161 height 23
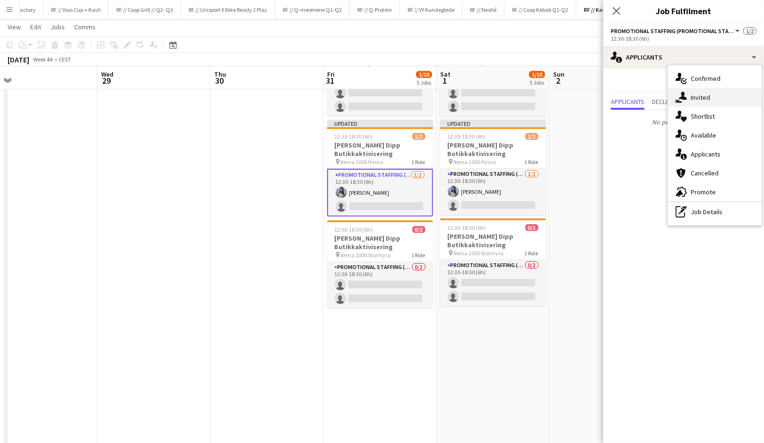
click at [680, 94] on icon "single-neutral-actions-share-1" at bounding box center [681, 97] width 11 height 11
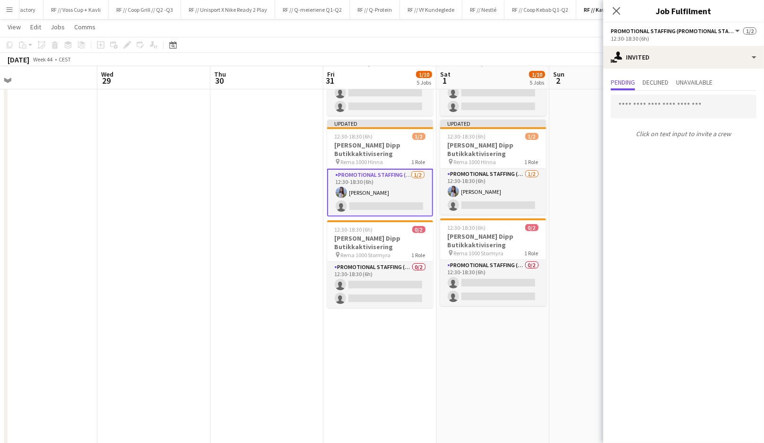
click at [378, 196] on app-card-role "Promotional Staffing (Promotional Staff) 1/2 12:30-18:30 (6h) Maren Gangsøy sin…" at bounding box center [380, 193] width 106 height 48
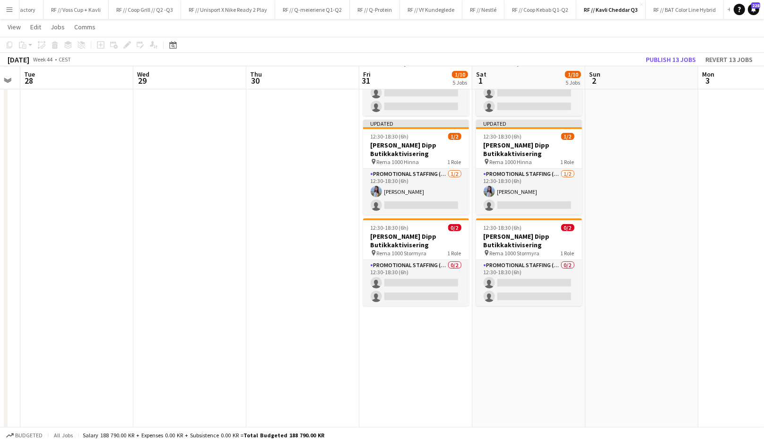
scroll to position [0, 317]
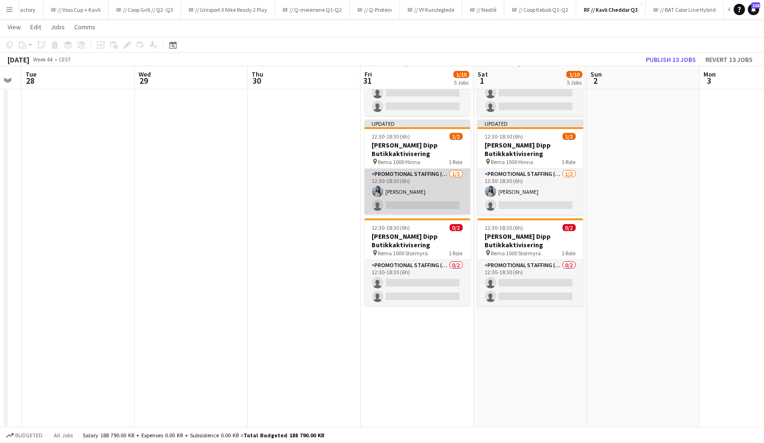
click at [409, 192] on app-card-role "Promotional Staffing (Promotional Staff) 1/2 12:30-18:30 (6h) Maren Gangsøy sin…" at bounding box center [418, 192] width 106 height 46
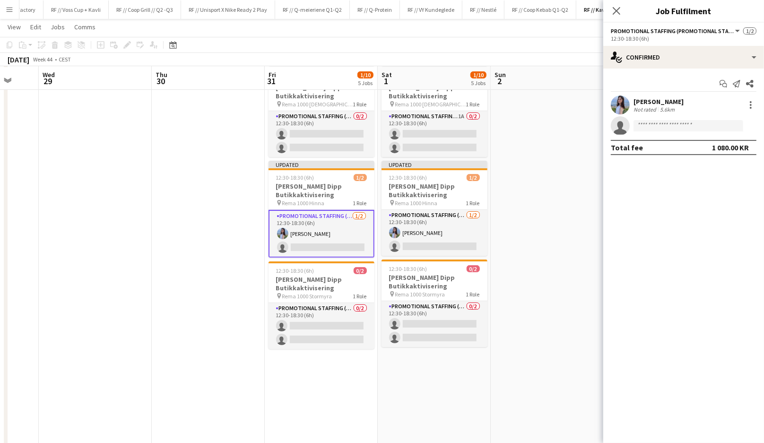
scroll to position [224, 0]
click at [323, 226] on app-card-role "Promotional Staffing (Promotional Staff) 1/2 12:30-18:30 (6h) Maren Gangsøy sin…" at bounding box center [322, 233] width 106 height 48
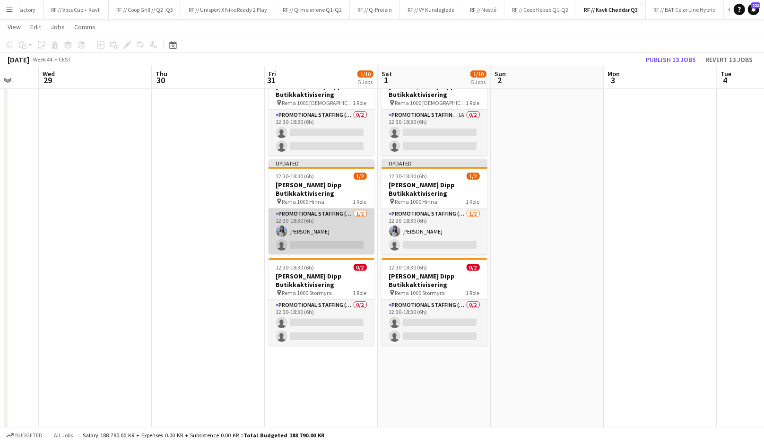
click at [324, 228] on app-card-role "Promotional Staffing (Promotional Staff) 1/2 12:30-18:30 (6h) Maren Gangsøy sin…" at bounding box center [322, 232] width 106 height 46
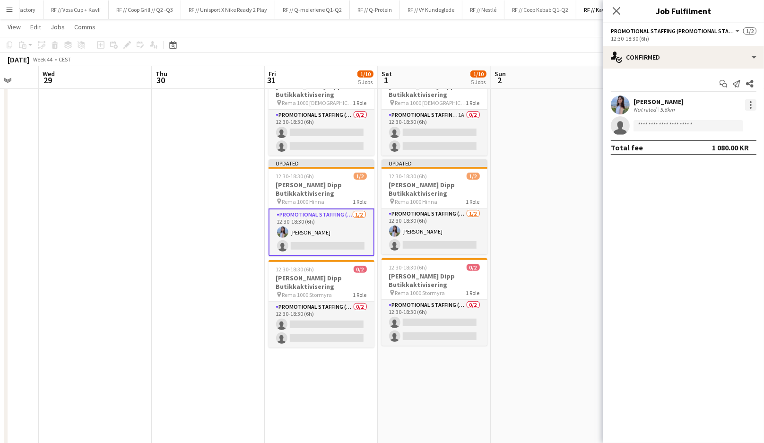
click at [749, 104] on div at bounding box center [750, 104] width 11 height 11
click at [722, 209] on span "Remove" at bounding box center [720, 213] width 59 height 9
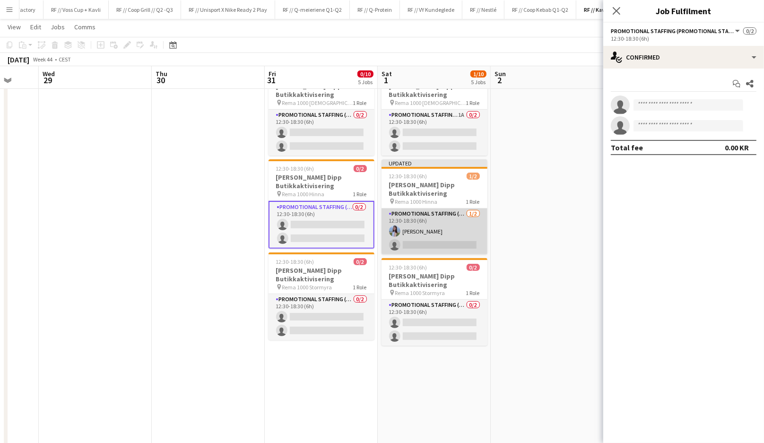
click at [436, 231] on app-card-role "Promotional Staffing (Promotional Staff) 1/2 12:30-18:30 (6h) Maren Gangsøy sin…" at bounding box center [435, 232] width 106 height 46
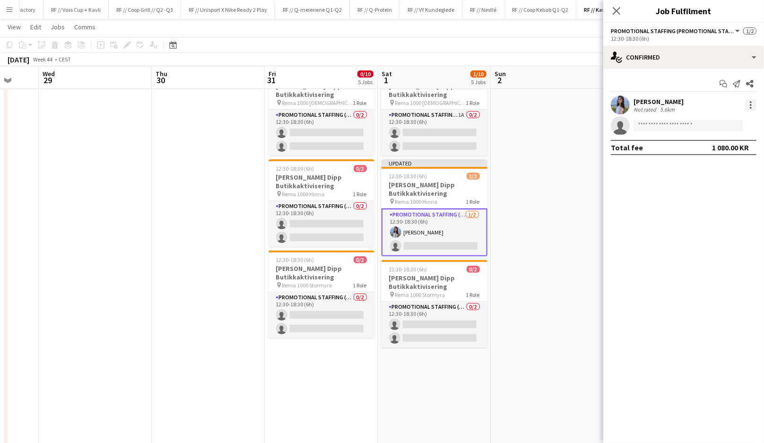
click at [751, 106] on div at bounding box center [750, 104] width 11 height 11
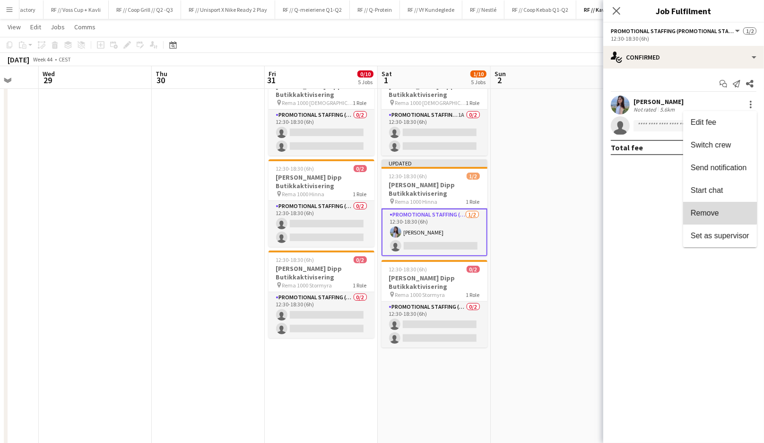
click at [712, 209] on span "Remove" at bounding box center [705, 213] width 28 height 8
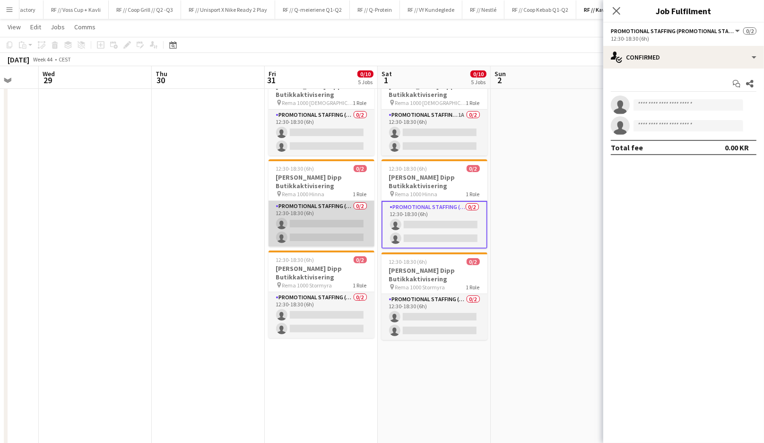
click at [345, 228] on app-card-role "Promotional Staffing (Promotional Staff) 0/2 12:30-18:30 (6h) single-neutral-ac…" at bounding box center [322, 224] width 106 height 46
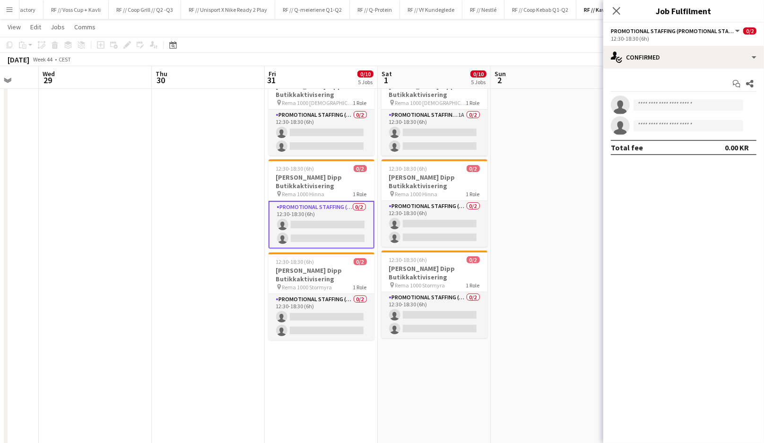
click at [171, 230] on app-date-cell at bounding box center [208, 267] width 113 height 770
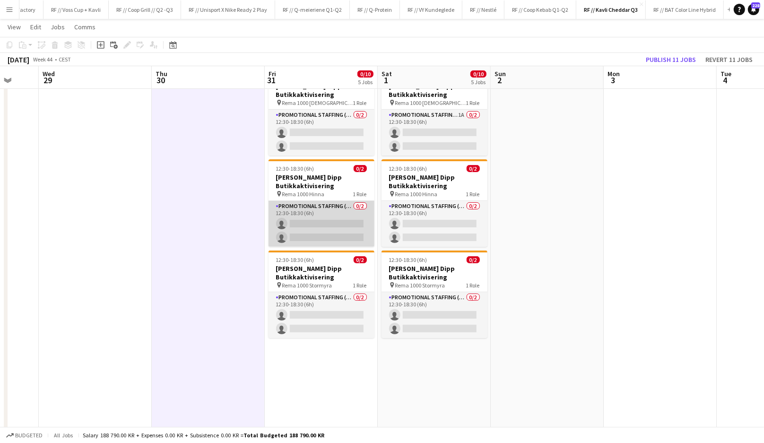
click at [314, 220] on app-card-role "Promotional Staffing (Promotional Staff) 0/2 12:30-18:30 (6h) single-neutral-ac…" at bounding box center [322, 224] width 106 height 46
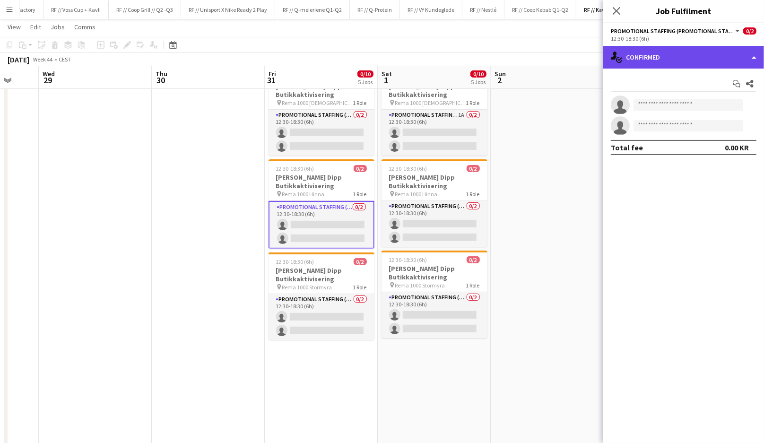
click at [706, 59] on div "single-neutral-actions-check-2 Confirmed" at bounding box center [683, 57] width 161 height 23
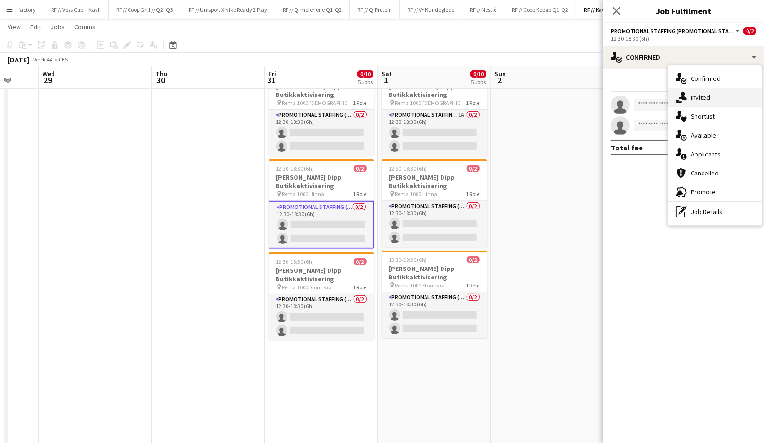
click at [711, 98] on div "single-neutral-actions-share-1 Invited" at bounding box center [715, 97] width 94 height 19
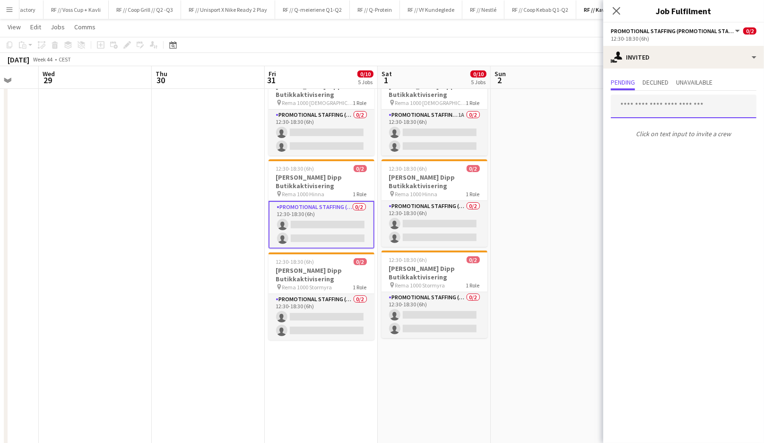
click at [666, 106] on input "text" at bounding box center [684, 107] width 146 height 24
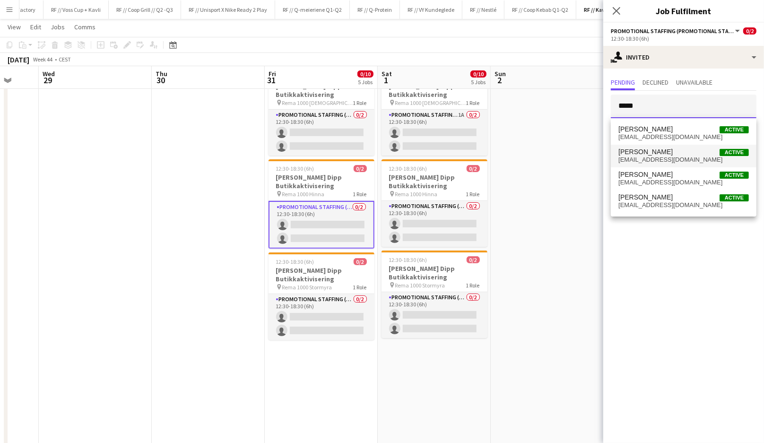
type input "*****"
click at [663, 155] on span "Maren Gangsøy" at bounding box center [646, 152] width 54 height 8
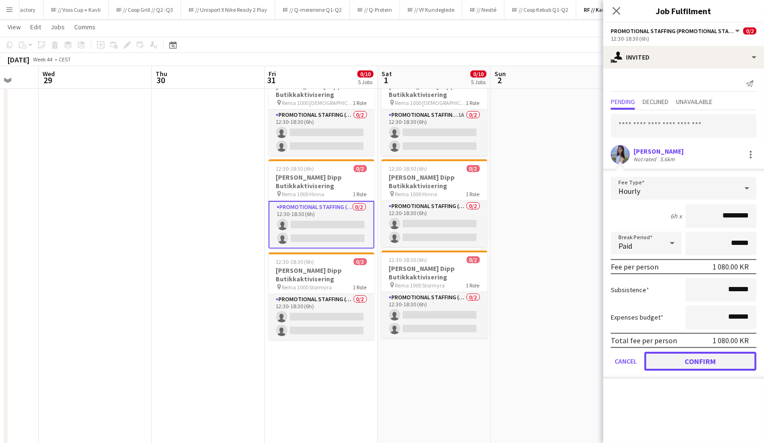
click at [698, 359] on button "Confirm" at bounding box center [701, 361] width 112 height 19
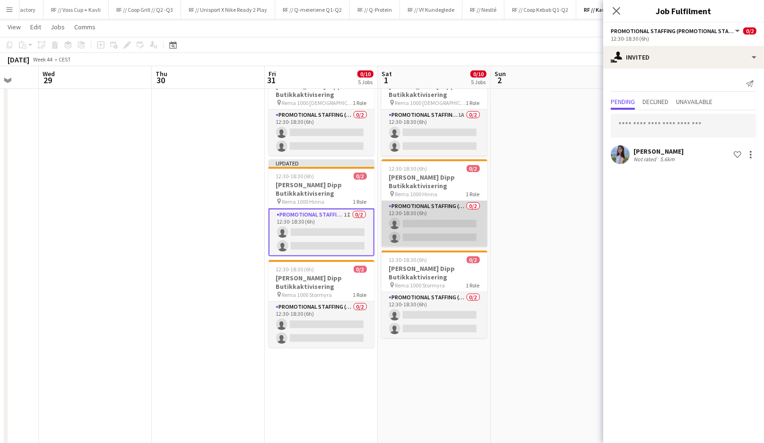
click at [444, 219] on app-card-role "Promotional Staffing (Promotional Staff) 0/2 12:30-18:30 (6h) single-neutral-ac…" at bounding box center [435, 224] width 106 height 46
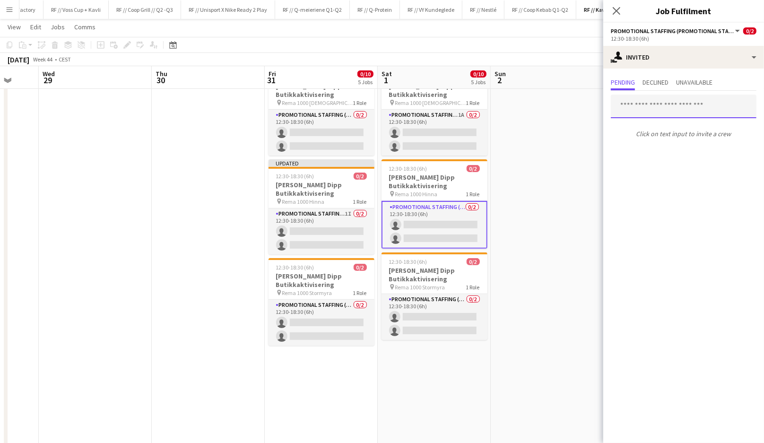
click at [660, 111] on input "text" at bounding box center [684, 107] width 146 height 24
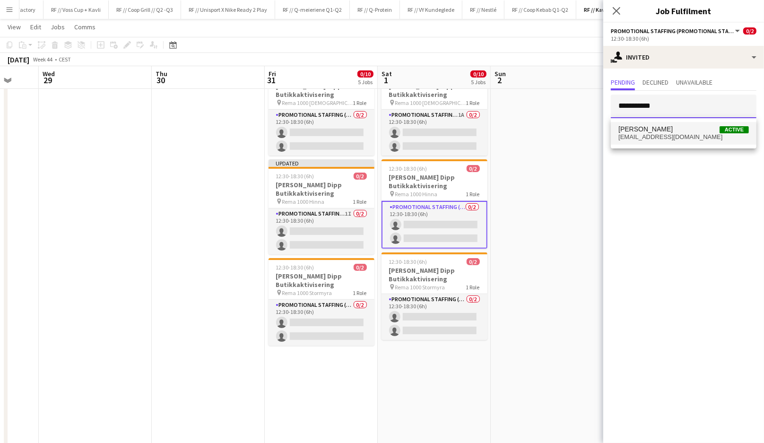
type input "**********"
click at [677, 131] on span "Maren Gangsøy Active" at bounding box center [684, 129] width 131 height 8
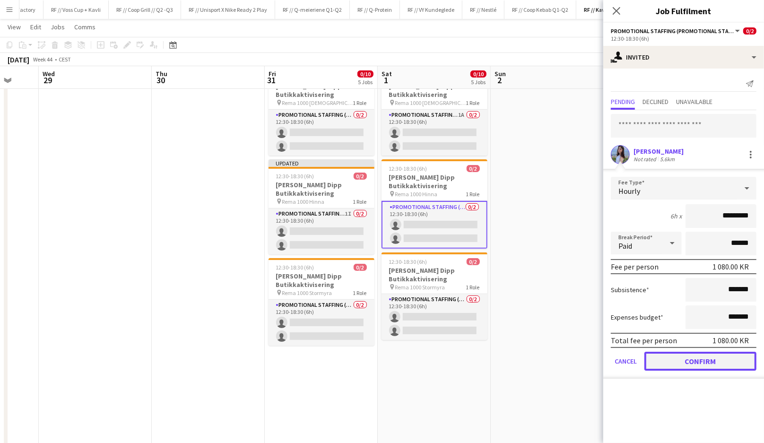
click at [706, 365] on button "Confirm" at bounding box center [701, 361] width 112 height 19
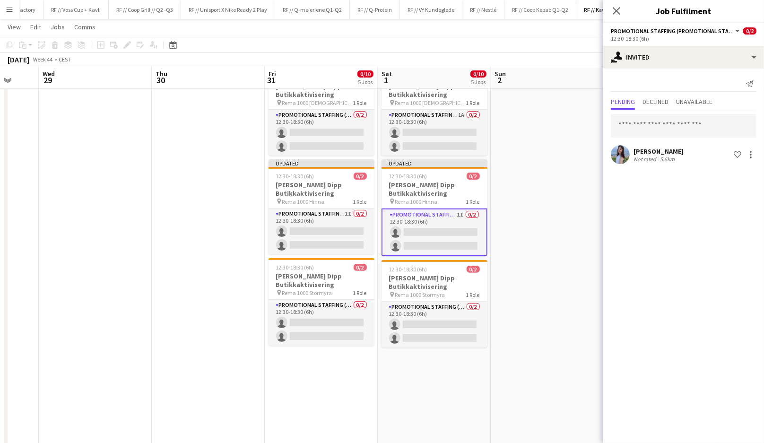
click at [540, 276] on app-date-cell at bounding box center [547, 267] width 113 height 770
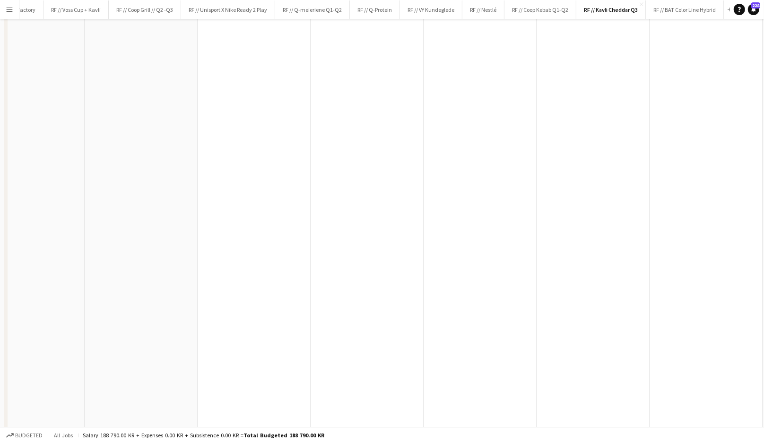
scroll to position [448, 0]
click at [671, 62] on button "Publish 13 jobs" at bounding box center [671, 59] width 58 height 12
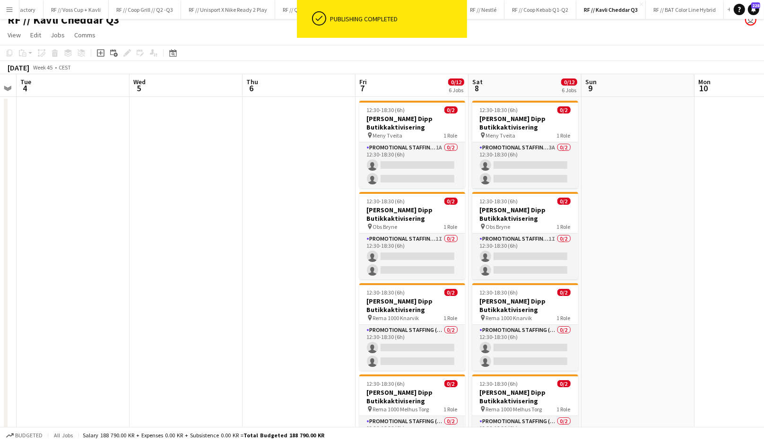
scroll to position [0, 0]
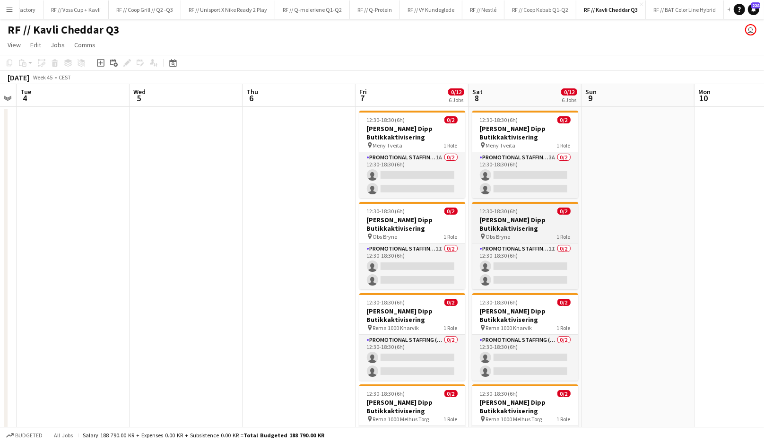
click at [494, 229] on h3 "[PERSON_NAME] Dipp Butikkaktivisering" at bounding box center [525, 224] width 106 height 17
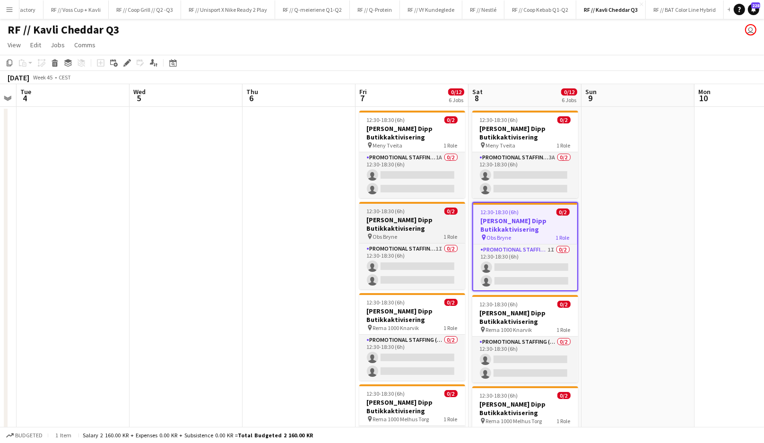
click at [389, 219] on h3 "[PERSON_NAME] Dipp Butikkaktivisering" at bounding box center [412, 224] width 106 height 17
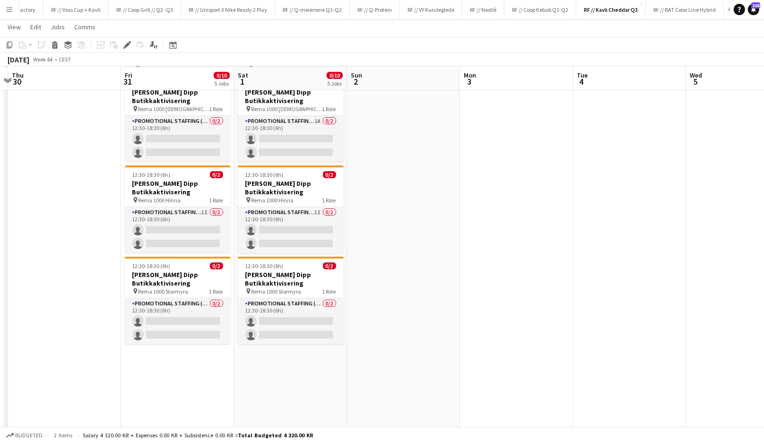
scroll to position [219, 0]
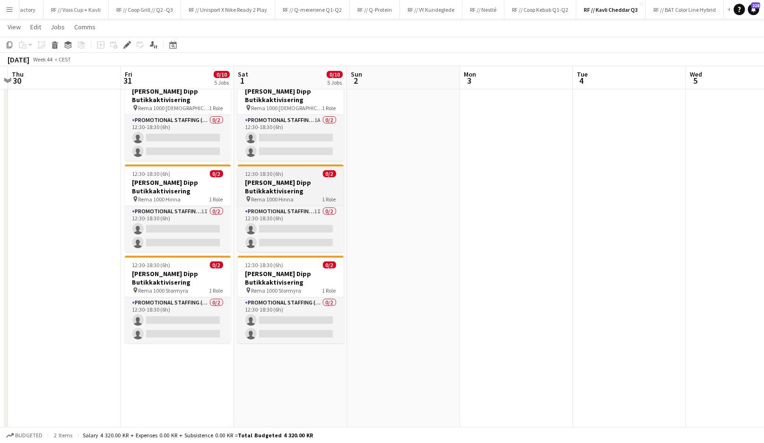
click at [269, 185] on h3 "[PERSON_NAME] Dipp Butikkaktivisering" at bounding box center [291, 186] width 106 height 17
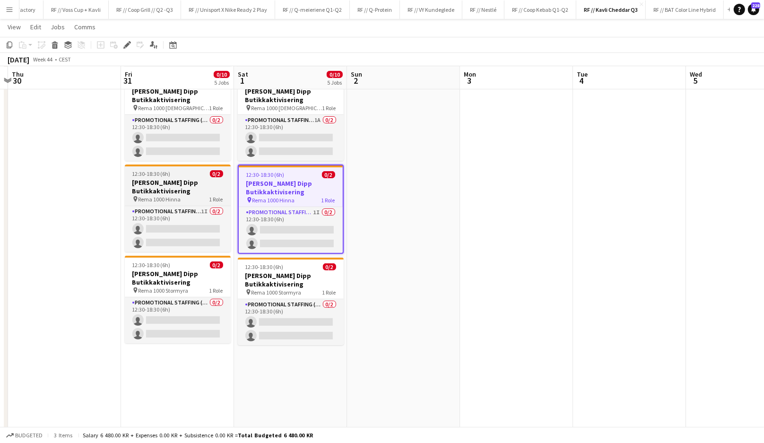
click at [188, 187] on h3 "[PERSON_NAME] Dipp Butikkaktivisering" at bounding box center [178, 186] width 106 height 17
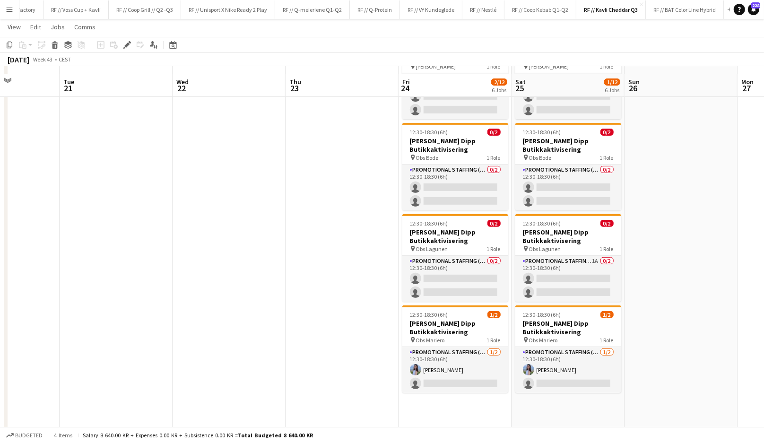
scroll to position [268, 0]
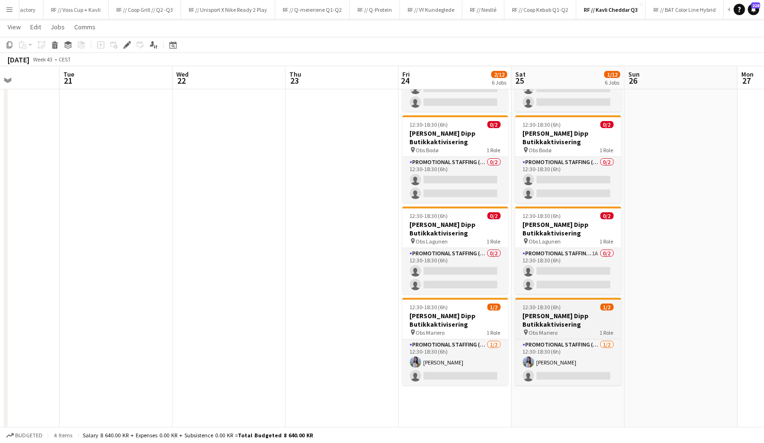
click at [546, 322] on h3 "[PERSON_NAME] Dipp Butikkaktivisering" at bounding box center [568, 320] width 106 height 17
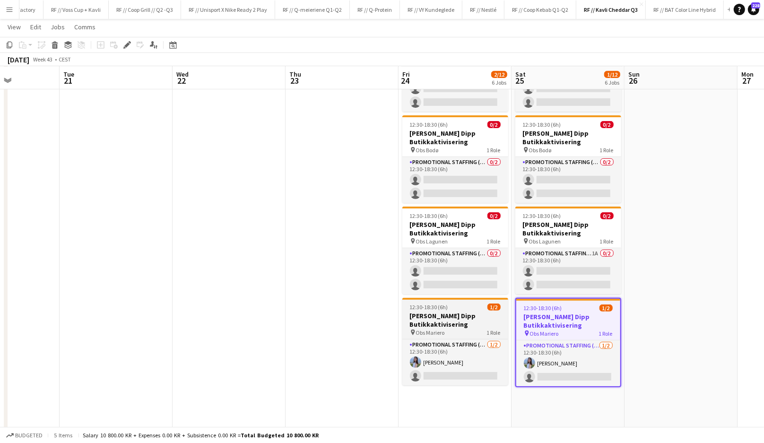
click at [456, 323] on h3 "[PERSON_NAME] Dipp Butikkaktivisering" at bounding box center [455, 320] width 106 height 17
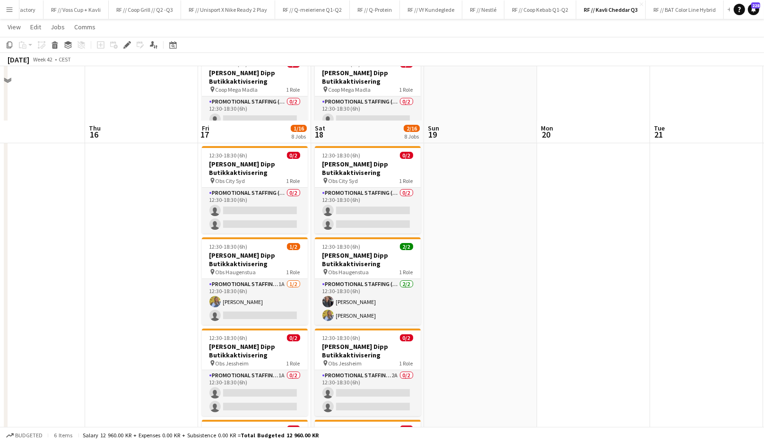
scroll to position [0, 0]
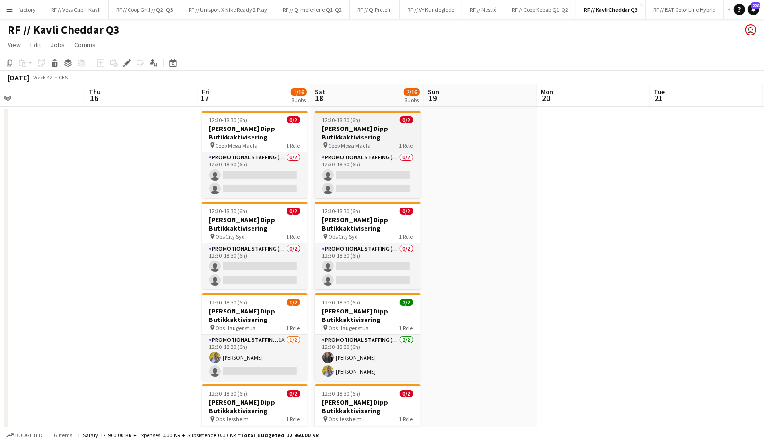
click at [344, 129] on h3 "[PERSON_NAME] Dipp Butikkaktivisering" at bounding box center [368, 132] width 106 height 17
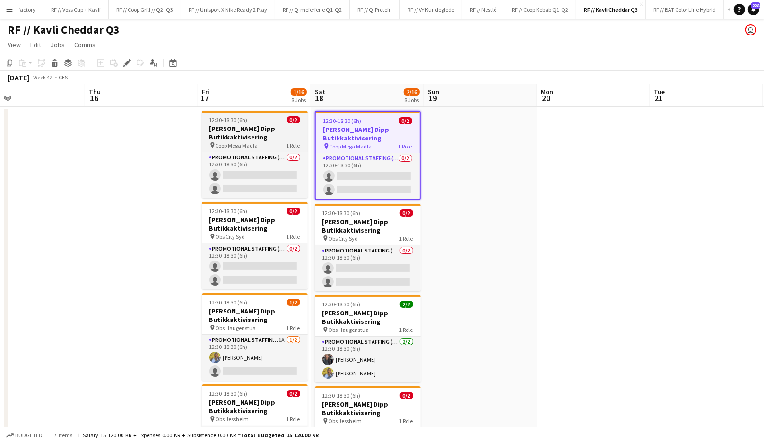
click at [268, 130] on h3 "[PERSON_NAME] Dipp Butikkaktivisering" at bounding box center [255, 132] width 106 height 17
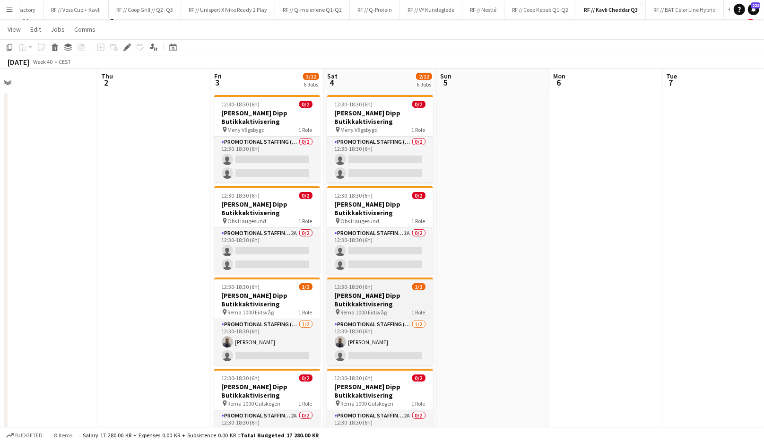
scroll to position [25, 0]
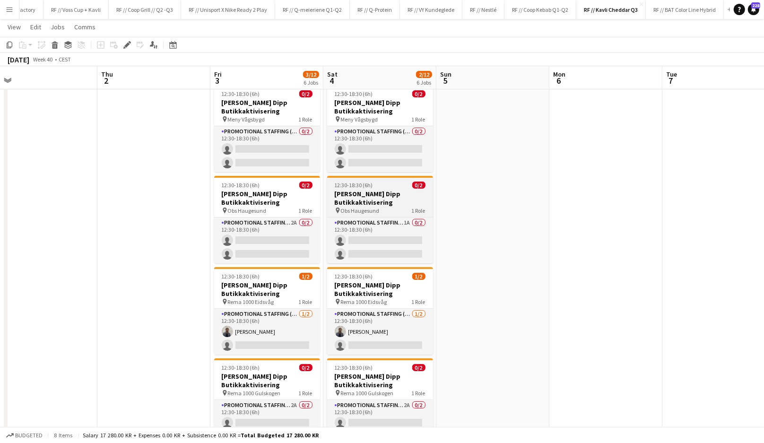
click at [352, 201] on h3 "[PERSON_NAME] Dipp Butikkaktivisering" at bounding box center [380, 198] width 106 height 17
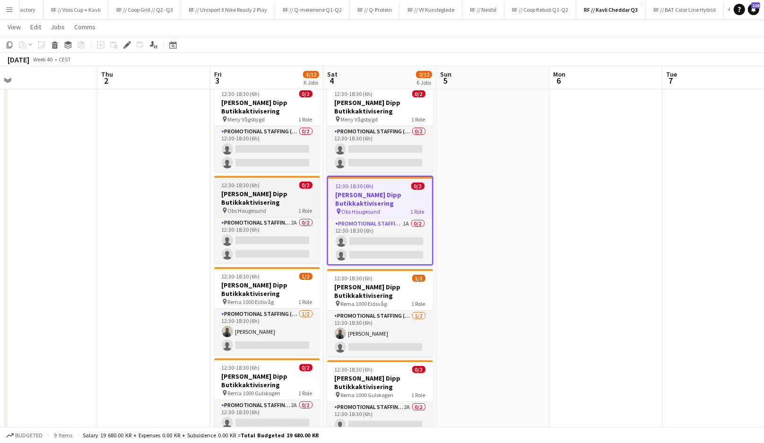
click at [275, 192] on h3 "[PERSON_NAME] Dipp Butikkaktivisering" at bounding box center [267, 198] width 106 height 17
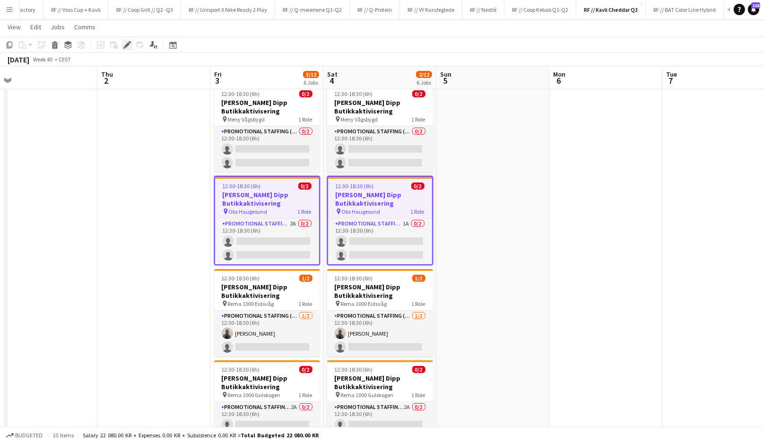
click at [129, 44] on icon at bounding box center [126, 45] width 5 height 5
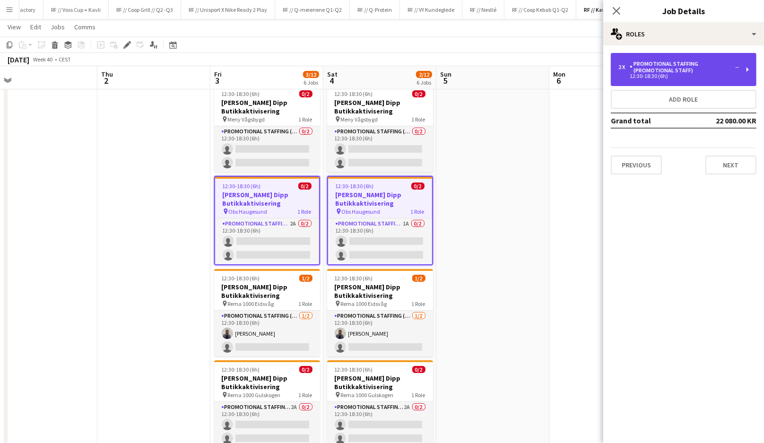
click at [667, 77] on div "12:30-18:30 (6h)" at bounding box center [679, 76] width 121 height 5
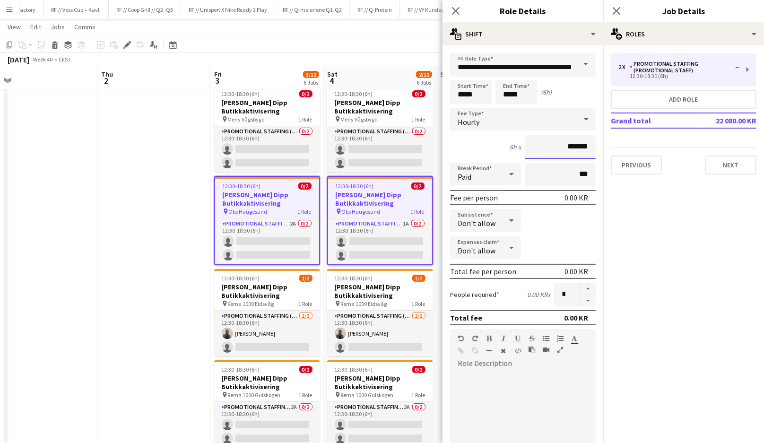
drag, startPoint x: 579, startPoint y: 145, endPoint x: 550, endPoint y: 144, distance: 29.4
click at [550, 144] on input "*******" at bounding box center [560, 147] width 71 height 24
type input "******"
click at [628, 220] on mat-expansion-panel "pencil3 General details 2 x Promotional Staffing (Promotional Staff) -- 12:30-1…" at bounding box center [683, 244] width 161 height 398
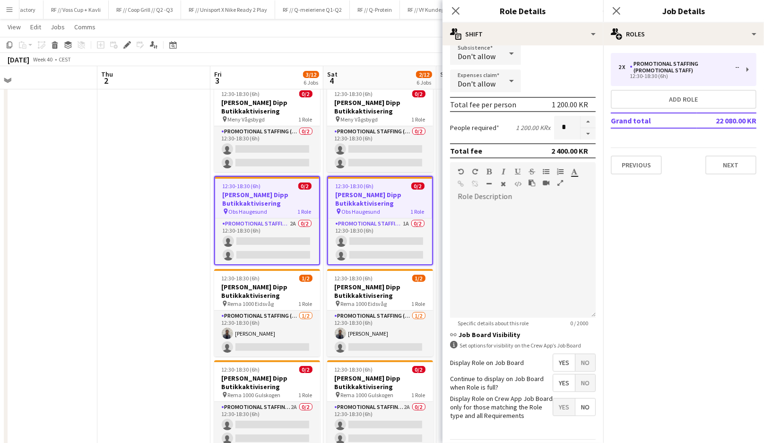
scroll to position [195, 0]
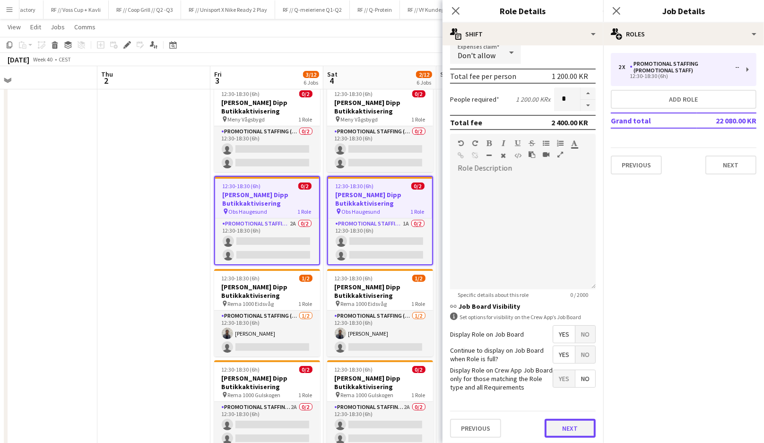
click at [558, 428] on button "Next" at bounding box center [570, 428] width 51 height 19
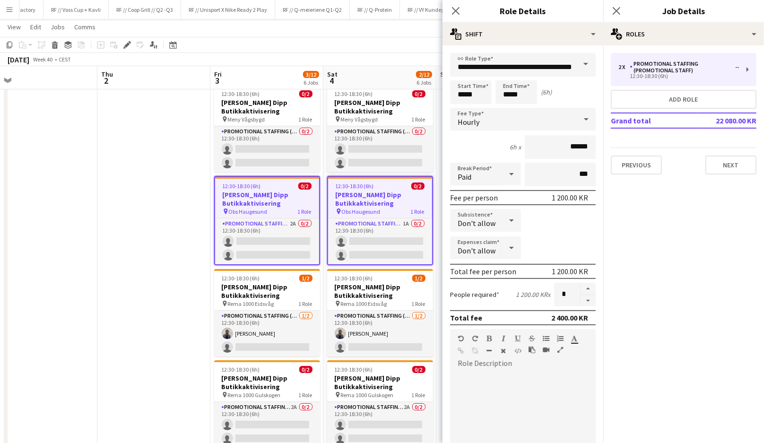
scroll to position [0, 0]
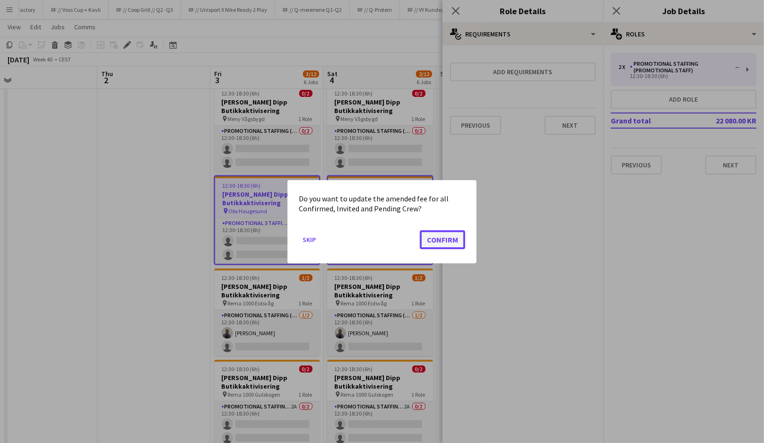
click at [446, 236] on button "Confirm" at bounding box center [442, 239] width 45 height 19
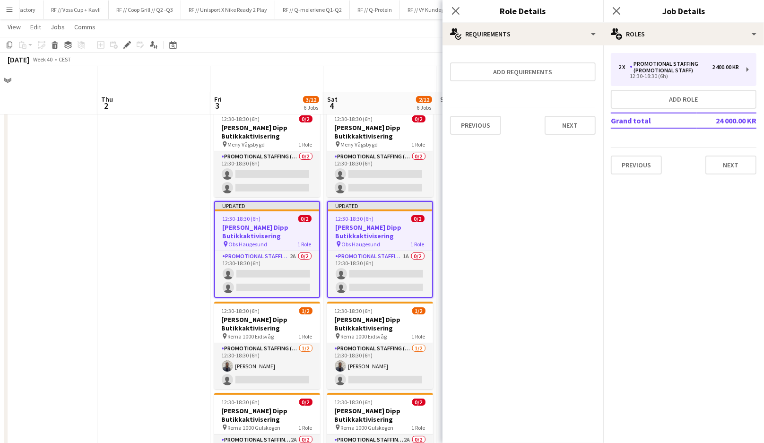
scroll to position [25, 0]
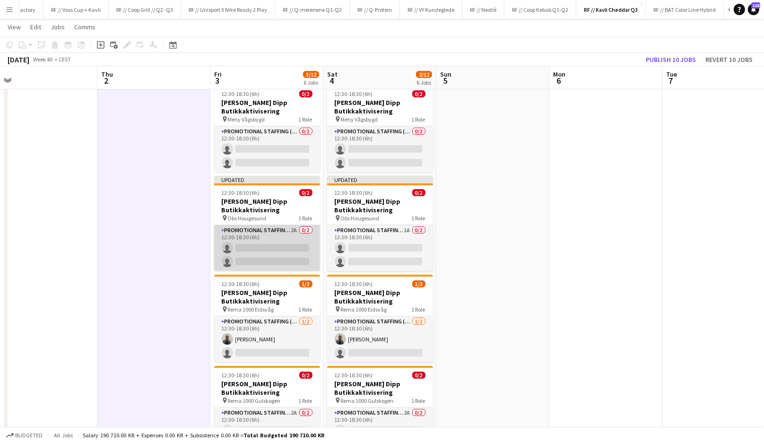
click at [260, 252] on app-card-role "Promotional Staffing (Promotional Staff) 2A 0/2 12:30-18:30 (6h) single-neutral…" at bounding box center [267, 248] width 106 height 46
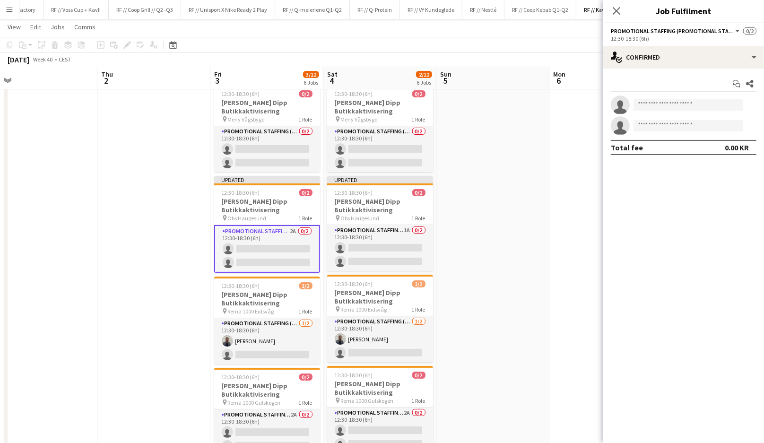
click at [646, 71] on div "Start chat Share single-neutral-actions single-neutral-actions Total fee 0.00 KR" at bounding box center [683, 116] width 161 height 94
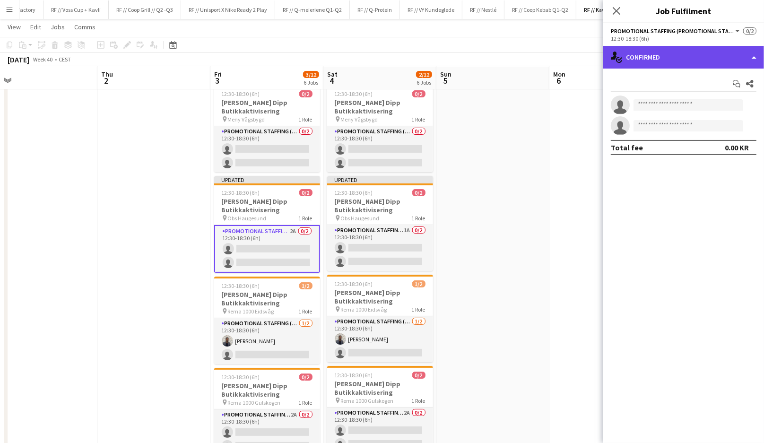
click at [651, 58] on div "single-neutral-actions-check-2 Confirmed" at bounding box center [683, 57] width 161 height 23
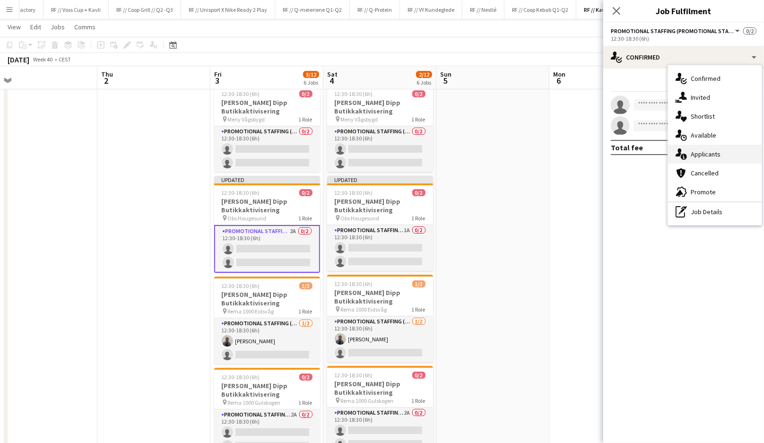
click at [695, 154] on span "Applicants" at bounding box center [706, 154] width 30 height 9
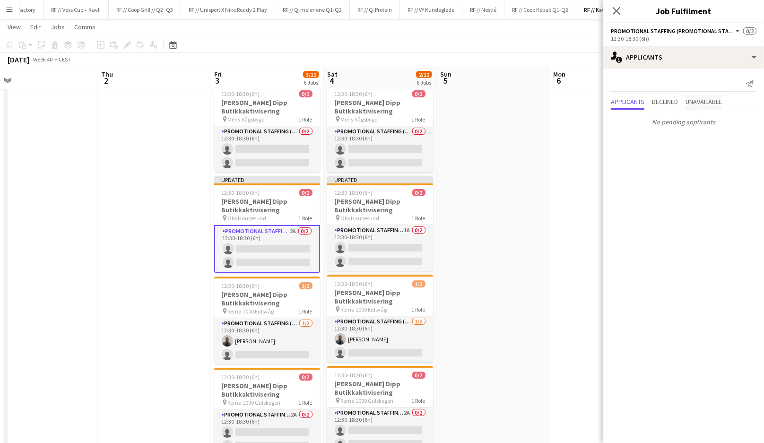
click at [694, 105] on span "Unavailable" at bounding box center [704, 101] width 36 height 7
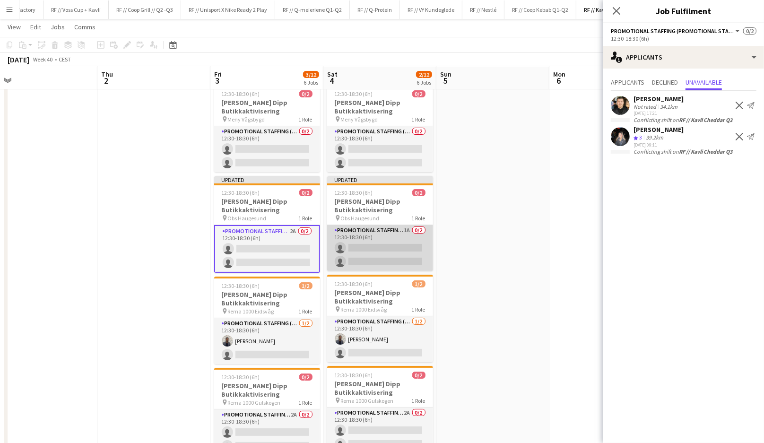
click at [396, 247] on app-card-role "Promotional Staffing (Promotional Staff) 1A 0/2 12:30-18:30 (6h) single-neutral…" at bounding box center [380, 248] width 106 height 46
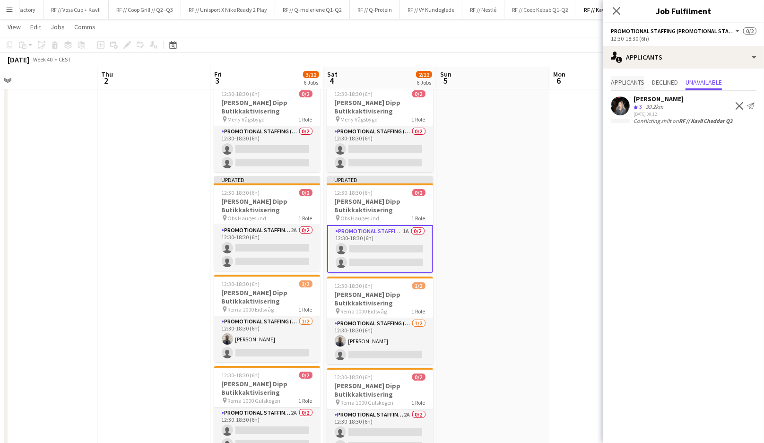
click at [620, 83] on span "Applicants" at bounding box center [628, 82] width 34 height 7
click at [371, 250] on app-card-role "Promotional Staffing (Promotional Staff) 1A 0/2 12:30-18:30 (6h) single-neutral…" at bounding box center [380, 249] width 106 height 48
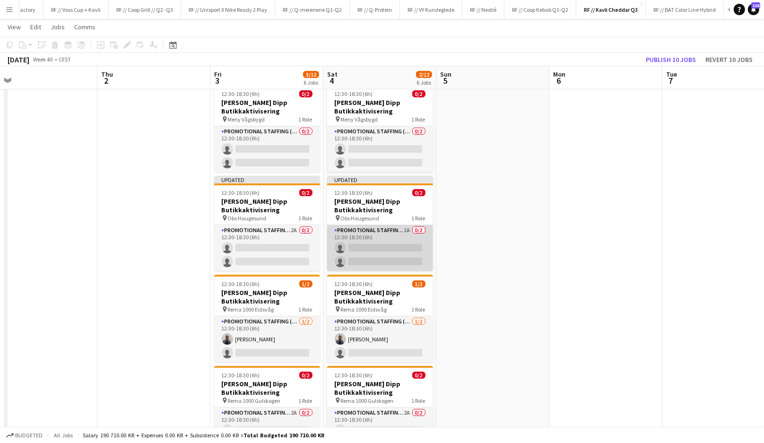
click at [395, 253] on app-card-role "Promotional Staffing (Promotional Staff) 1A 0/2 12:30-18:30 (6h) single-neutral…" at bounding box center [380, 248] width 106 height 46
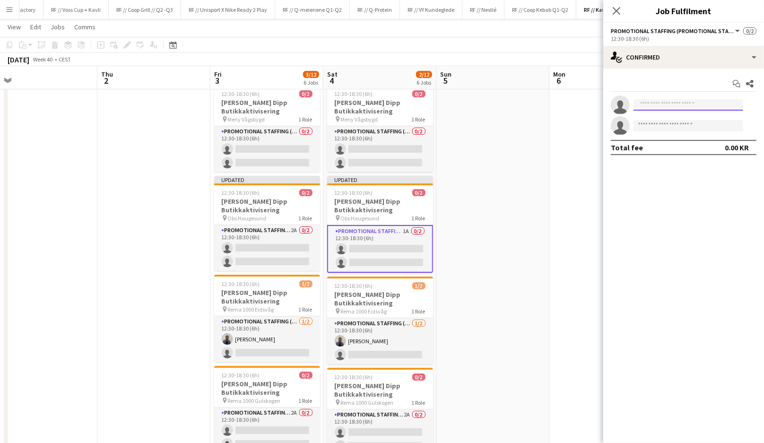
click at [693, 104] on input at bounding box center [689, 104] width 110 height 11
click at [681, 75] on div "Start chat Share single-neutral-actions single-neutral-actions Total fee 0.00 KR" at bounding box center [683, 116] width 161 height 94
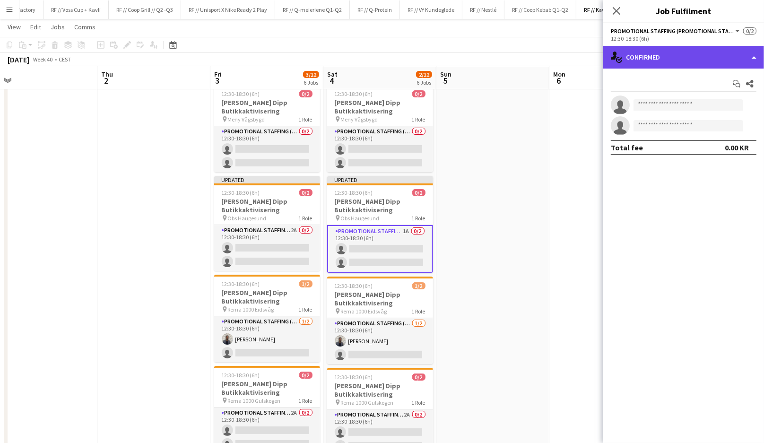
click at [680, 66] on div "single-neutral-actions-check-2 Confirmed" at bounding box center [683, 57] width 161 height 23
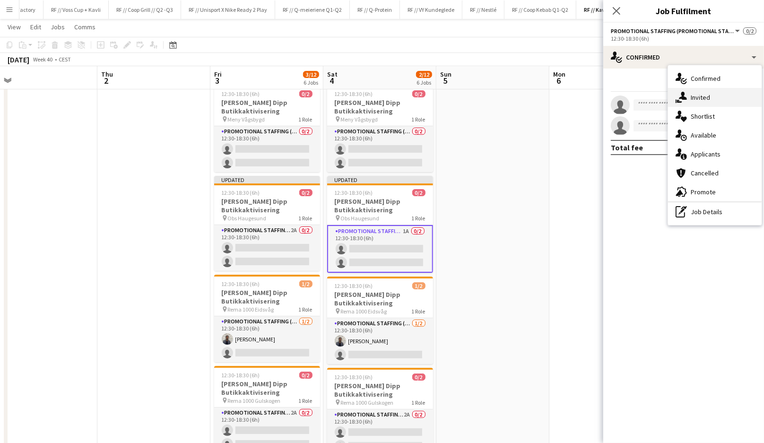
click at [698, 99] on span "Invited" at bounding box center [700, 97] width 19 height 9
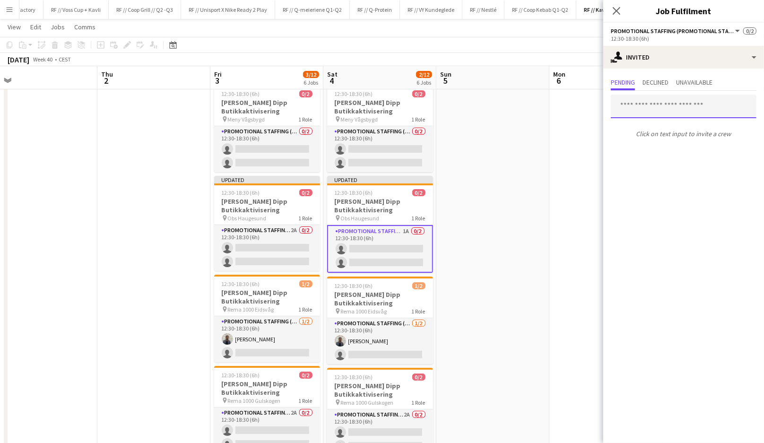
click at [673, 112] on input "text" at bounding box center [684, 107] width 146 height 24
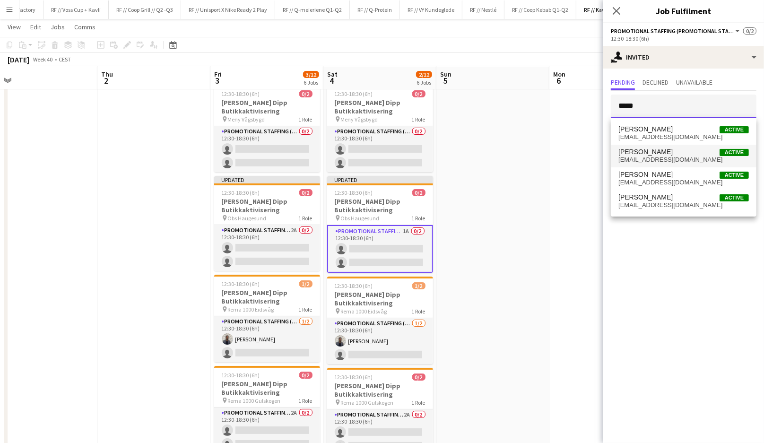
type input "*****"
click at [658, 163] on span "maren.gangsoy@gmail.com" at bounding box center [684, 160] width 131 height 8
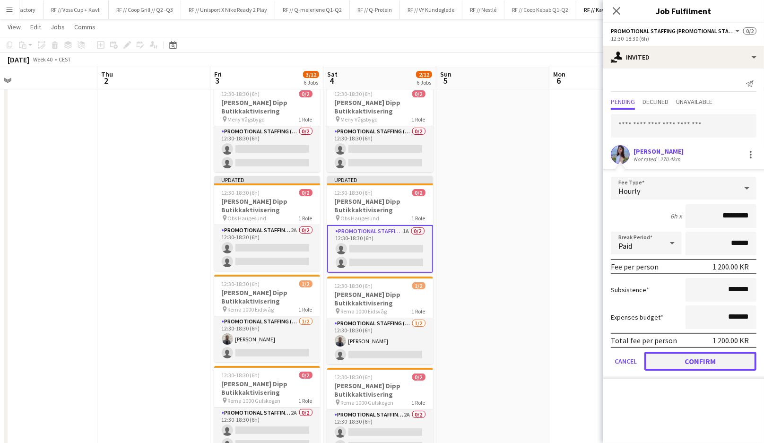
click at [697, 352] on button "Confirm" at bounding box center [701, 361] width 112 height 19
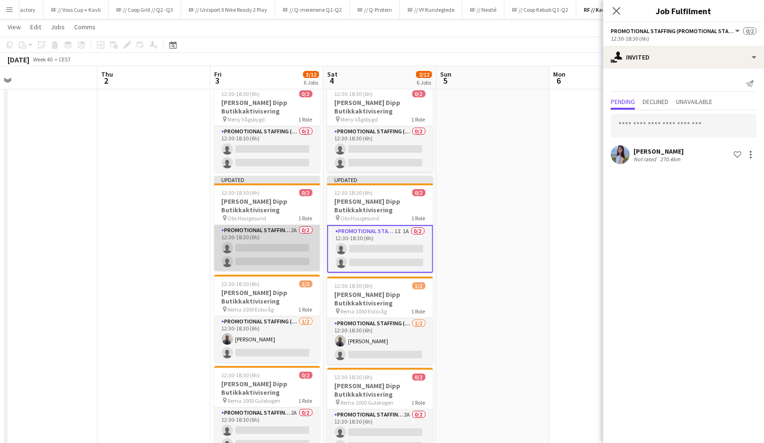
click at [276, 230] on app-card-role "Promotional Staffing (Promotional Staff) 2A 0/2 12:30-18:30 (6h) single-neutral…" at bounding box center [267, 248] width 106 height 46
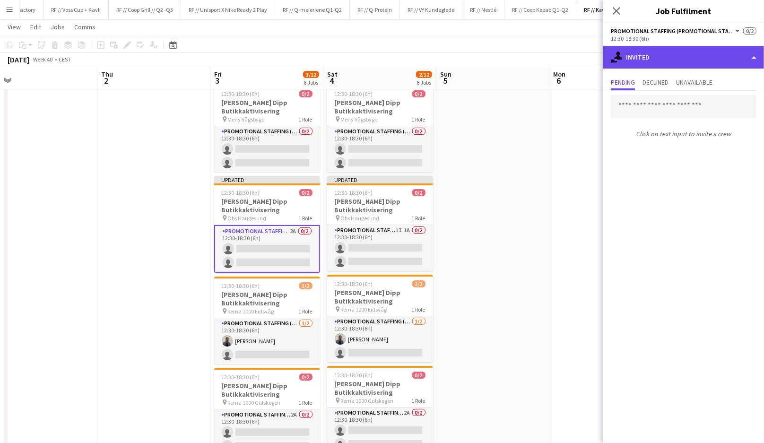
click at [656, 58] on div "single-neutral-actions-share-1 Invited" at bounding box center [683, 57] width 161 height 23
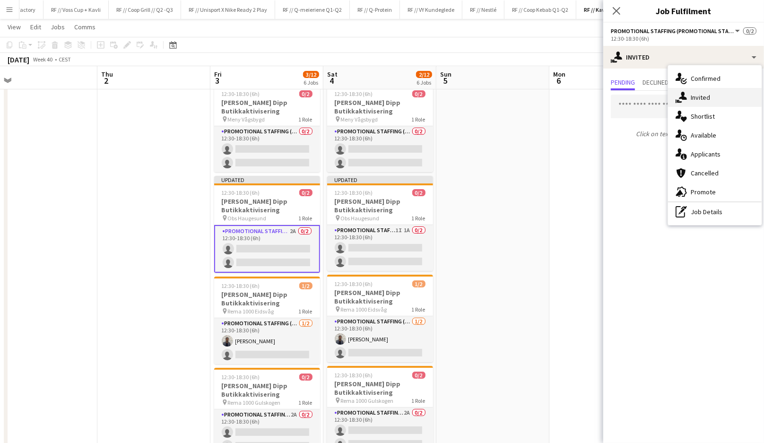
click at [685, 94] on icon "single-neutral-actions-share-1" at bounding box center [681, 97] width 11 height 11
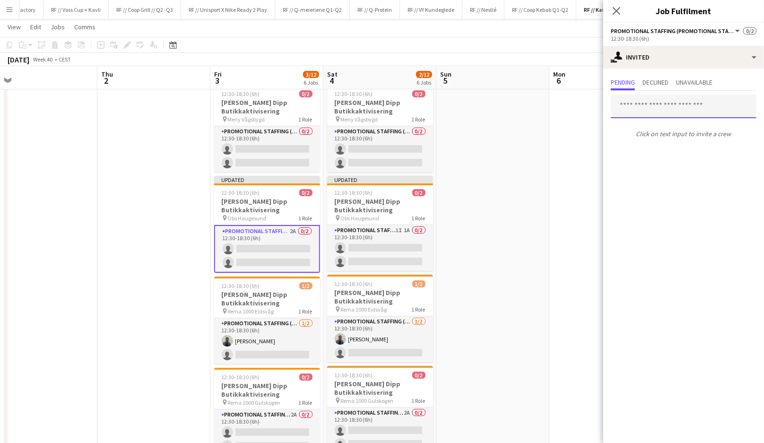
click at [673, 105] on input "text" at bounding box center [684, 107] width 146 height 24
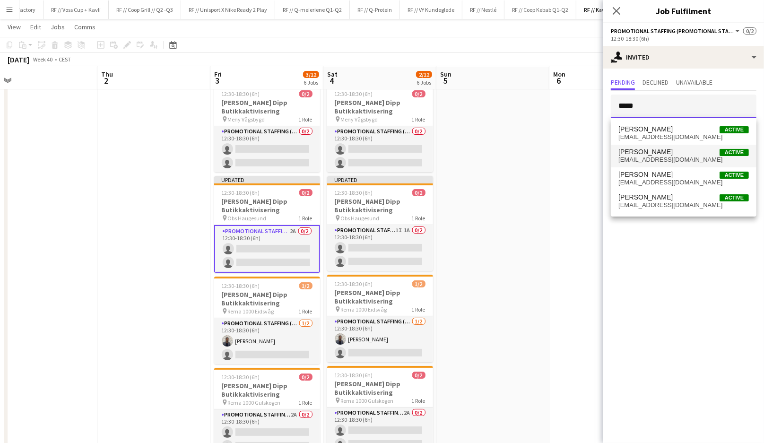
type input "*****"
click at [676, 152] on span "Maren Gangsøy Active" at bounding box center [684, 152] width 131 height 8
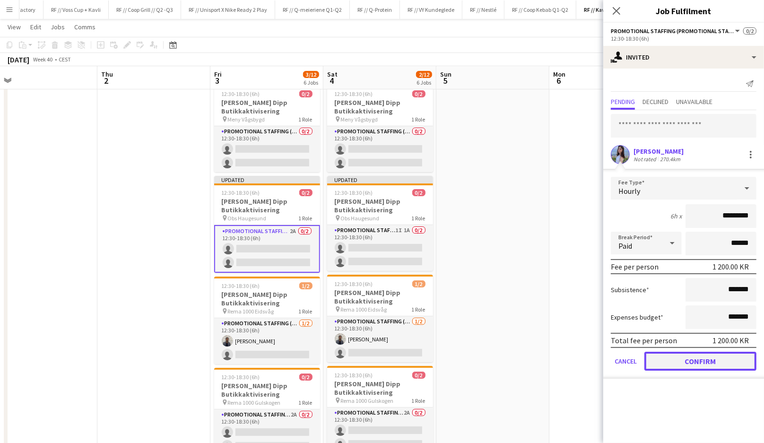
click at [680, 356] on button "Confirm" at bounding box center [701, 361] width 112 height 19
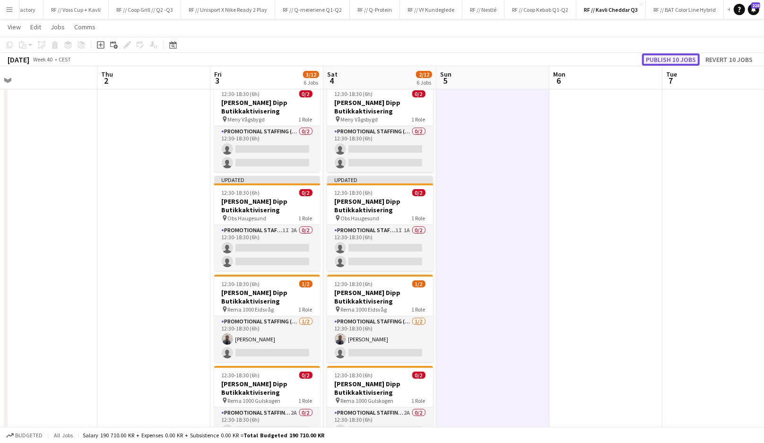
click at [665, 57] on button "Publish 10 jobs" at bounding box center [671, 59] width 58 height 12
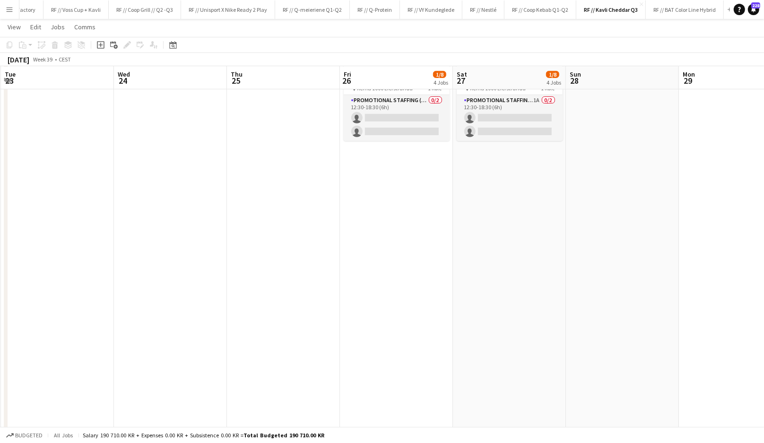
scroll to position [0, 0]
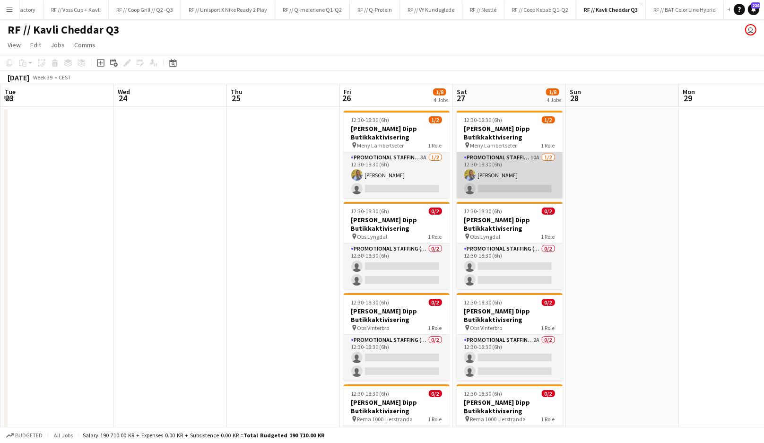
click at [520, 182] on app-card-role "Promotional Staffing (Promotional Staff) 10A 1/2 12:30-18:30 (6h) Sigrid Bolsta…" at bounding box center [510, 175] width 106 height 46
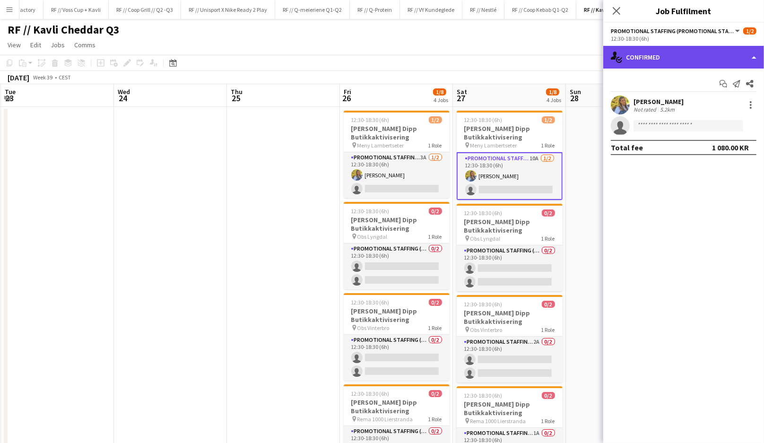
click at [668, 54] on div "single-neutral-actions-check-2 Confirmed" at bounding box center [683, 57] width 161 height 23
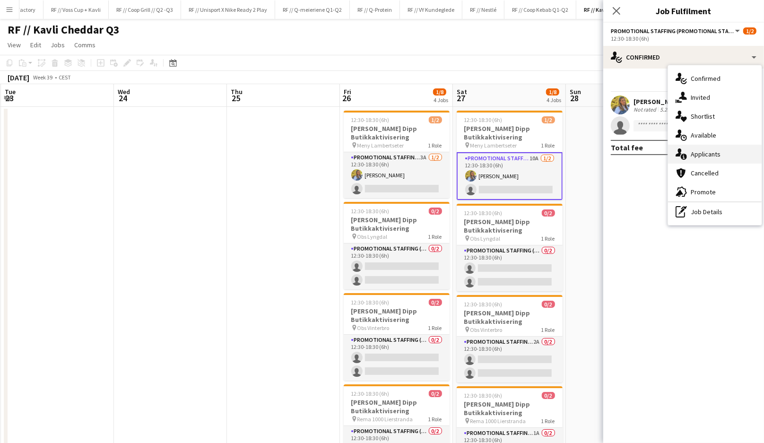
click at [692, 159] on div "single-neutral-actions-information Applicants" at bounding box center [715, 154] width 94 height 19
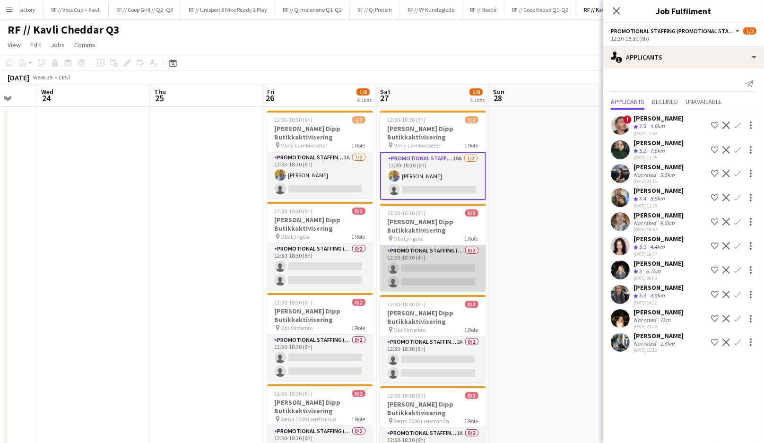
scroll to position [0, 303]
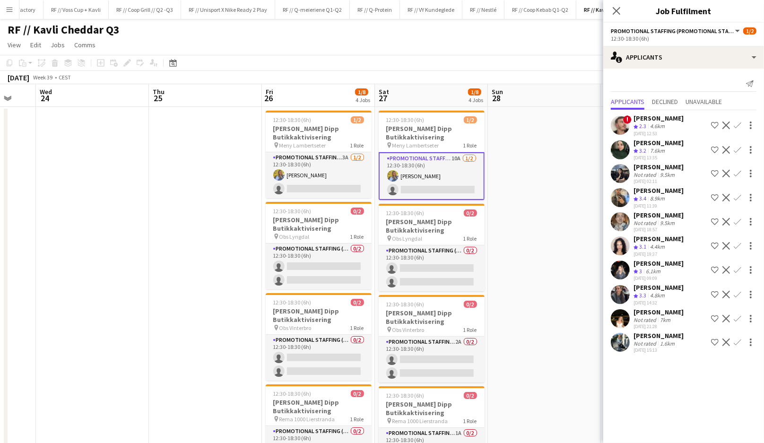
click at [623, 218] on app-user-avatar at bounding box center [620, 221] width 19 height 19
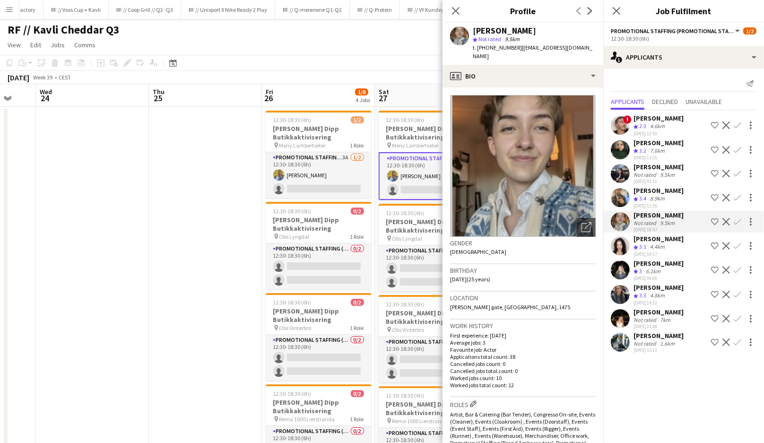
click at [620, 200] on app-user-avatar at bounding box center [620, 197] width 19 height 19
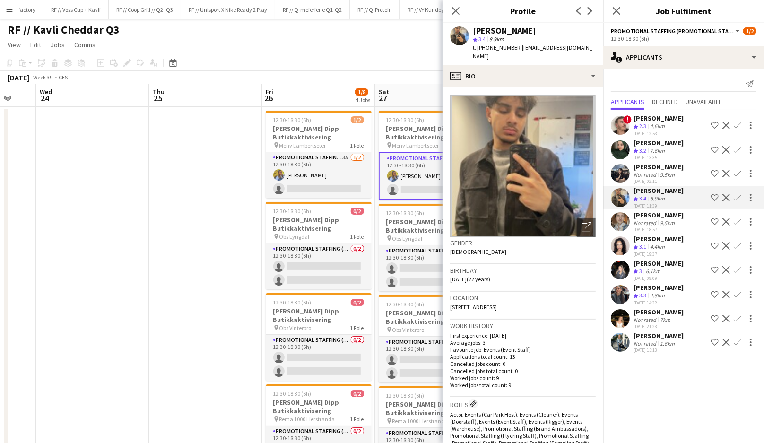
click at [623, 175] on app-user-avatar at bounding box center [620, 173] width 19 height 19
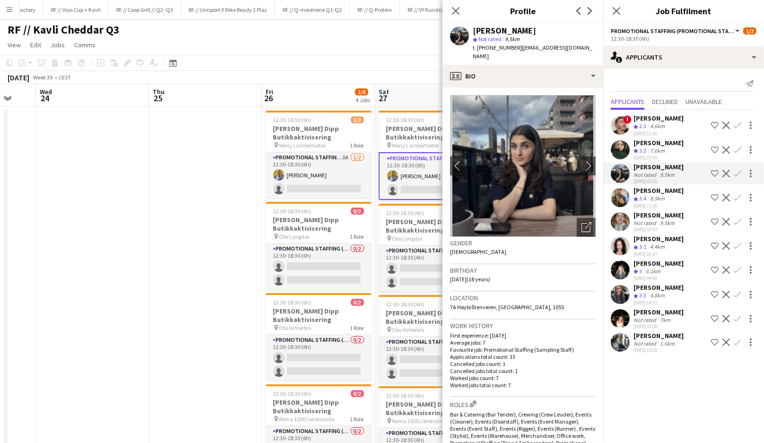
click at [619, 341] on app-user-avatar at bounding box center [620, 342] width 19 height 19
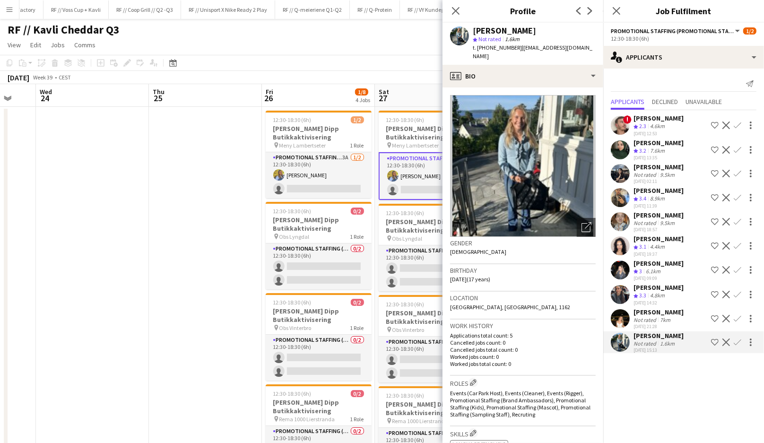
click at [622, 317] on app-user-avatar at bounding box center [620, 318] width 19 height 19
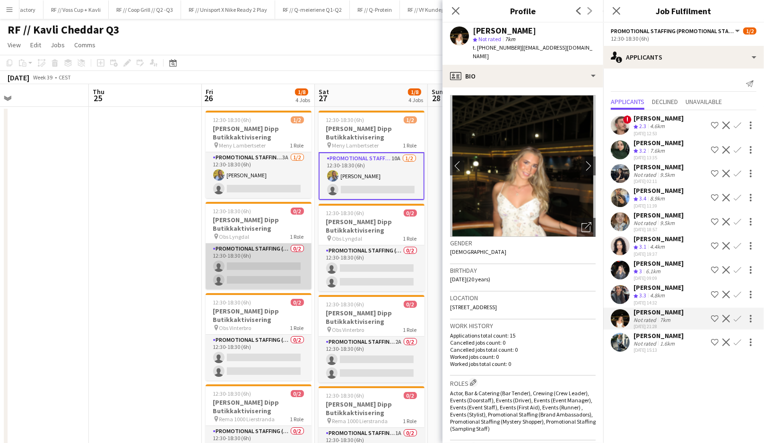
scroll to position [0, 375]
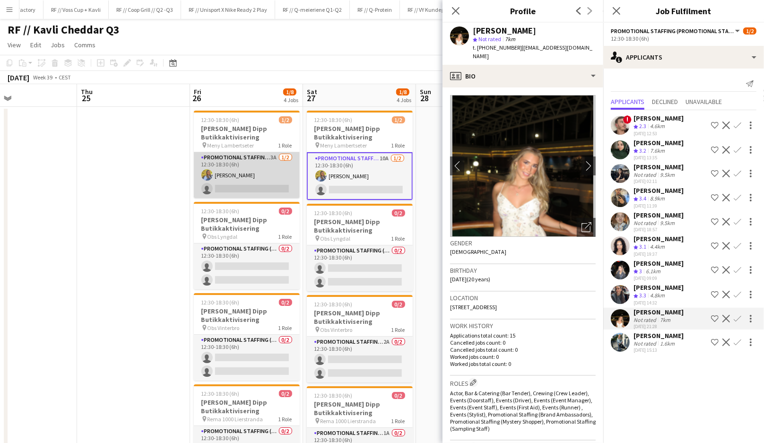
click at [277, 187] on app-card-role "Promotional Staffing (Promotional Staff) 3A 1/2 12:30-18:30 (6h) Sigrid Bolstad…" at bounding box center [247, 175] width 106 height 46
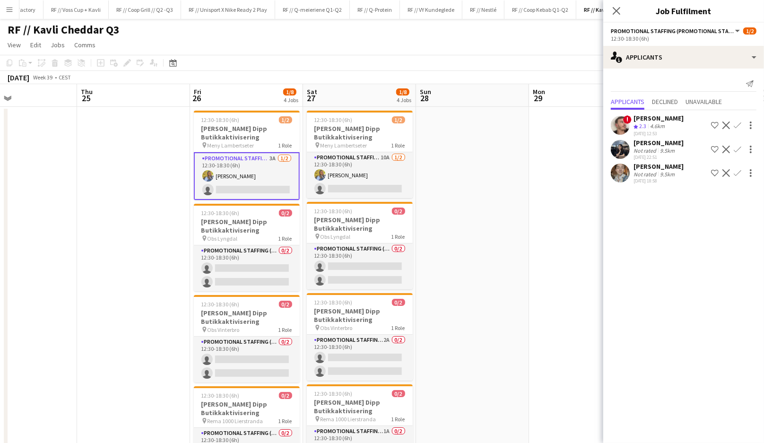
click at [621, 150] on app-user-avatar at bounding box center [620, 149] width 19 height 19
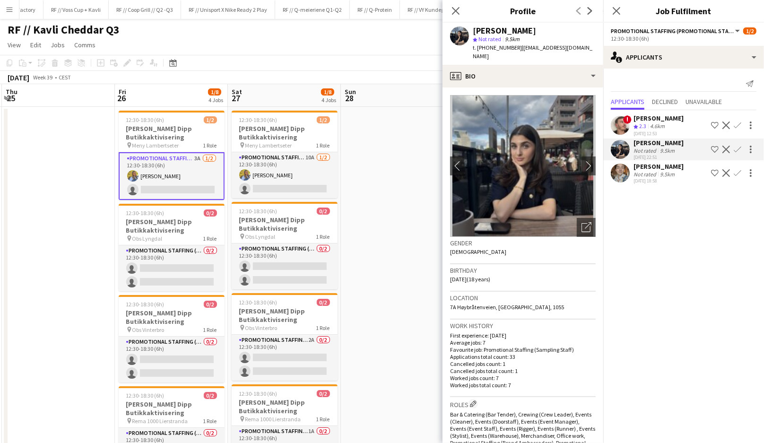
scroll to position [0, 223]
click at [739, 148] on app-icon "Confirm" at bounding box center [738, 150] width 8 height 8
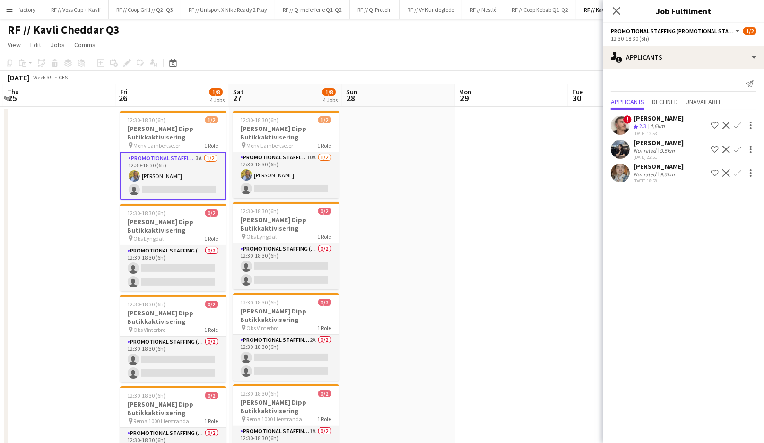
click at [739, 148] on app-icon "Confirm" at bounding box center [738, 150] width 8 height 8
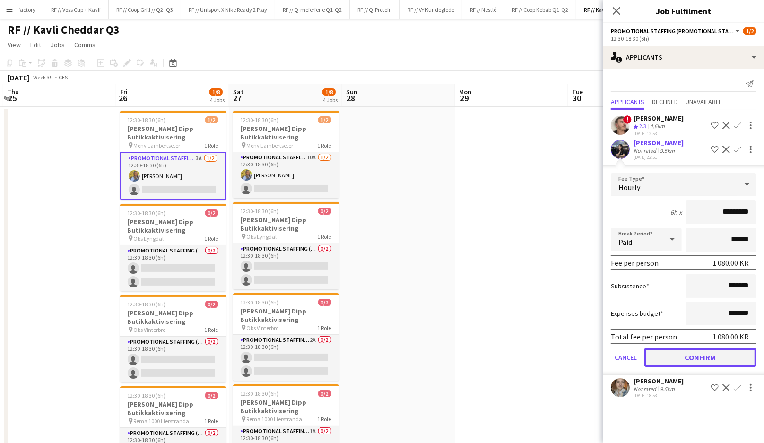
click at [687, 355] on button "Confirm" at bounding box center [701, 357] width 112 height 19
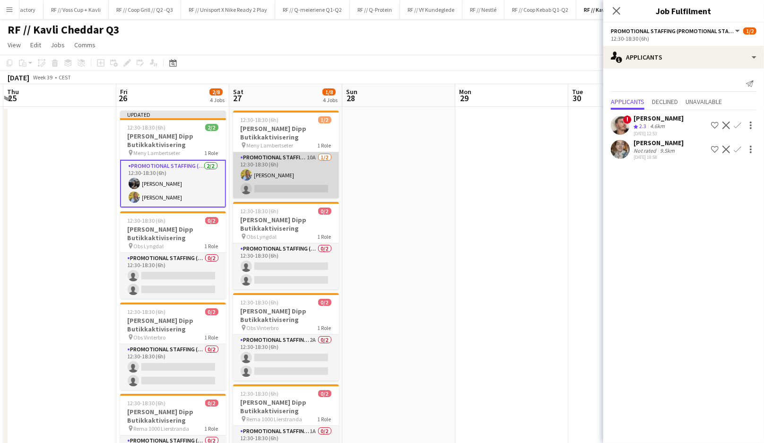
click at [305, 191] on app-card-role "Promotional Staffing (Promotional Staff) 10A 1/2 12:30-18:30 (6h) Sigrid Bolsta…" at bounding box center [286, 175] width 106 height 46
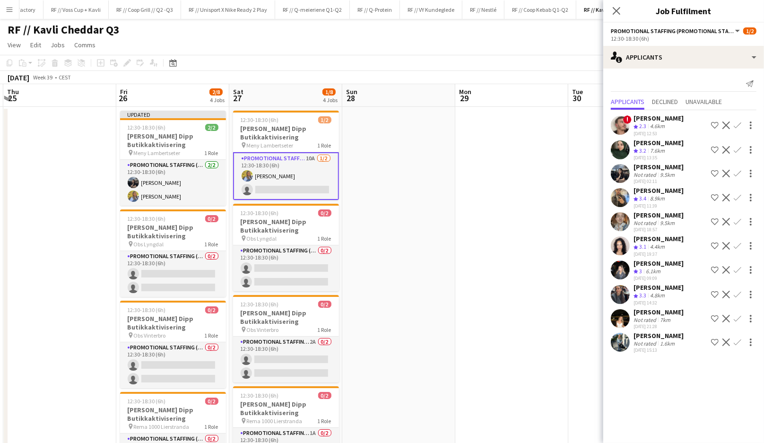
click at [738, 170] on app-icon "Confirm" at bounding box center [738, 174] width 8 height 8
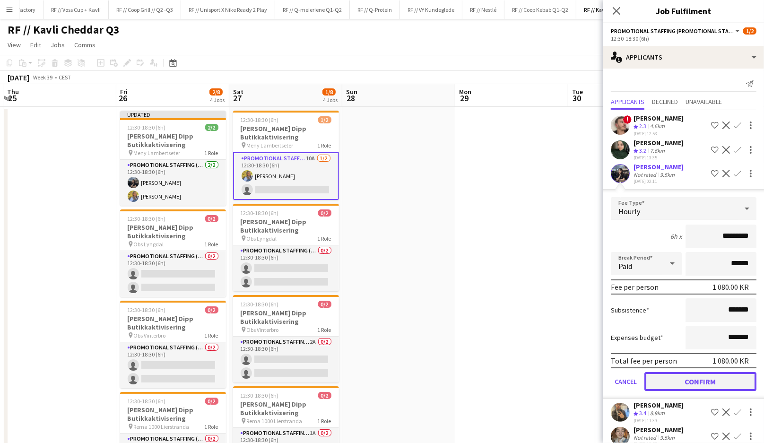
click at [690, 375] on button "Confirm" at bounding box center [701, 381] width 112 height 19
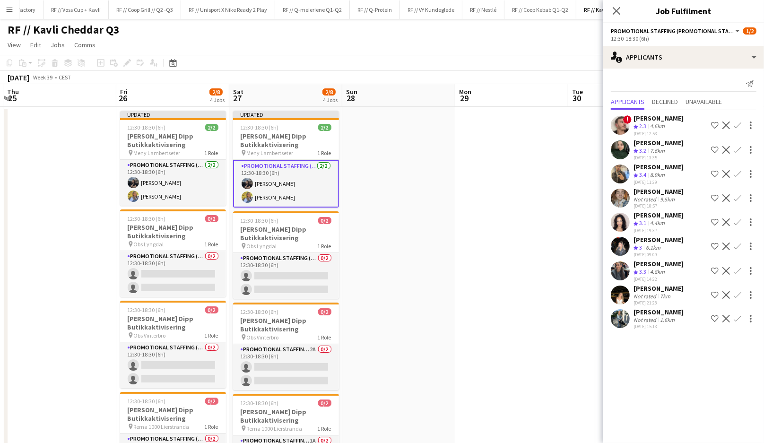
click at [265, 184] on app-card-role "Promotional Staffing (Promotional Staff) 2/2 12:30-18:30 (6h) Doris Kasymova Si…" at bounding box center [286, 184] width 106 height 48
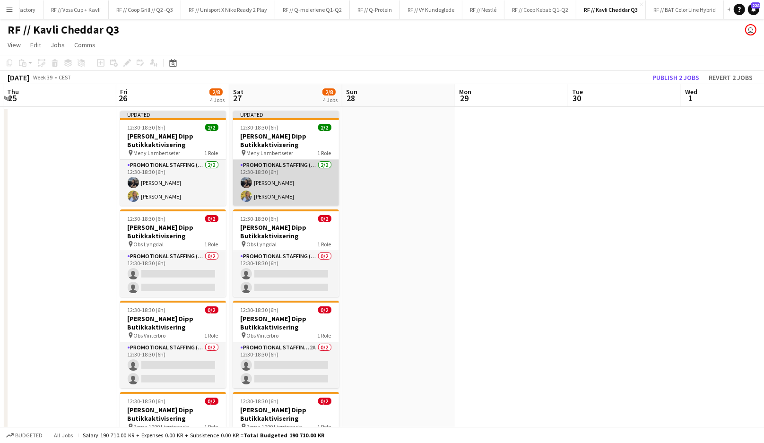
click at [249, 180] on app-user-avatar at bounding box center [246, 182] width 11 height 11
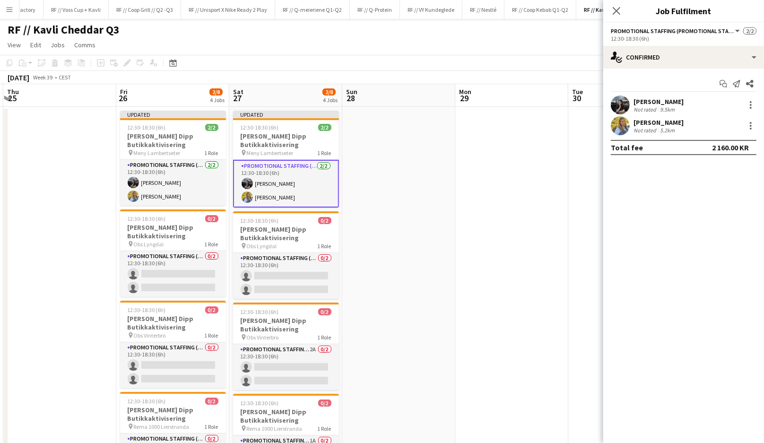
click at [619, 107] on app-user-avatar at bounding box center [620, 105] width 19 height 19
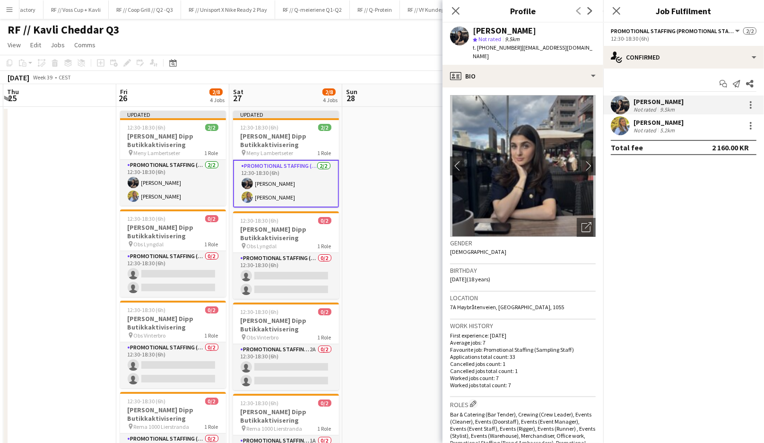
click at [619, 107] on app-user-avatar at bounding box center [620, 105] width 19 height 19
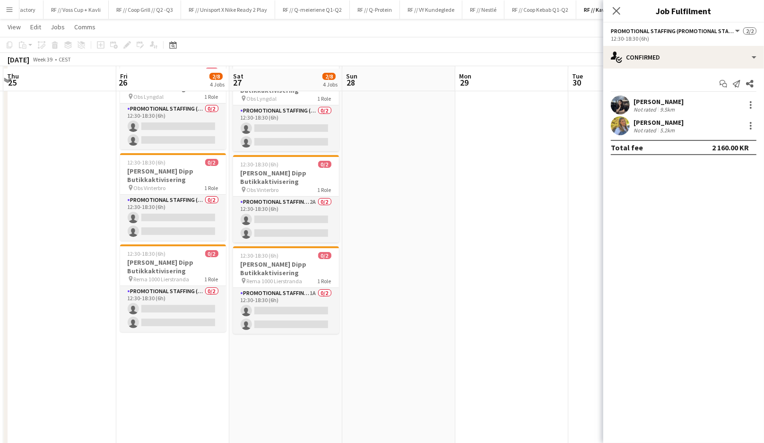
scroll to position [145, 0]
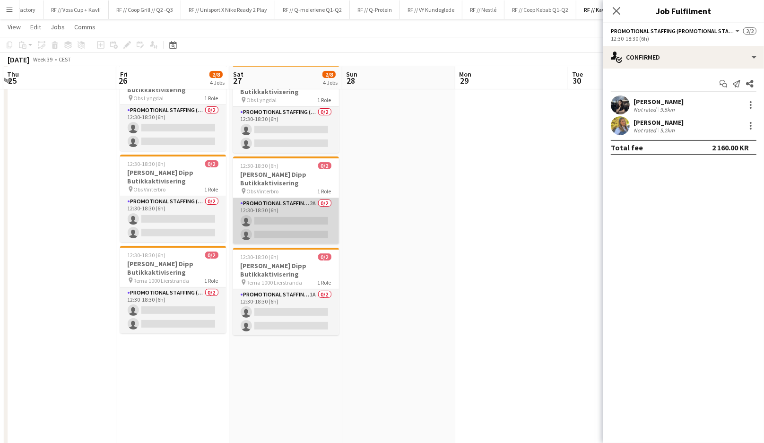
click at [299, 219] on app-card-role "Promotional Staffing (Promotional Staff) 2A 0/2 12:30-18:30 (6h) single-neutral…" at bounding box center [286, 221] width 106 height 46
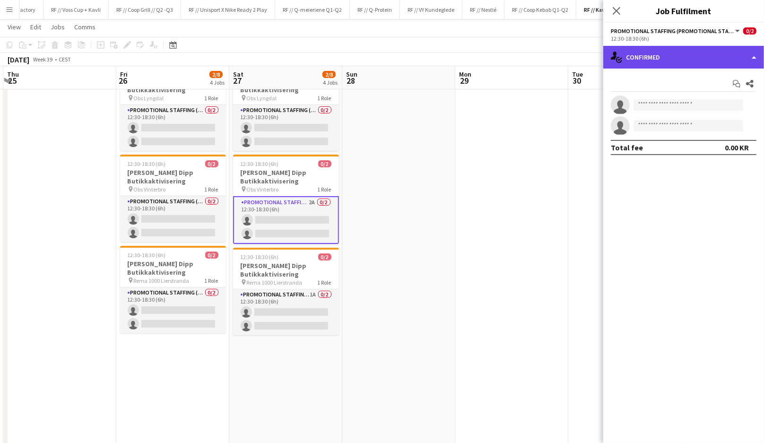
click at [668, 61] on div "single-neutral-actions-check-2 Confirmed" at bounding box center [683, 57] width 161 height 23
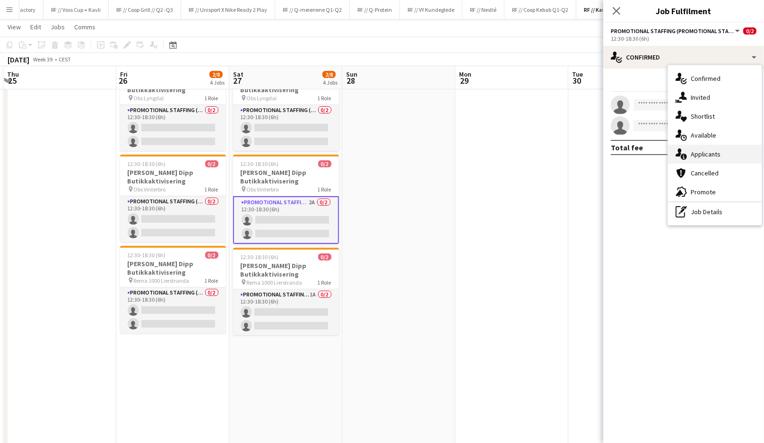
click at [703, 157] on span "Applicants" at bounding box center [706, 154] width 30 height 9
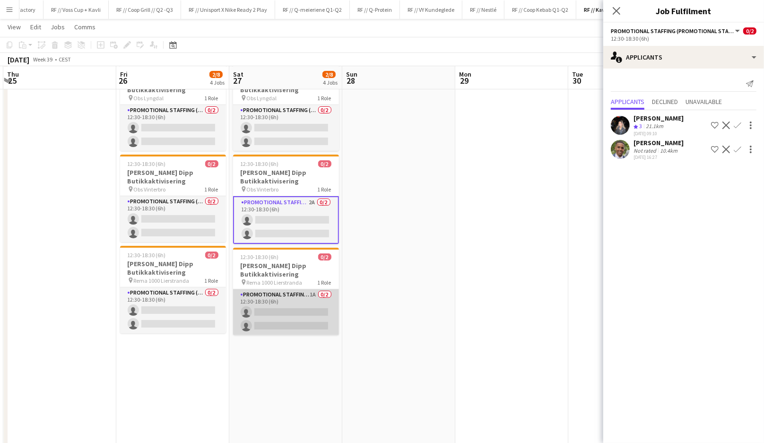
click at [303, 314] on app-card-role "Promotional Staffing (Promotional Staff) 1A 0/2 12:30-18:30 (6h) single-neutral…" at bounding box center [286, 312] width 106 height 46
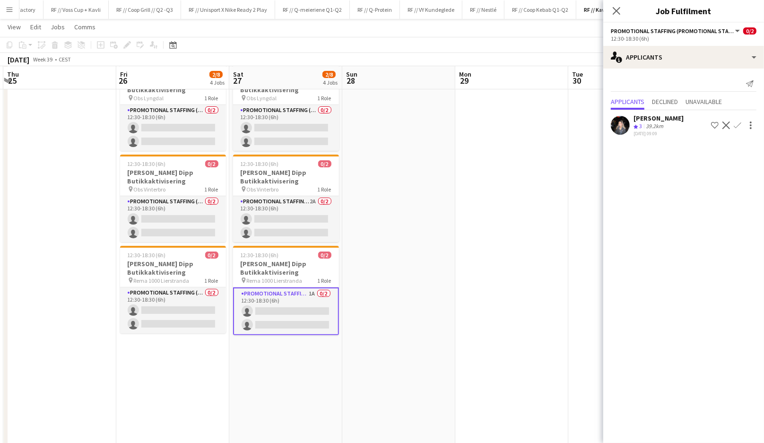
click at [269, 362] on app-date-cell "Updated 12:30-18:30 (6h) 2/2 Kavli Cheddar Dipp Butikkaktivisering pin Meny Lam…" at bounding box center [285, 338] width 113 height 755
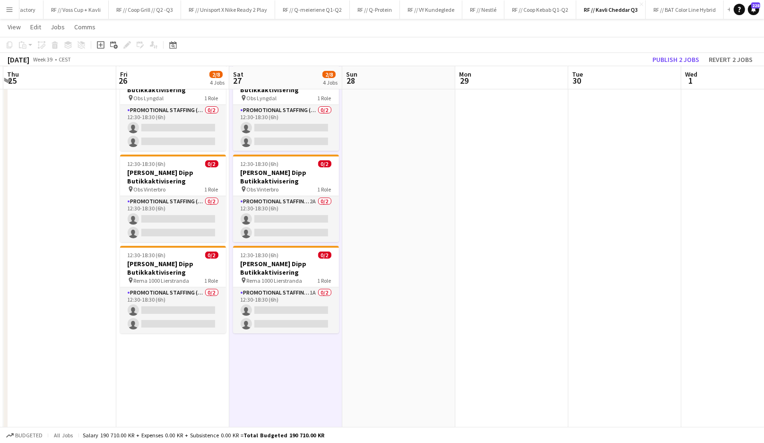
click at [455, 246] on app-date-cell at bounding box center [511, 338] width 113 height 755
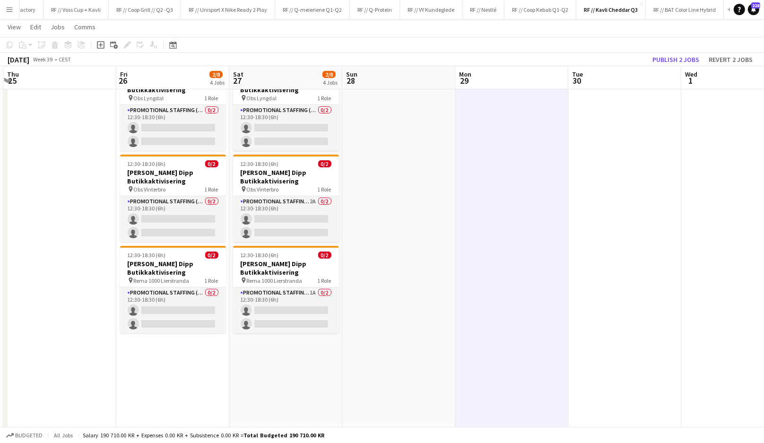
click at [411, 237] on app-date-cell at bounding box center [398, 338] width 113 height 755
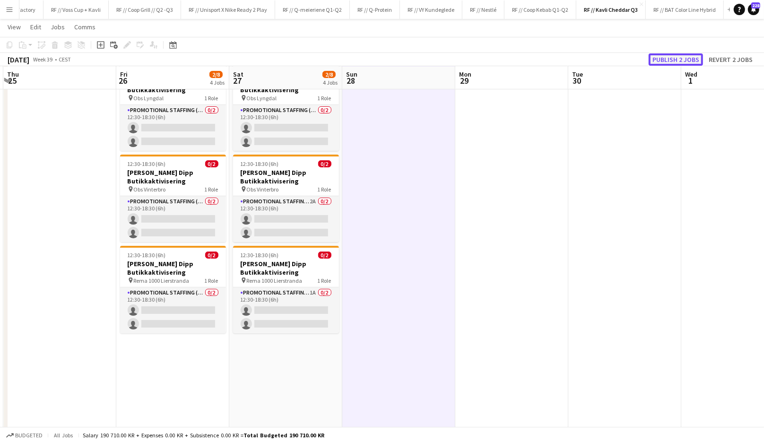
click at [684, 60] on button "Publish 2 jobs" at bounding box center [676, 59] width 54 height 12
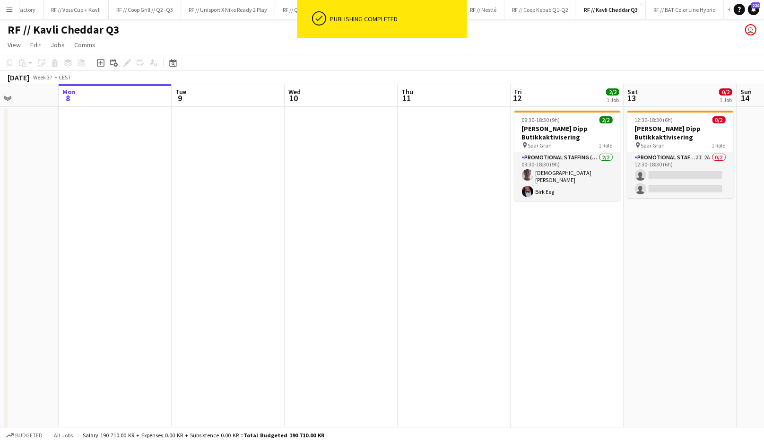
scroll to position [0, 274]
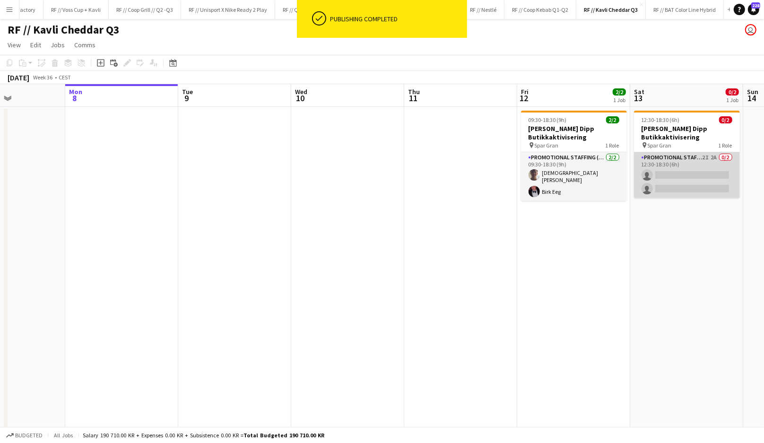
click at [681, 161] on app-card-role "Promotional Staffing (Promotional Staff) 2I 2A 0/2 12:30-18:30 (6h) single-neut…" at bounding box center [687, 175] width 106 height 46
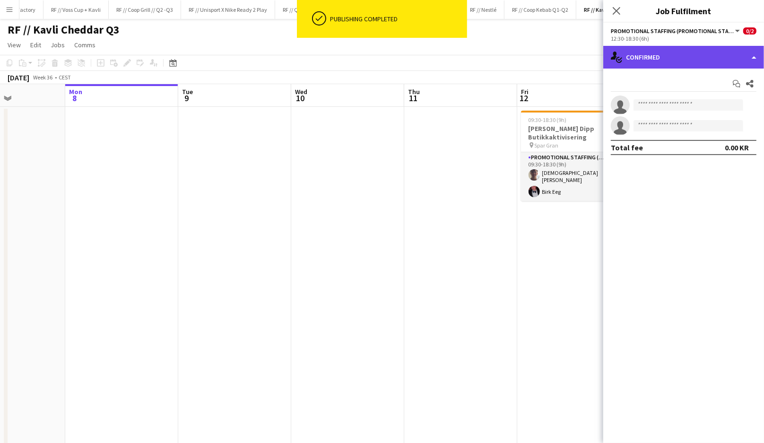
click at [694, 60] on div "single-neutral-actions-check-2 Confirmed" at bounding box center [683, 57] width 161 height 23
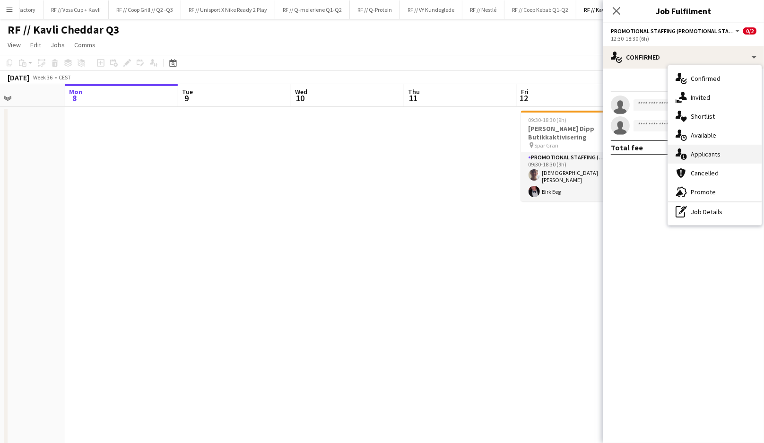
click at [725, 153] on div "single-neutral-actions-information Applicants" at bounding box center [715, 154] width 94 height 19
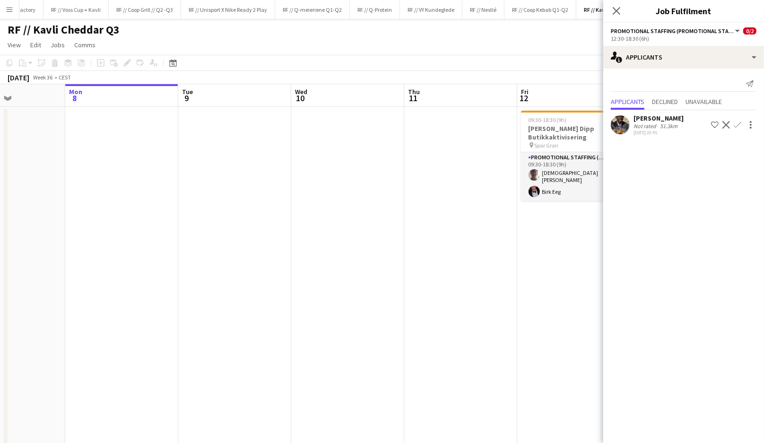
click at [668, 124] on div "51.3km" at bounding box center [668, 125] width 21 height 7
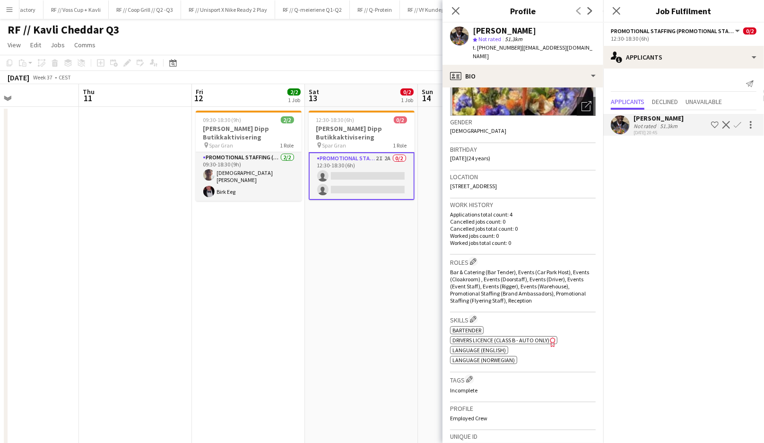
scroll to position [0, 0]
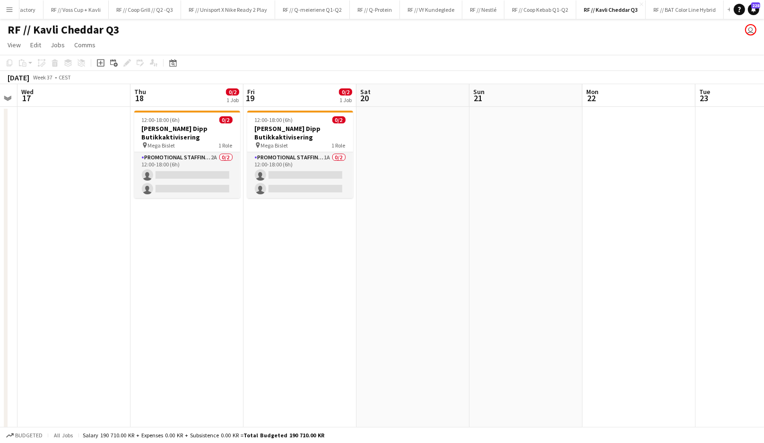
scroll to position [0, 327]
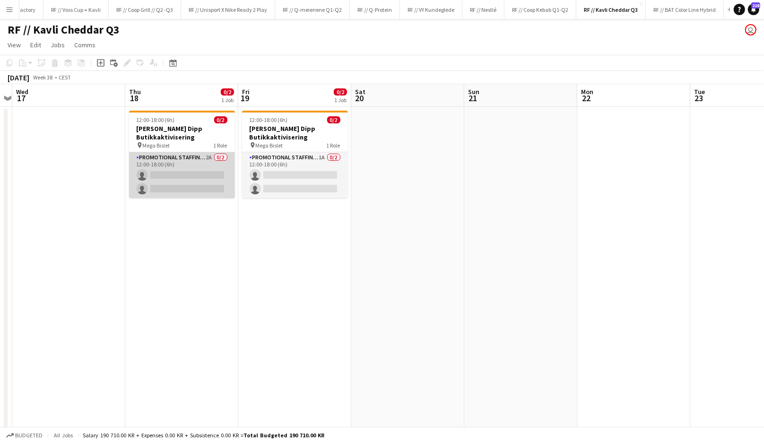
click at [219, 183] on app-card-role "Promotional Staffing (Promotional Staff) 2A 0/2 12:00-18:00 (6h) single-neutral…" at bounding box center [182, 175] width 106 height 46
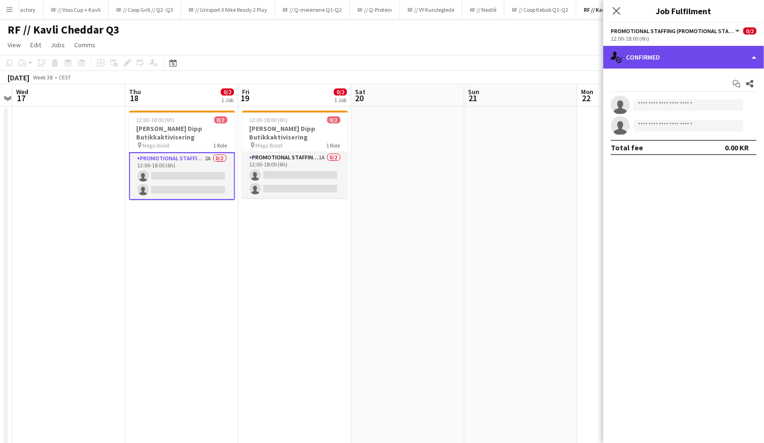
click at [640, 63] on div "single-neutral-actions-check-2 Confirmed" at bounding box center [683, 57] width 161 height 23
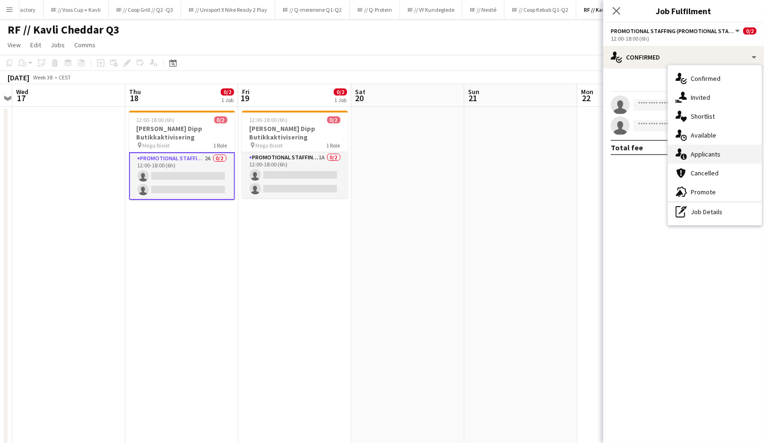
click at [724, 156] on div "single-neutral-actions-information Applicants" at bounding box center [715, 154] width 94 height 19
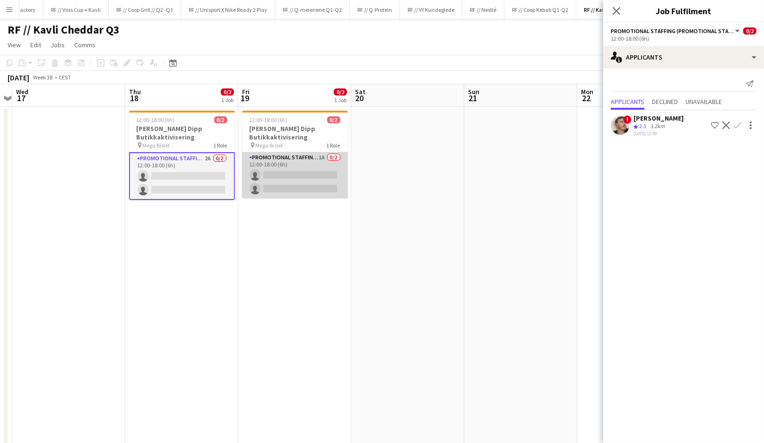
click at [265, 189] on app-card-role "Promotional Staffing (Promotional Staff) 1A 0/2 12:00-18:00 (6h) single-neutral…" at bounding box center [295, 175] width 106 height 46
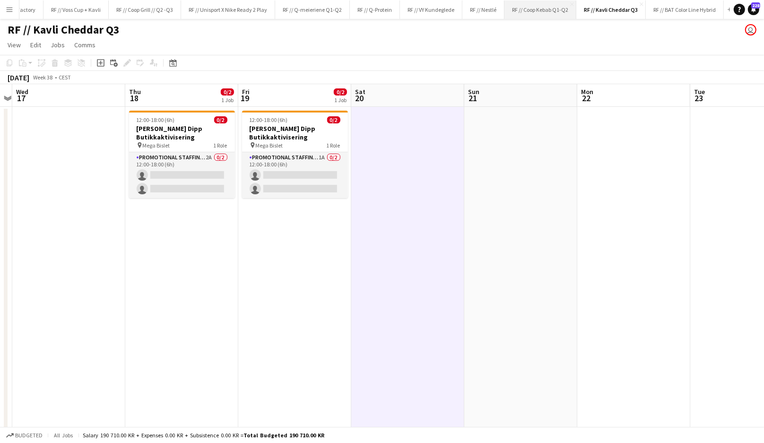
click at [541, 6] on button "RF // Coop Kebab Q1-Q2 Close" at bounding box center [541, 9] width 72 height 18
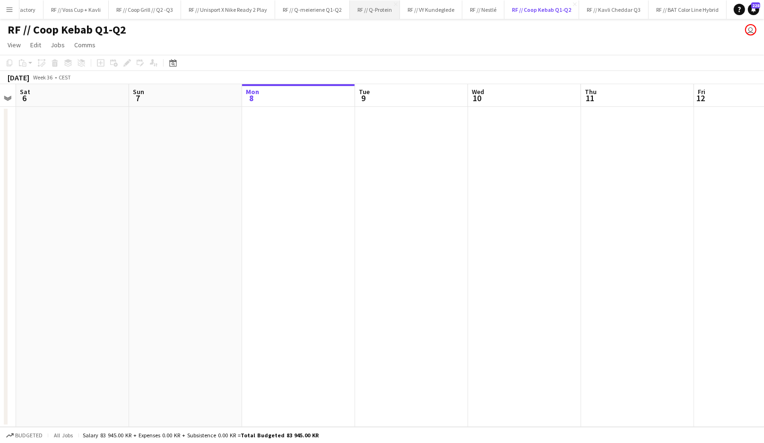
scroll to position [0, 507]
click at [125, 17] on button "RF // Coop Grill // Q2 -Q3 Close" at bounding box center [144, 9] width 72 height 18
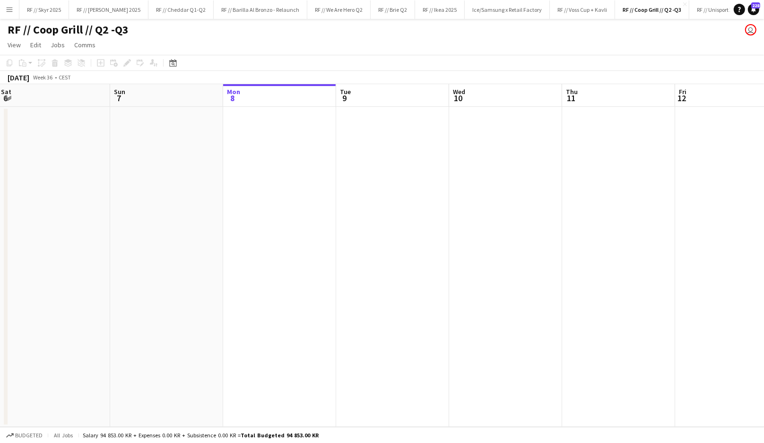
click at [9, 9] on app-icon "Menu" at bounding box center [10, 10] width 8 height 8
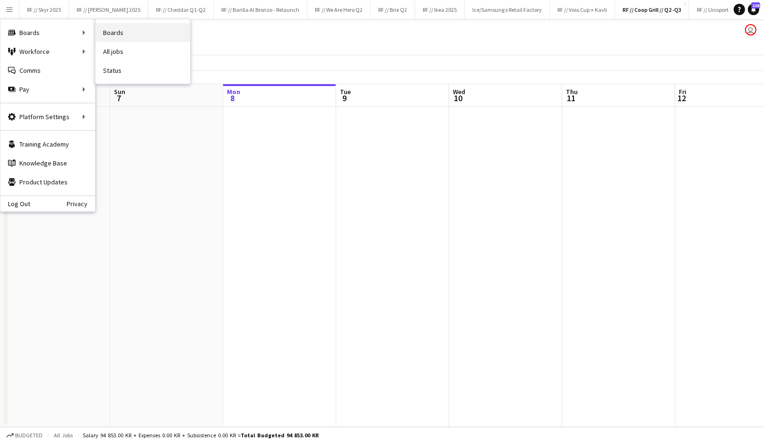
click at [125, 29] on link "Boards" at bounding box center [143, 32] width 95 height 19
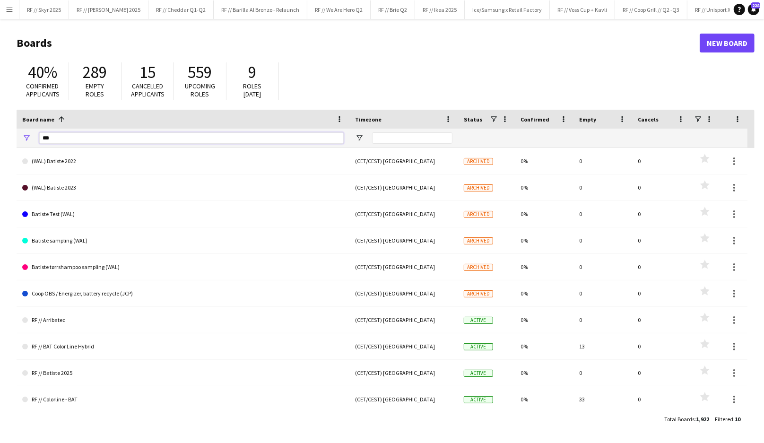
click at [83, 138] on input "***" at bounding box center [191, 137] width 305 height 11
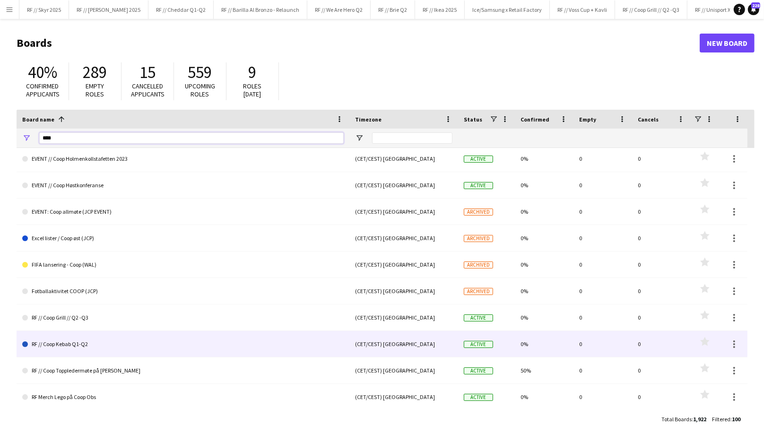
type input "****"
click at [108, 344] on link "RF // Coop Kebab Q1-Q2" at bounding box center [183, 344] width 322 height 26
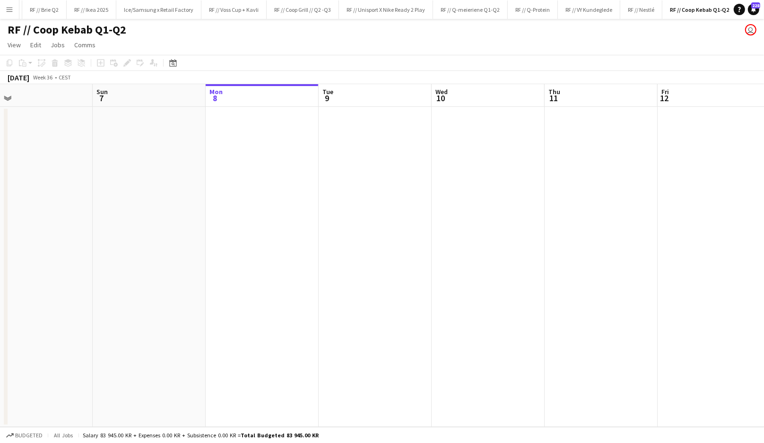
click at [15, 9] on button "Menu" at bounding box center [9, 9] width 19 height 19
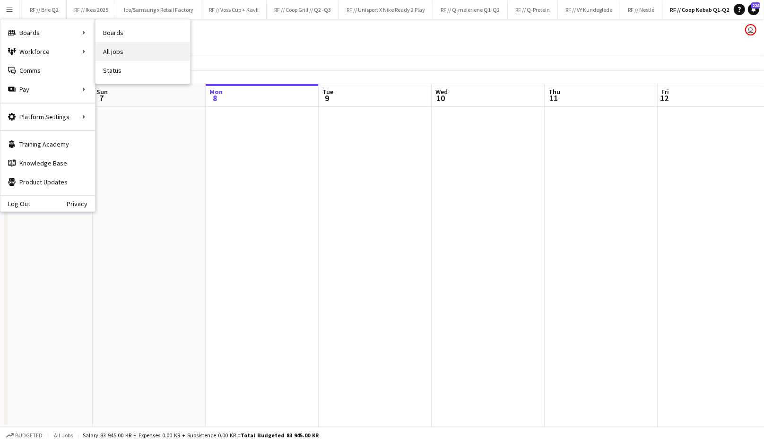
click at [132, 56] on link "All jobs" at bounding box center [143, 51] width 95 height 19
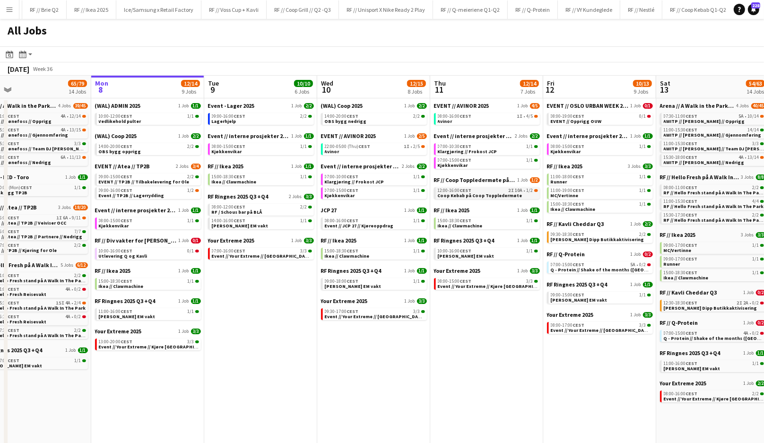
click at [511, 196] on span "Coop Kebab på Coop Toppledermøte" at bounding box center [480, 195] width 85 height 6
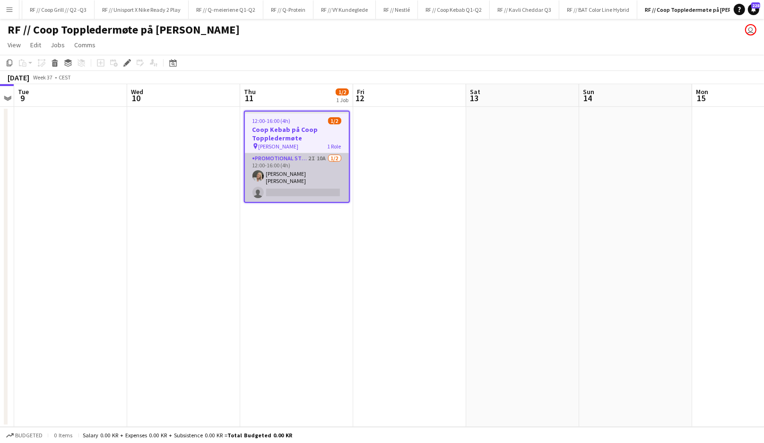
click at [314, 176] on app-card-role "Promotional Staffing (Brand Ambassadors) 2I 10A [DATE] 12:00-16:00 (4h) [PERSON…" at bounding box center [297, 177] width 104 height 49
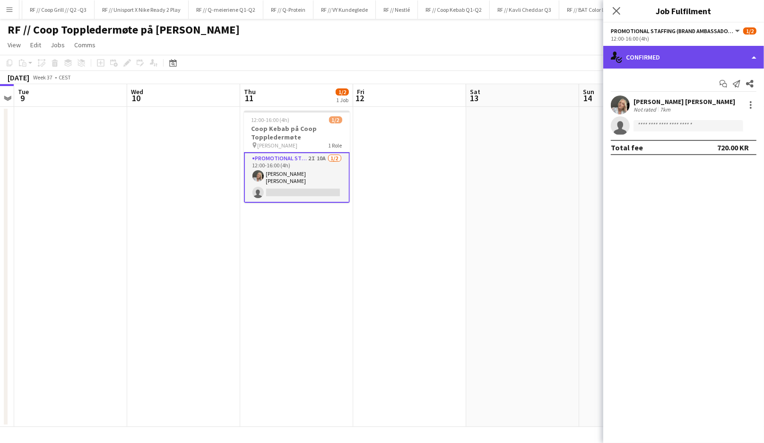
click at [682, 61] on div "single-neutral-actions-check-2 Confirmed" at bounding box center [683, 57] width 161 height 23
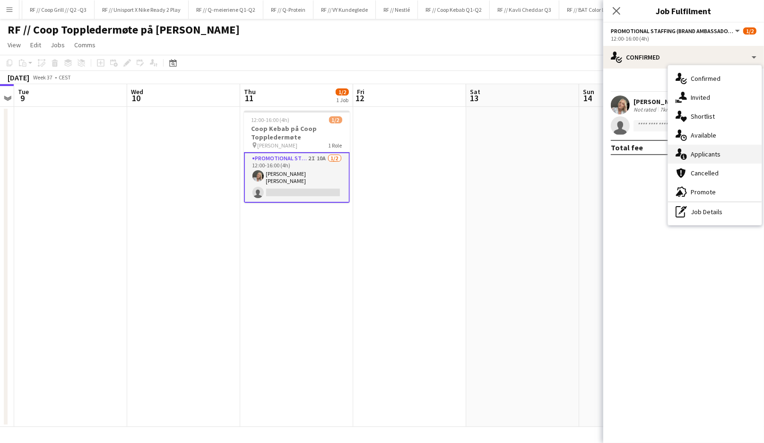
click at [716, 153] on span "Applicants" at bounding box center [706, 154] width 30 height 9
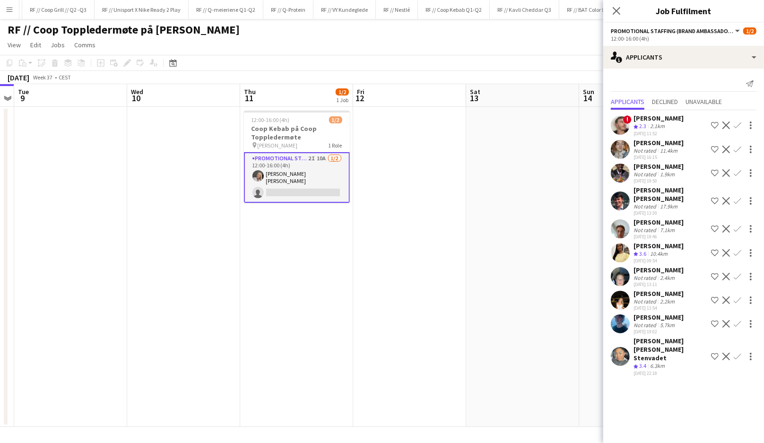
click at [624, 296] on app-user-avatar at bounding box center [620, 300] width 19 height 19
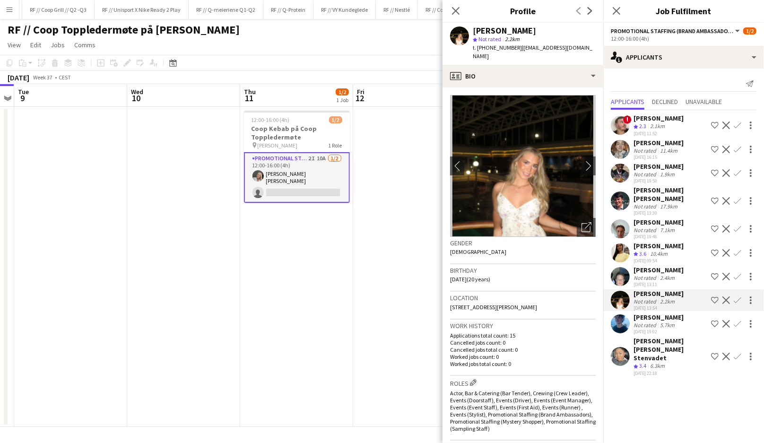
click at [622, 329] on app-user-avatar at bounding box center [620, 323] width 19 height 19
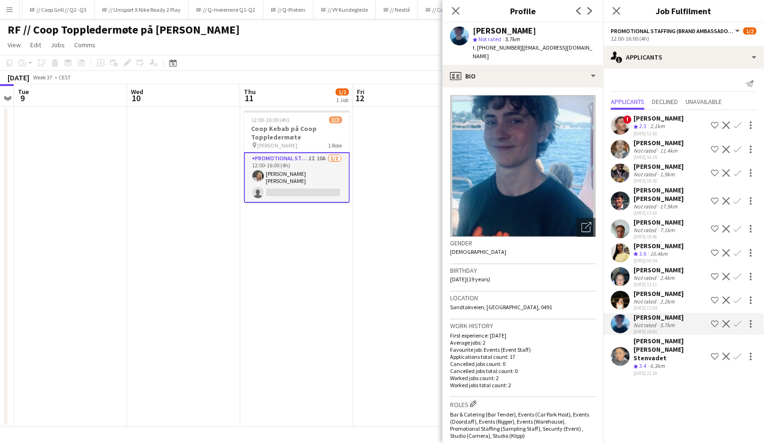
click at [624, 362] on app-user-avatar at bounding box center [620, 356] width 19 height 19
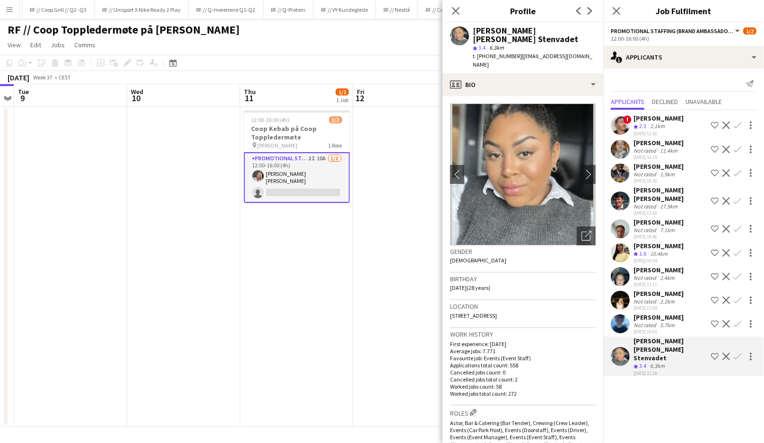
click at [736, 360] on app-icon "Confirm" at bounding box center [738, 357] width 8 height 8
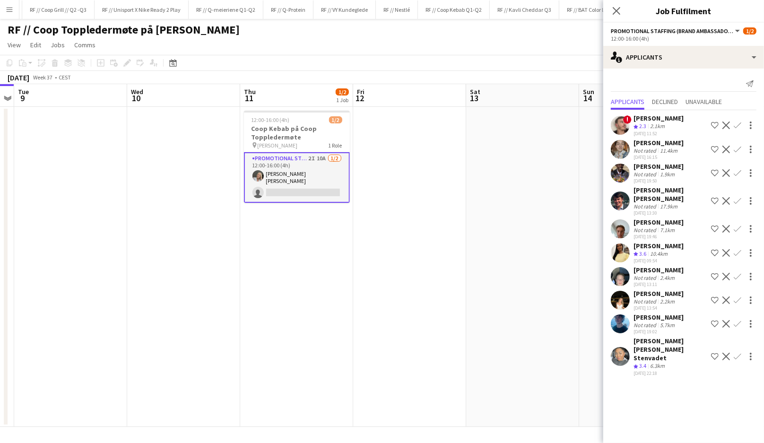
click at [736, 360] on app-icon "Confirm" at bounding box center [738, 357] width 8 height 8
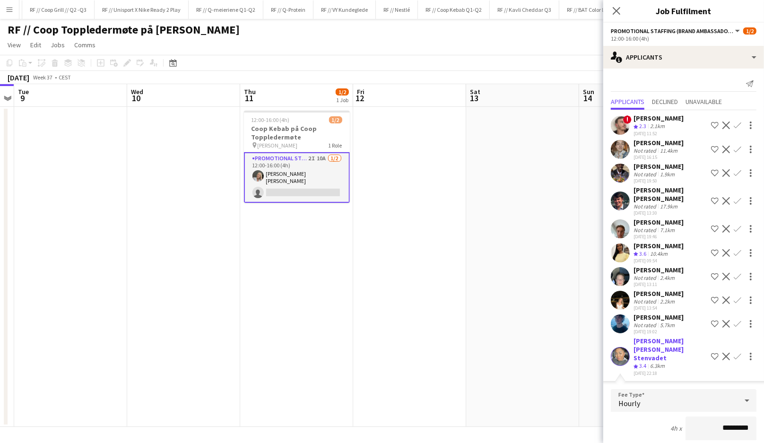
click at [620, 323] on app-user-avatar at bounding box center [620, 323] width 19 height 19
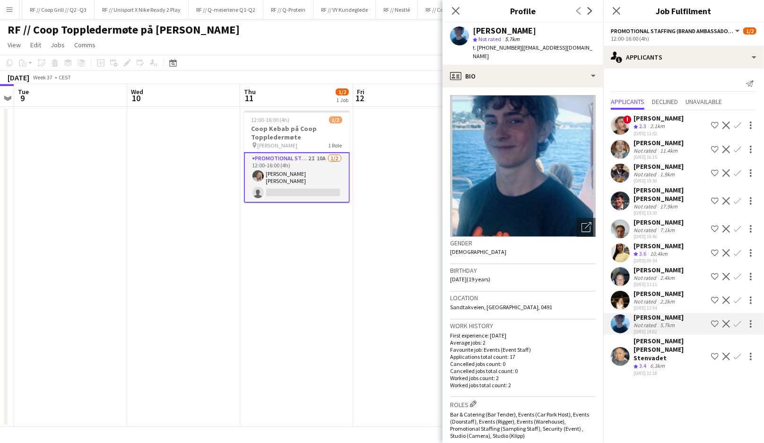
click at [628, 293] on div at bounding box center [620, 300] width 19 height 19
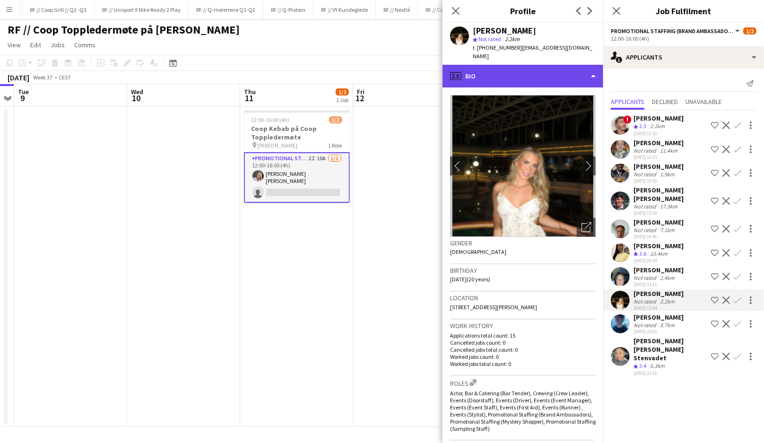
click at [544, 65] on div "profile Bio" at bounding box center [523, 76] width 161 height 23
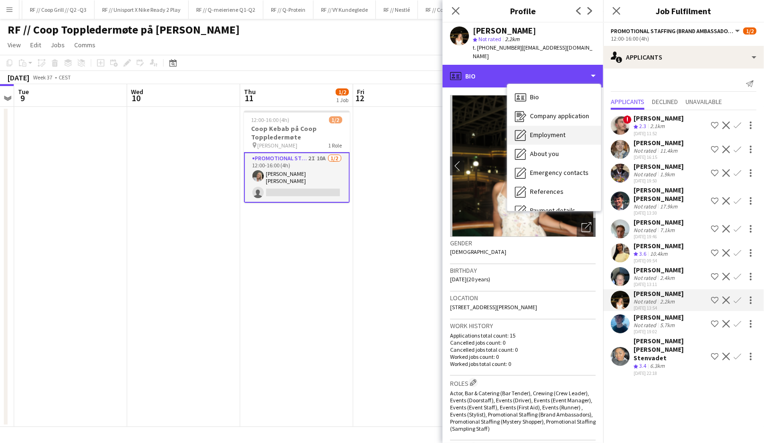
scroll to position [88, 0]
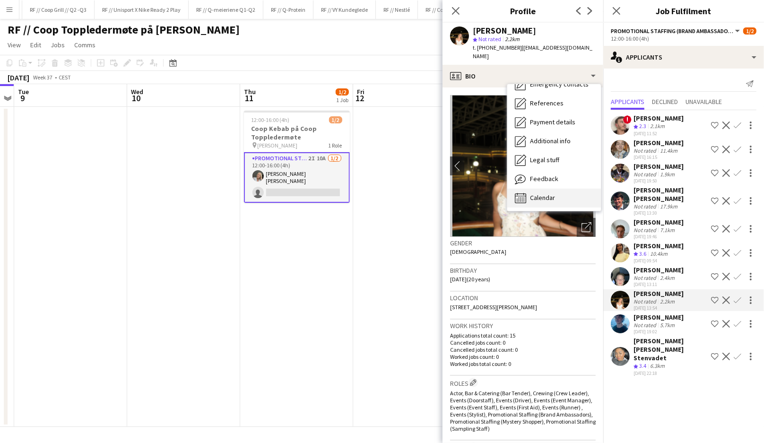
click at [554, 193] on span "Calendar" at bounding box center [542, 197] width 25 height 9
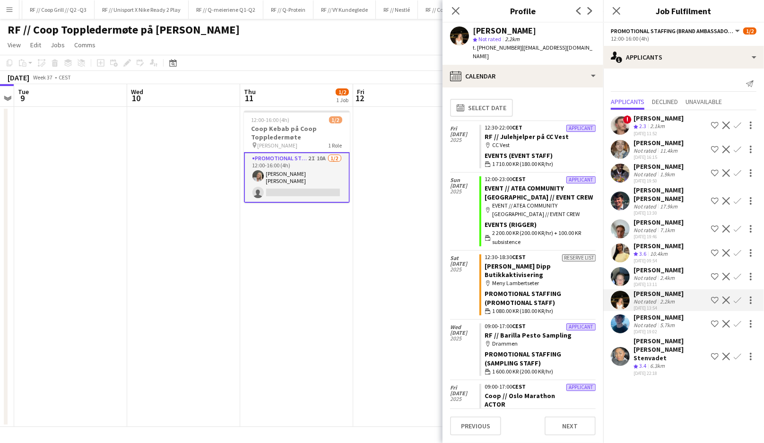
scroll to position [498, 0]
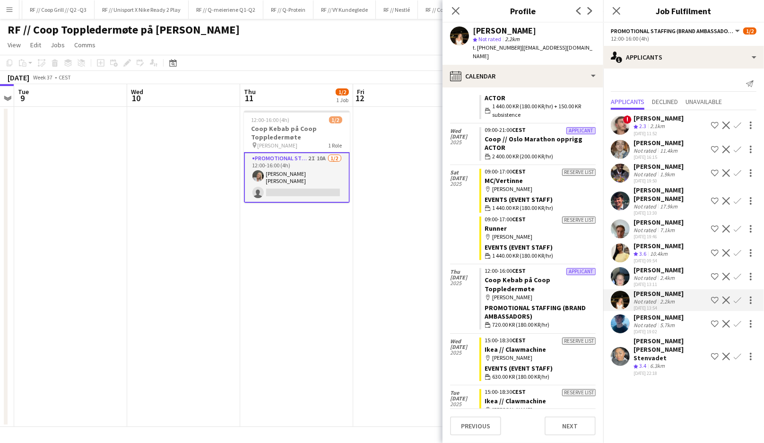
click at [741, 300] on app-icon "Confirm" at bounding box center [738, 301] width 8 height 8
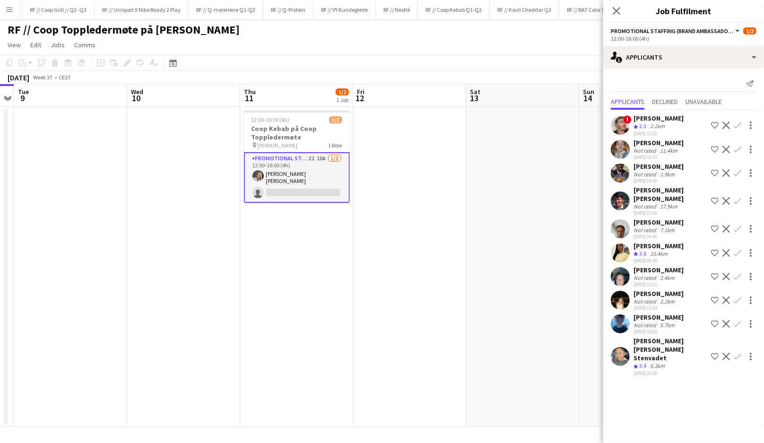
click at [741, 300] on app-icon "Confirm" at bounding box center [738, 301] width 8 height 8
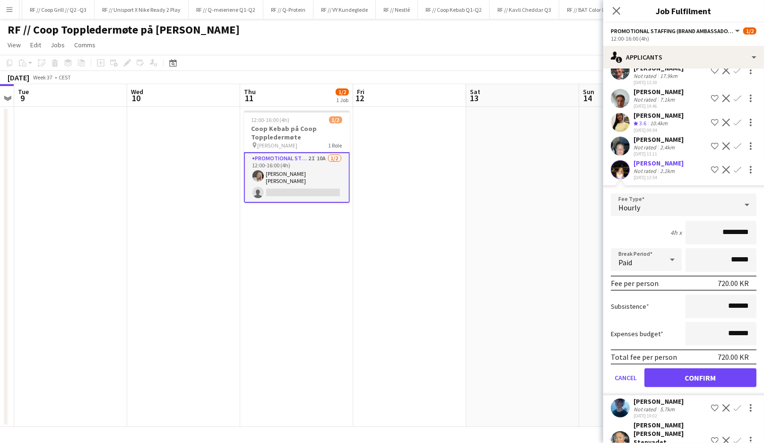
scroll to position [155, 0]
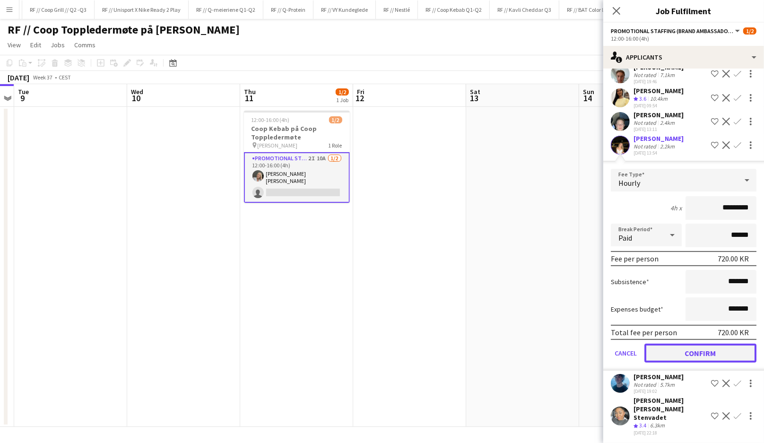
click at [710, 353] on button "Confirm" at bounding box center [701, 353] width 112 height 19
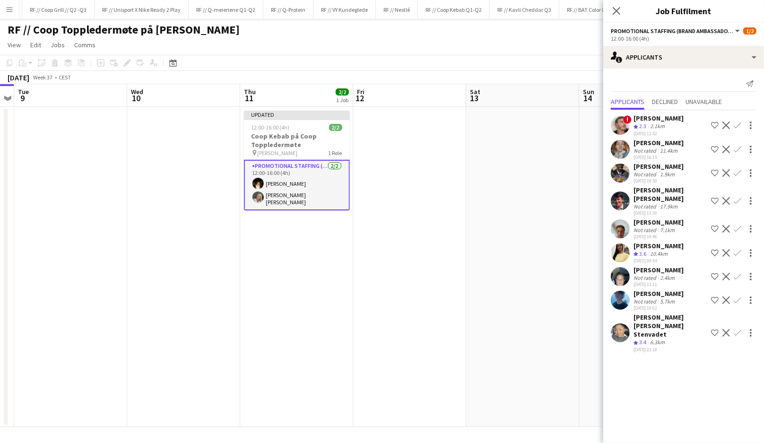
click at [303, 188] on app-card-role "Promotional Staffing (Brand Ambassadors) [DATE] 12:00-16:00 (4h) [PERSON_NAME] …" at bounding box center [297, 185] width 106 height 51
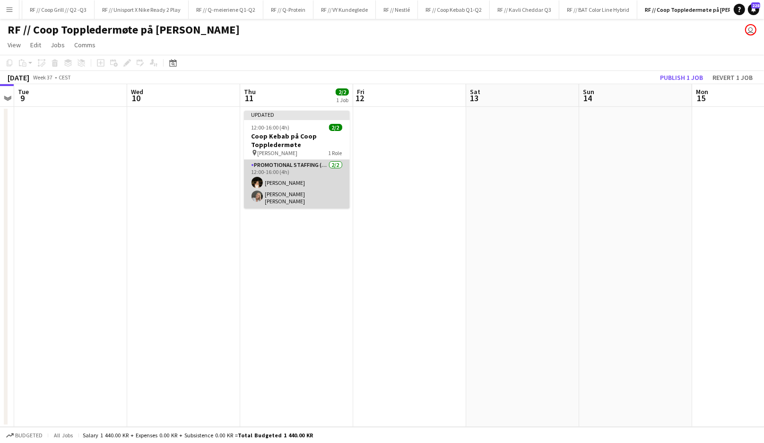
click at [303, 188] on app-card-role "Promotional Staffing (Brand Ambassadors) [DATE] 12:00-16:00 (4h) [PERSON_NAME] …" at bounding box center [297, 184] width 106 height 49
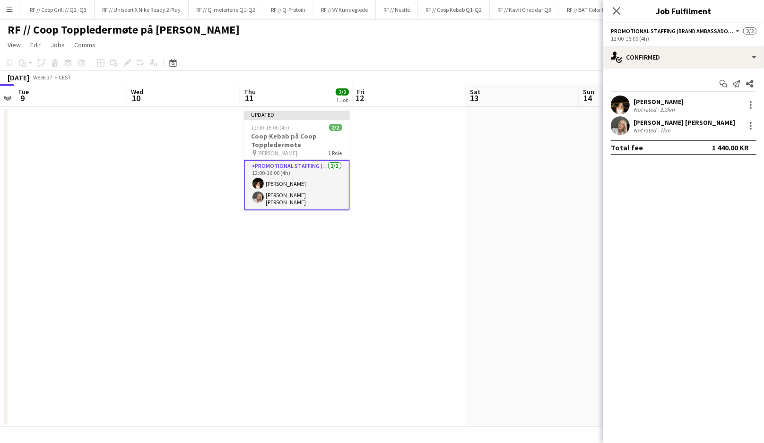
click at [626, 124] on app-user-avatar at bounding box center [620, 125] width 19 height 19
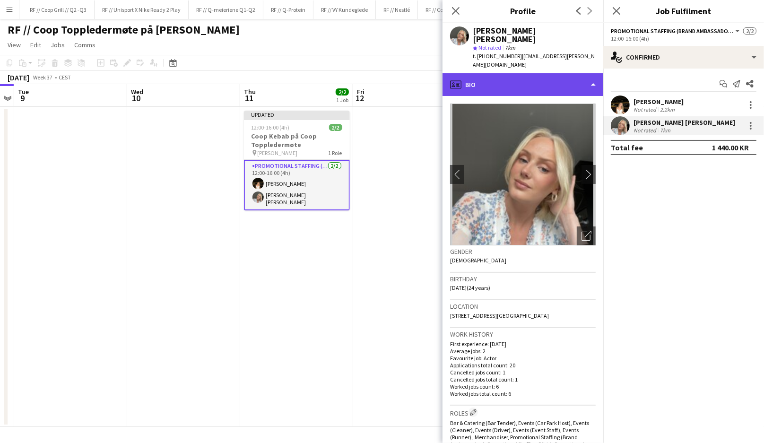
click at [567, 73] on div "profile Bio" at bounding box center [523, 84] width 161 height 23
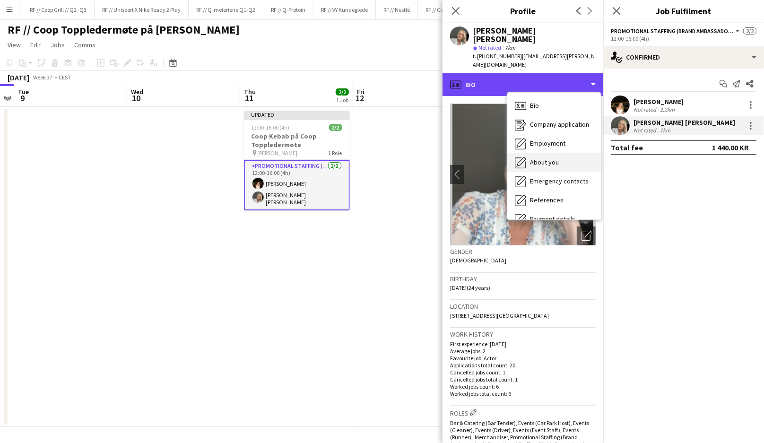
scroll to position [88, 0]
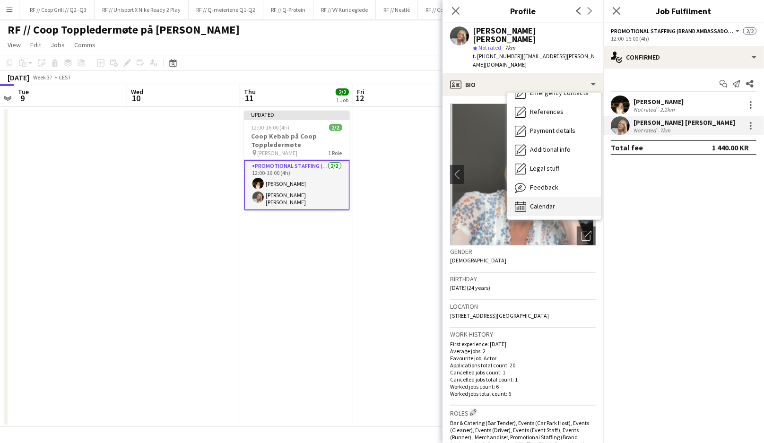
click at [551, 202] on span "Calendar" at bounding box center [542, 206] width 25 height 9
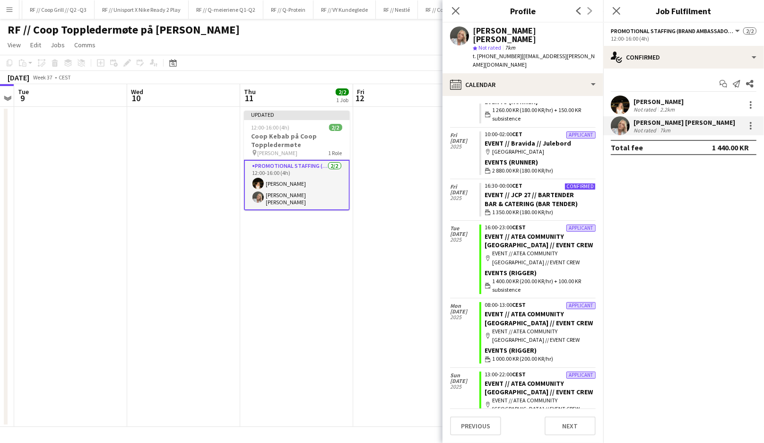
scroll to position [0, 0]
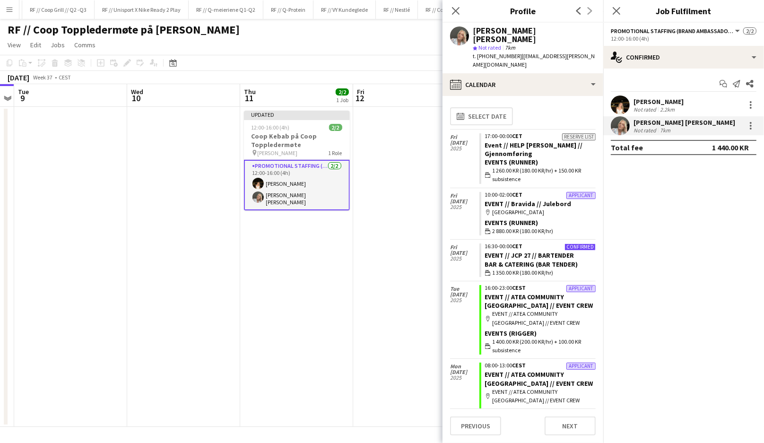
click at [387, 249] on app-date-cell at bounding box center [409, 267] width 113 height 320
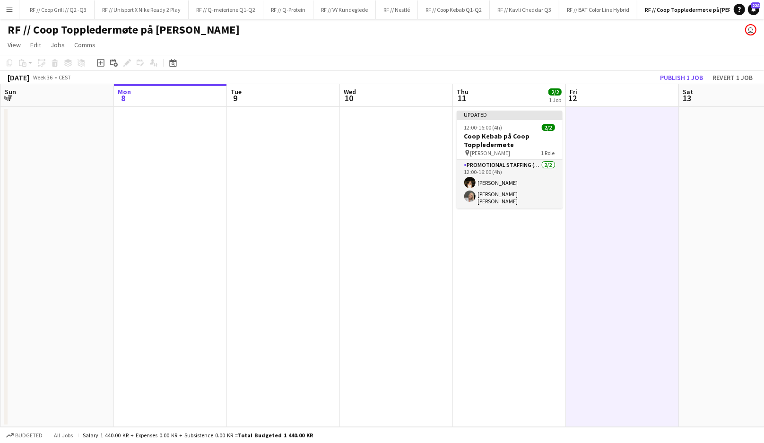
scroll to position [0, 218]
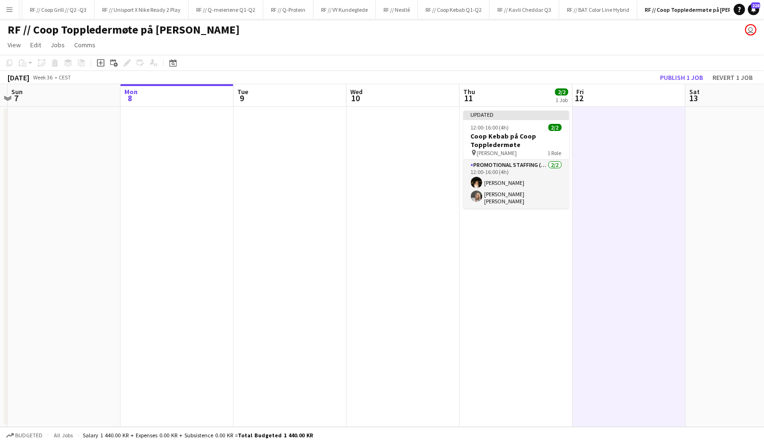
click at [550, 251] on app-date-cell "Updated 12:00-16:00 (4h) 2/2 Coop Kebab på Coop Toppledermøte pin [PERSON_NAME]…" at bounding box center [516, 267] width 113 height 320
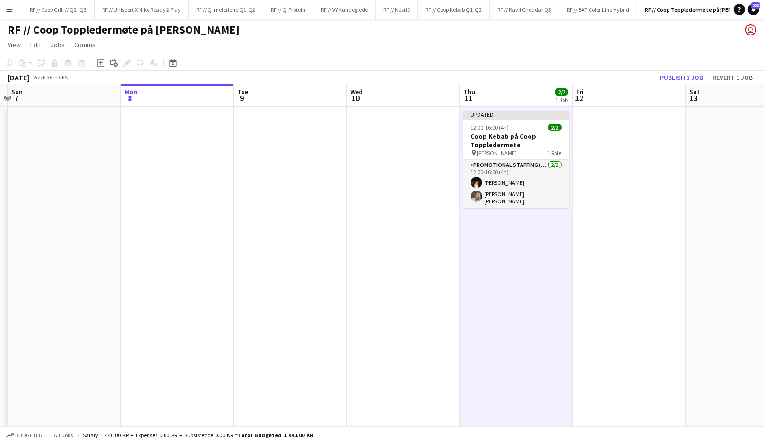
click at [541, 255] on app-date-cell "Updated 12:00-16:00 (4h) 2/2 Coop Kebab på Coop Toppledermøte pin [PERSON_NAME]…" at bounding box center [516, 267] width 113 height 320
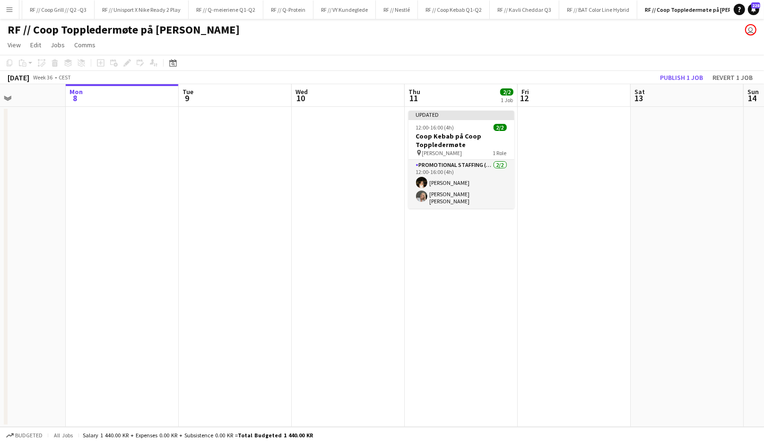
scroll to position [0, 274]
click at [681, 77] on button "Publish 1 job" at bounding box center [681, 77] width 51 height 12
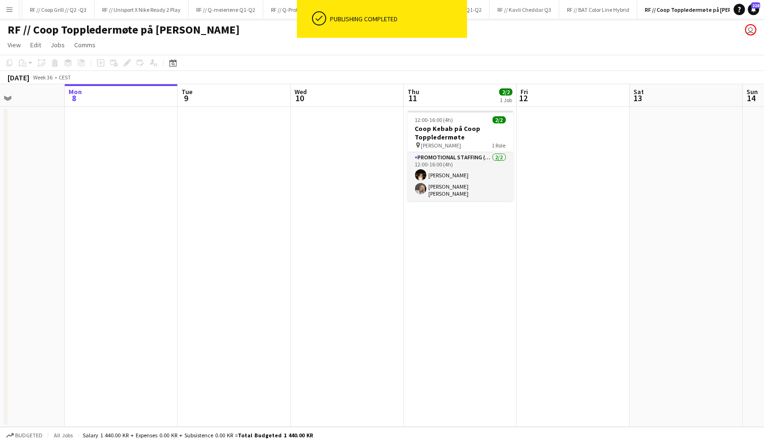
click at [592, 228] on app-date-cell at bounding box center [573, 267] width 113 height 320
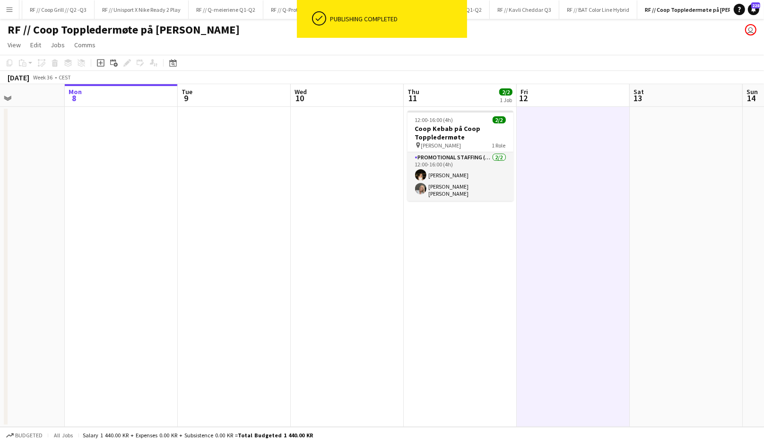
click at [592, 228] on app-date-cell at bounding box center [573, 267] width 113 height 320
